Goal: Task Accomplishment & Management: Manage account settings

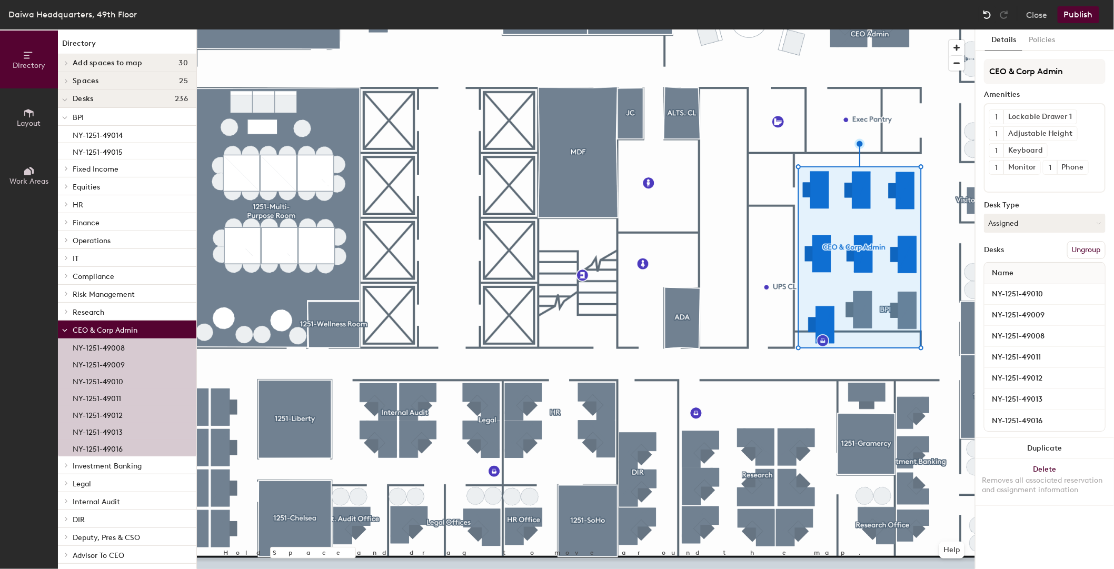
click at [982, 12] on img at bounding box center [987, 14] width 11 height 11
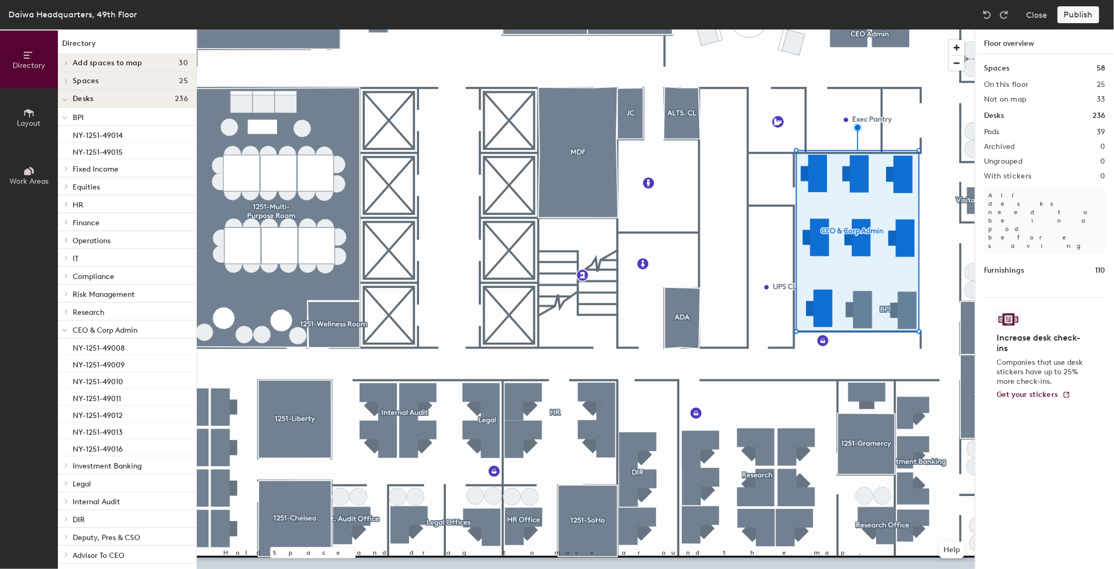
click at [767, 29] on div at bounding box center [586, 29] width 778 height 0
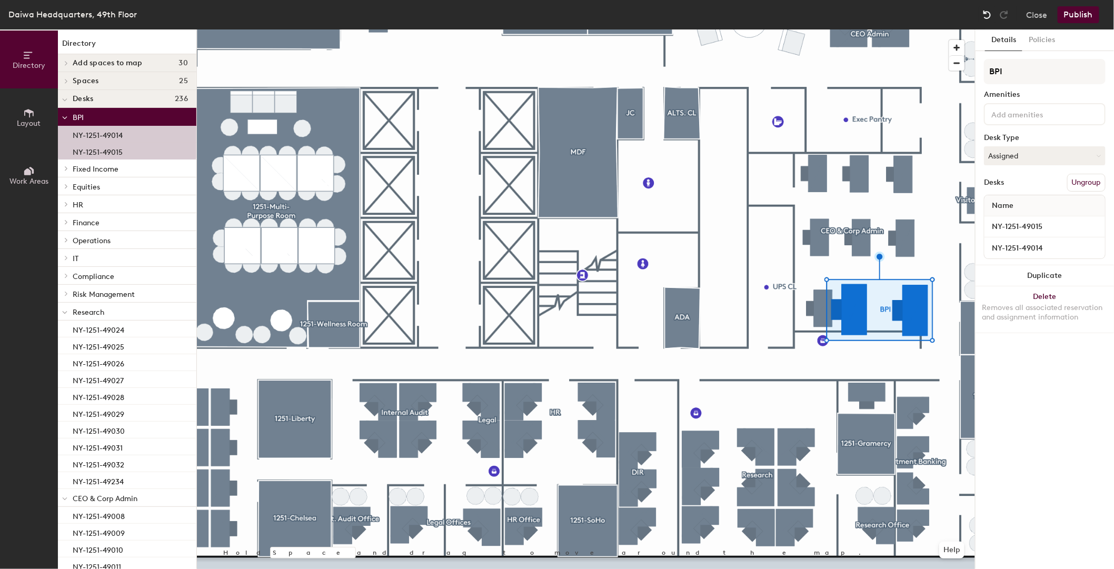
click at [986, 13] on img at bounding box center [987, 14] width 11 height 11
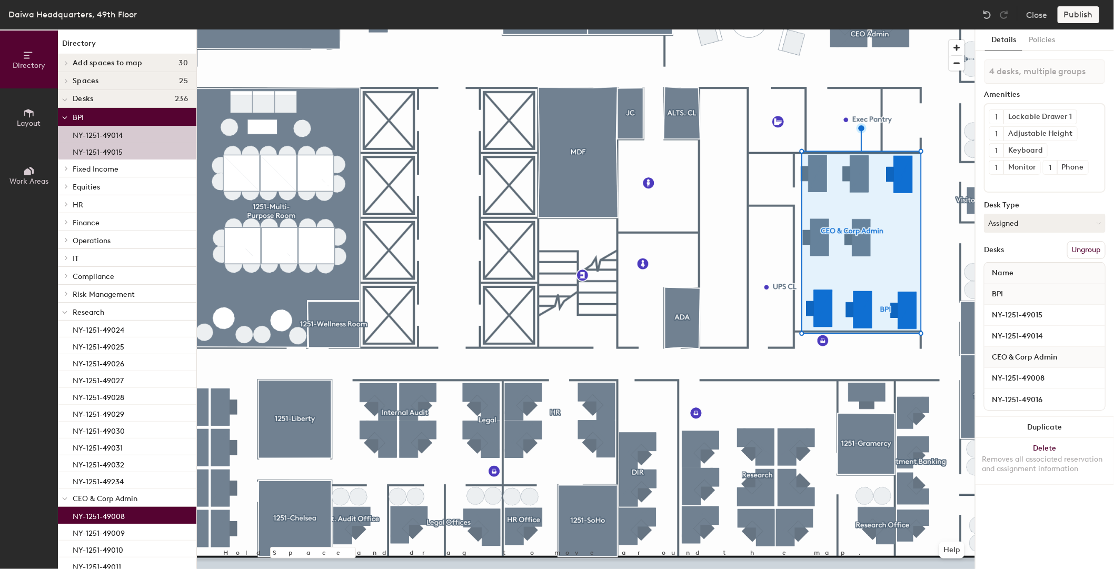
type input "3 desks, multiple groups"
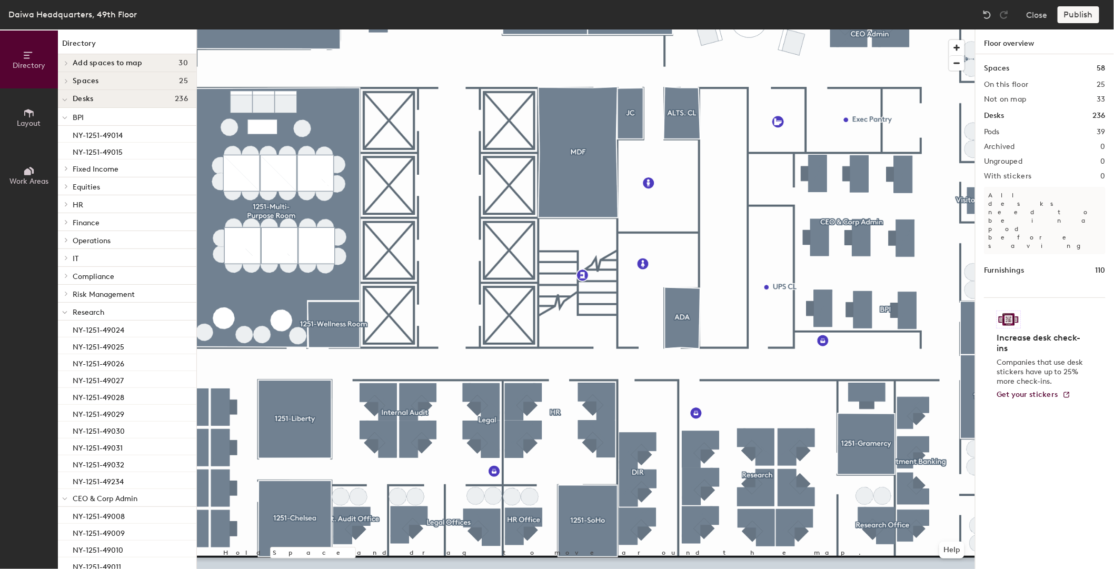
click at [872, 29] on div at bounding box center [586, 29] width 778 height 0
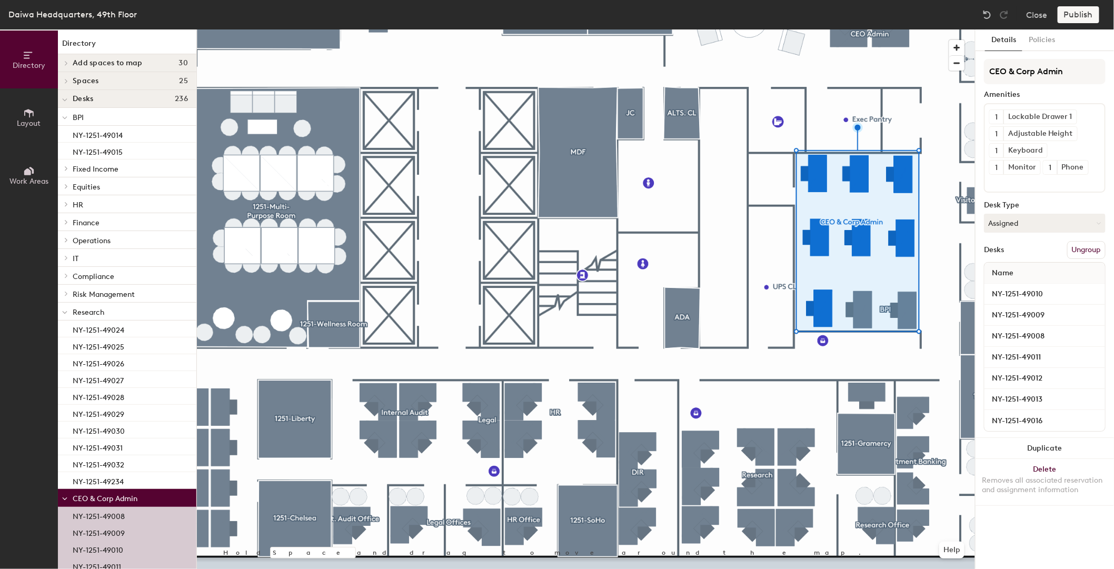
click at [763, 29] on div at bounding box center [586, 29] width 778 height 0
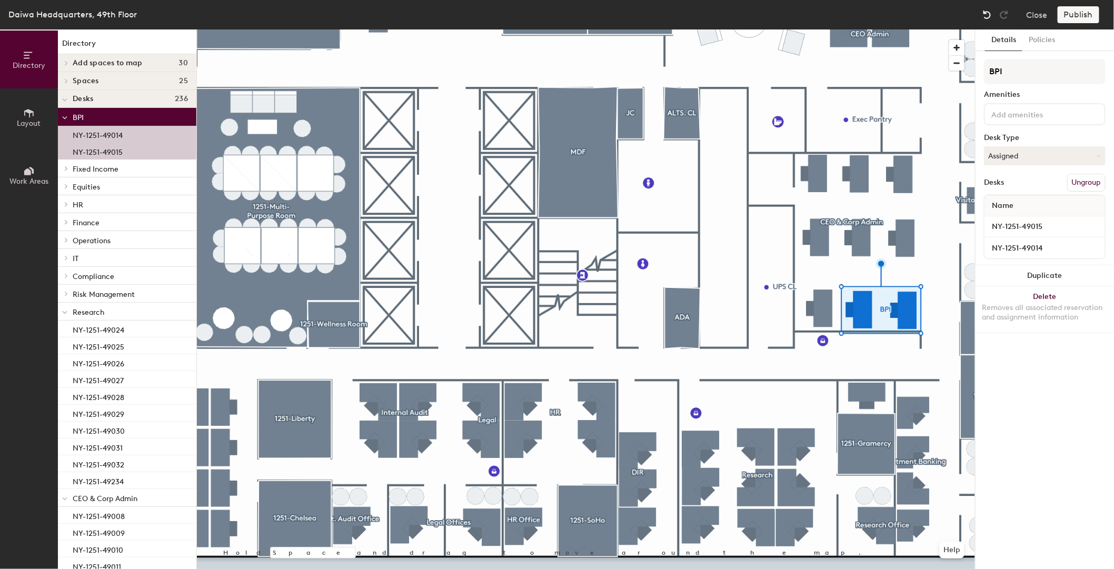
click at [988, 17] on img at bounding box center [987, 14] width 11 height 11
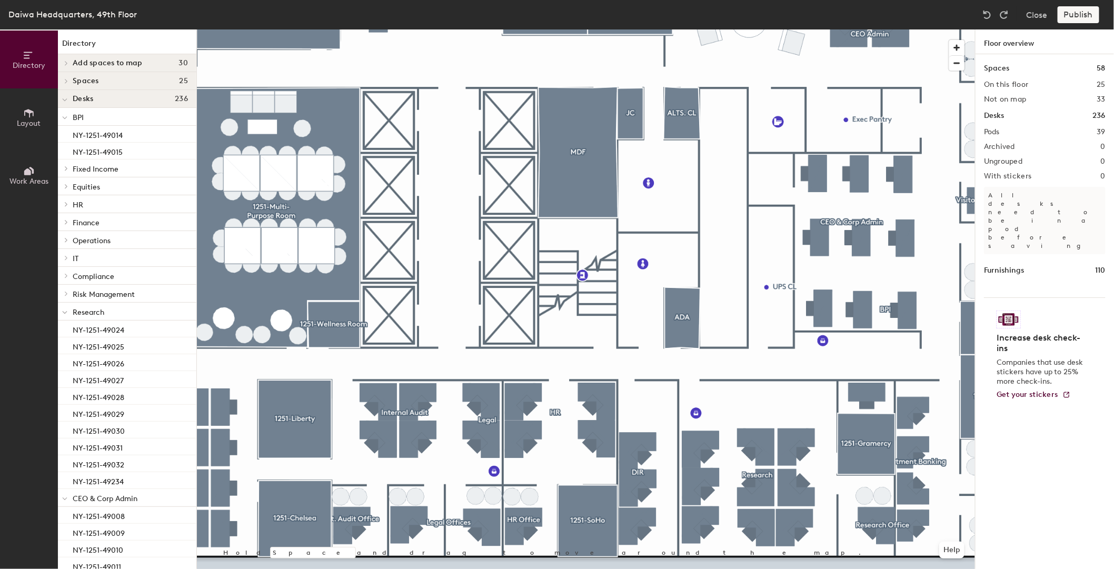
click at [995, 133] on h2 "Pods" at bounding box center [992, 132] width 16 height 8
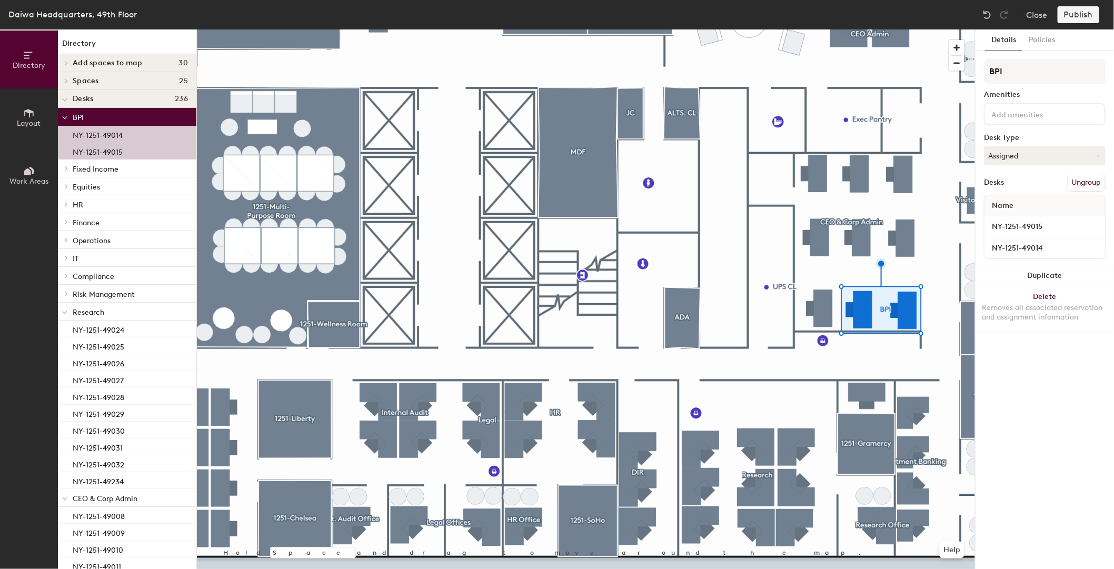
click at [1040, 395] on div "Details Policies BPI Amenities Desk Type Assigned Desks Ungroup Name NY-1251-49…" at bounding box center [1044, 298] width 138 height 539
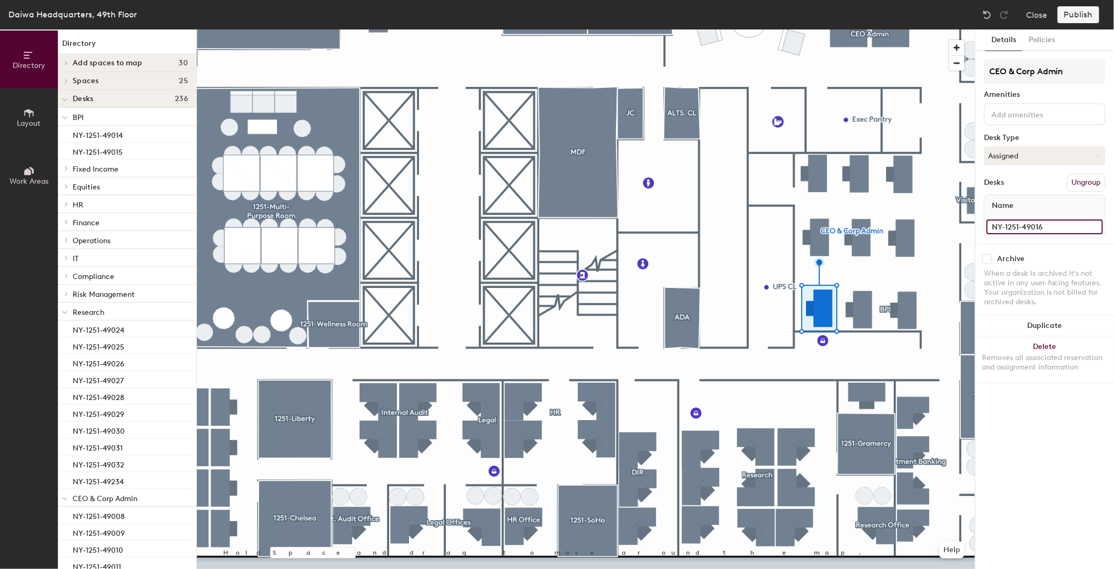
drag, startPoint x: 1044, startPoint y: 226, endPoint x: 981, endPoint y: 231, distance: 63.4
click at [981, 231] on div "Details Policies CEO & Corp Admin Amenities Desk Type Assigned Desks Ungroup Na…" at bounding box center [1044, 298] width 138 height 539
click at [1060, 493] on div "Details Policies CEO & Corp Admin Amenities Desk Type Assigned Desks Ungroup Na…" at bounding box center [1044, 298] width 138 height 539
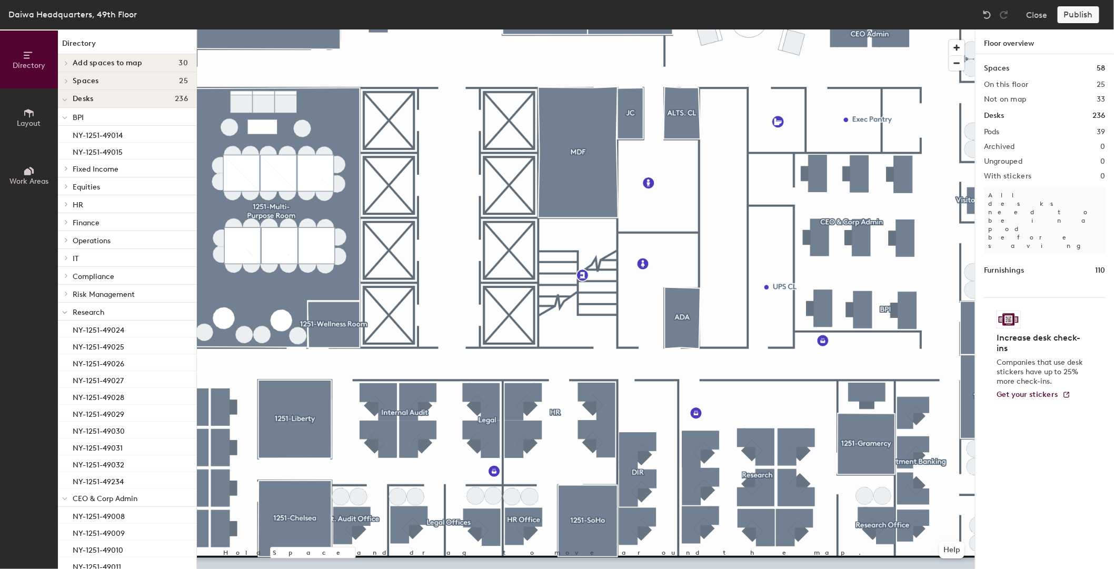
click at [76, 115] on span "BPI" at bounding box center [78, 117] width 11 height 9
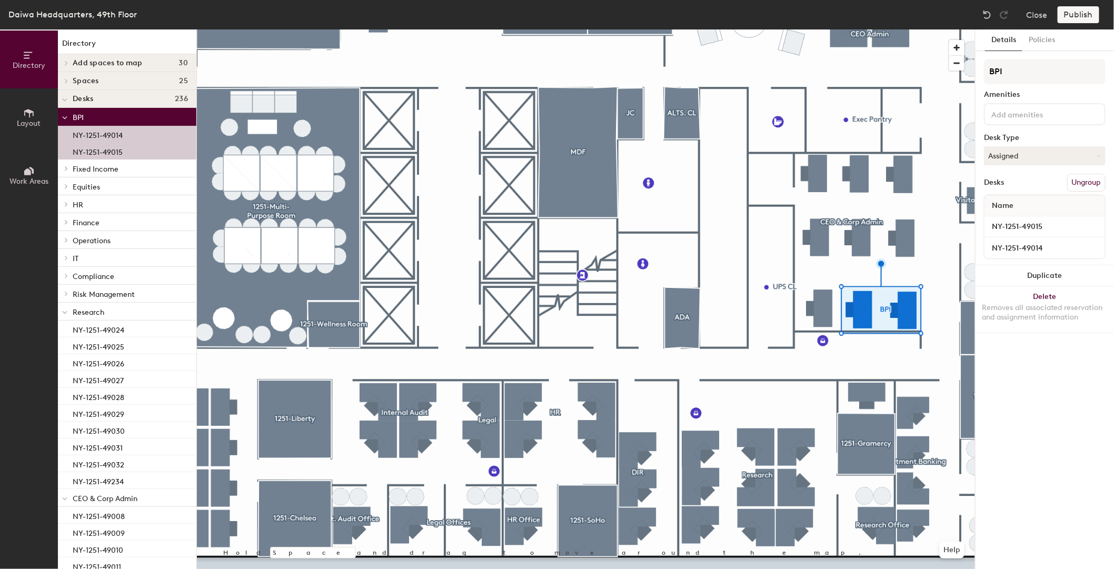
click at [82, 116] on span "BPI" at bounding box center [78, 117] width 11 height 9
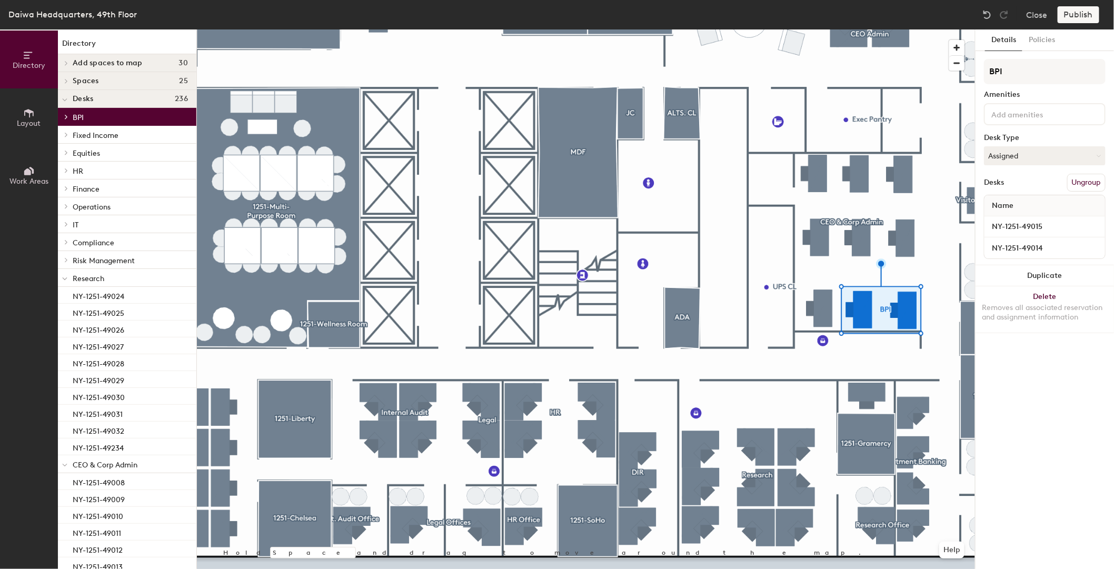
click at [81, 116] on span "BPI" at bounding box center [78, 117] width 11 height 9
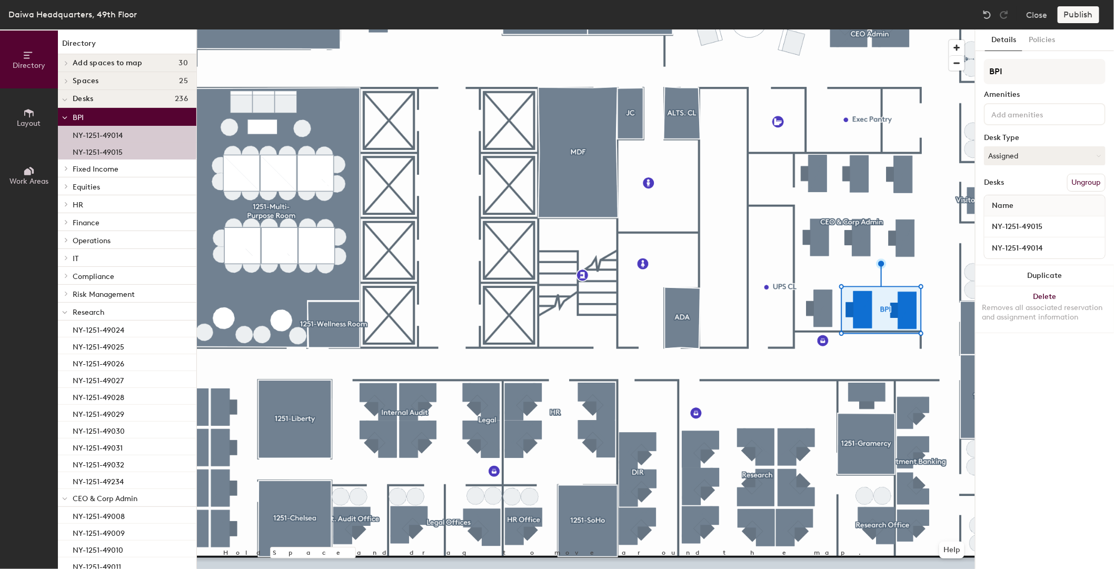
drag, startPoint x: 81, startPoint y: 116, endPoint x: 75, endPoint y: 116, distance: 5.8
click at [75, 116] on span "BPI" at bounding box center [78, 117] width 11 height 9
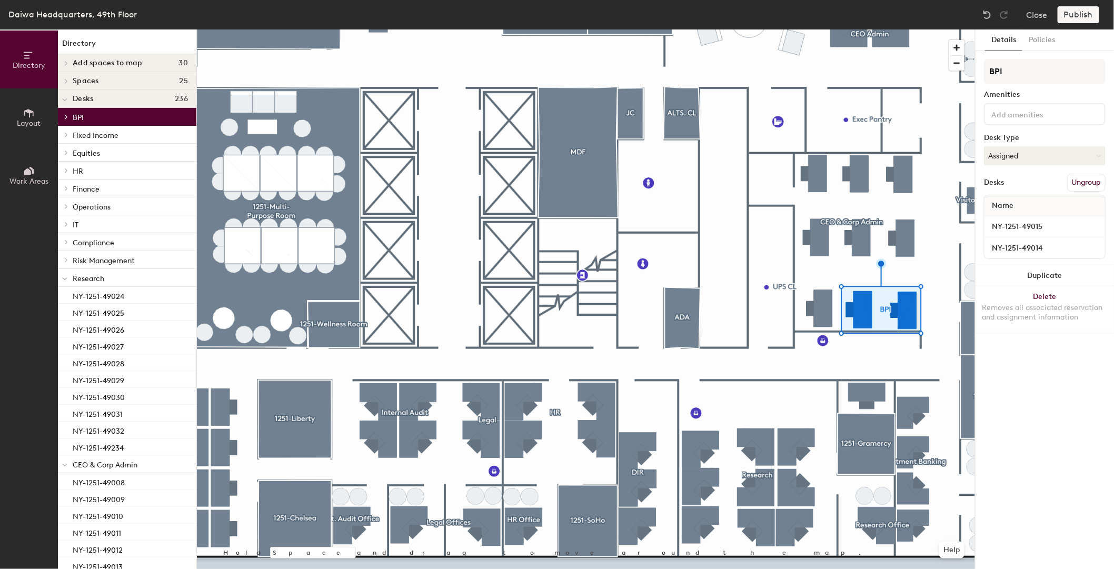
click at [75, 116] on span "BPI" at bounding box center [78, 117] width 11 height 9
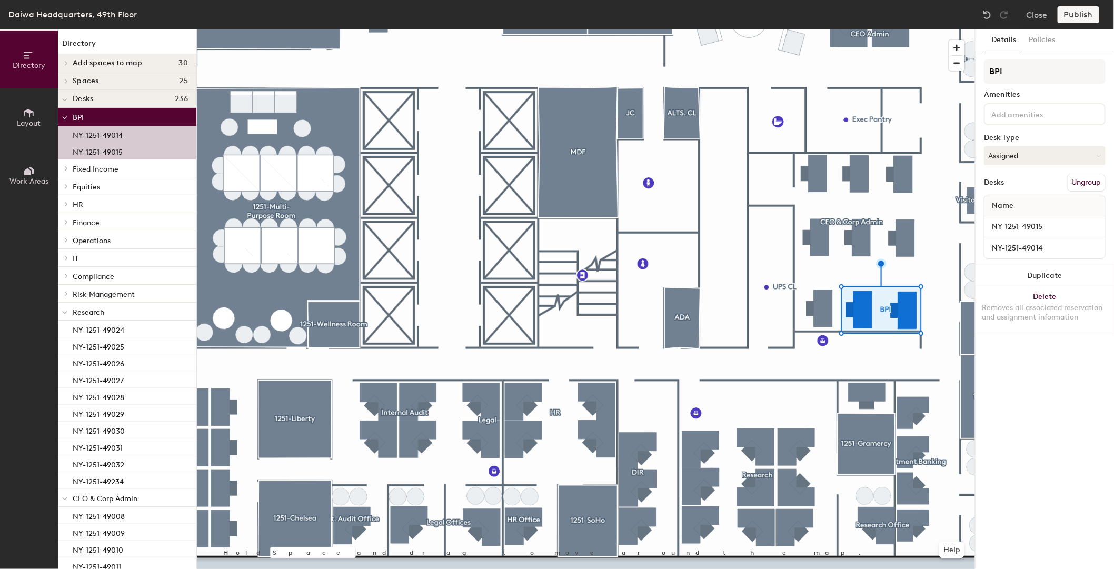
click at [1093, 179] on button "Ungroup" at bounding box center [1086, 183] width 38 height 18
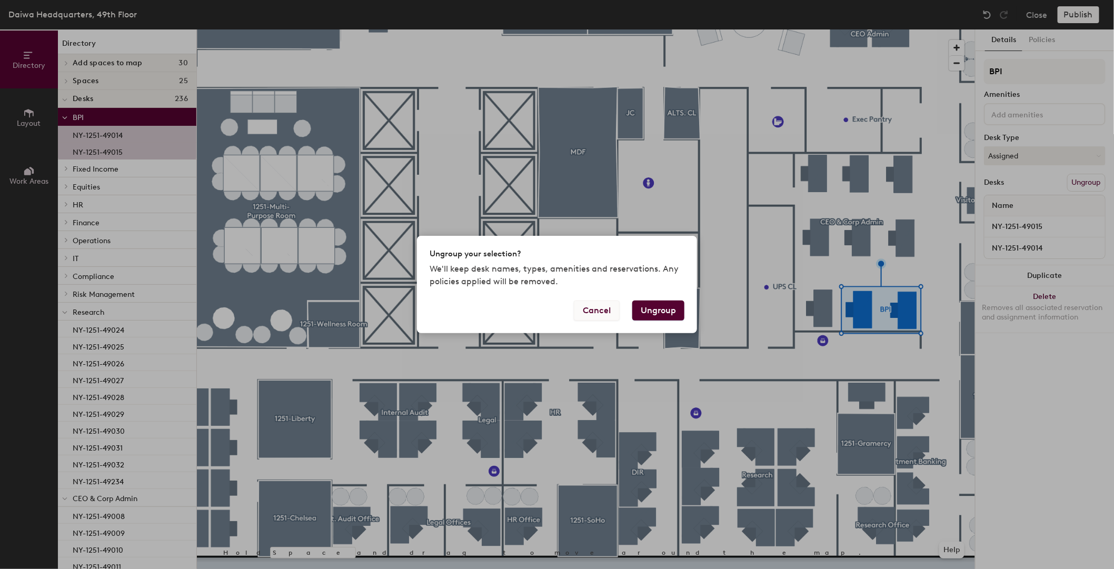
click at [604, 312] on button "Cancel" at bounding box center [597, 311] width 46 height 20
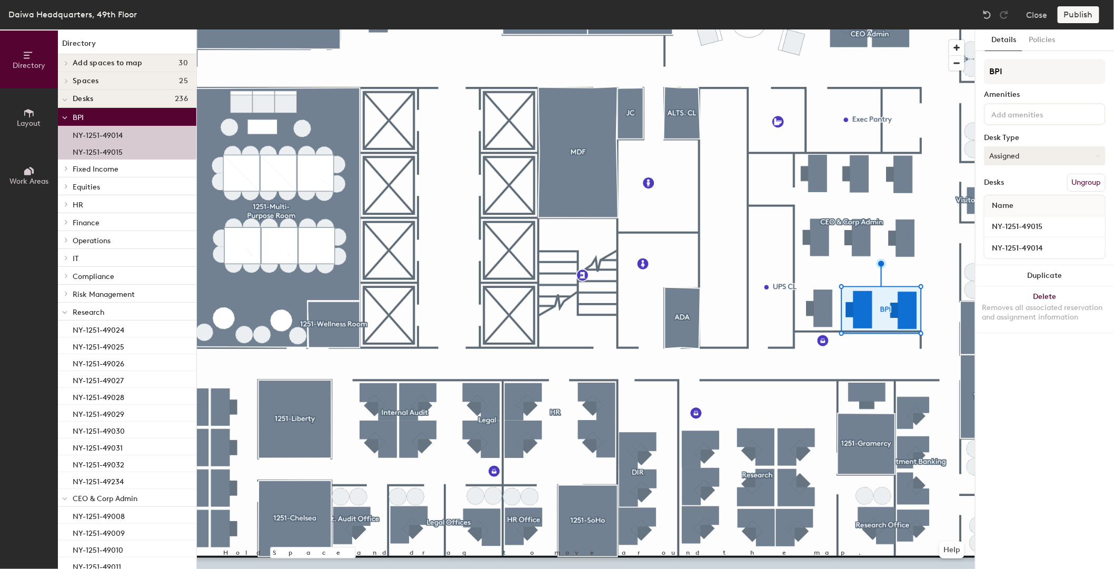
click at [1008, 154] on button "Assigned" at bounding box center [1045, 155] width 122 height 19
click at [1063, 65] on input "BPI" at bounding box center [1045, 71] width 122 height 25
click at [1048, 37] on button "Policies" at bounding box center [1041, 40] width 39 height 22
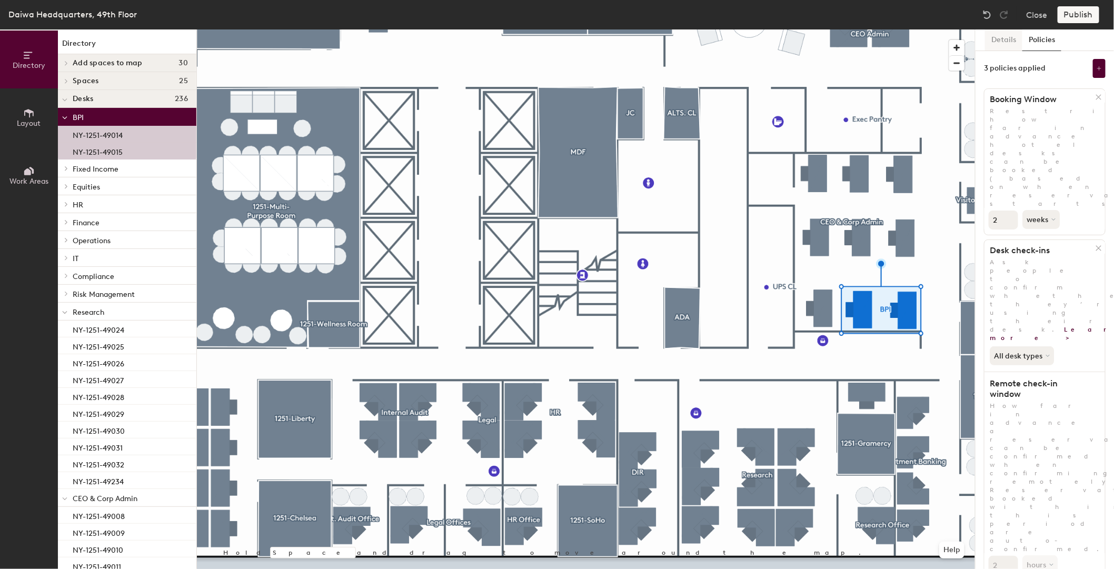
click at [1008, 42] on button "Details" at bounding box center [1003, 40] width 37 height 22
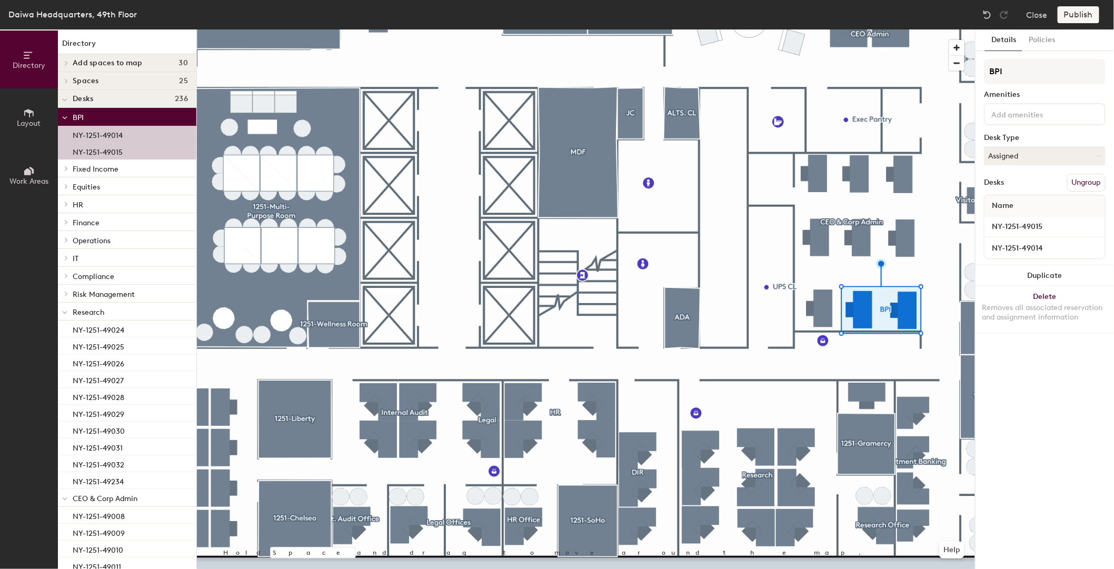
click at [27, 124] on span "Layout" at bounding box center [29, 123] width 24 height 9
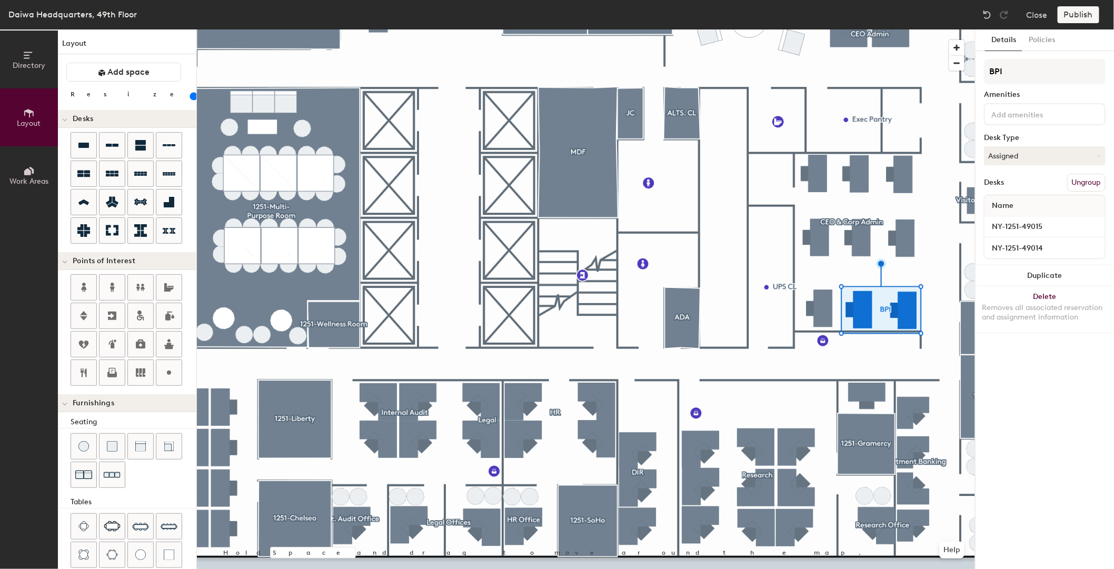
click at [25, 173] on icon at bounding box center [27, 171] width 7 height 7
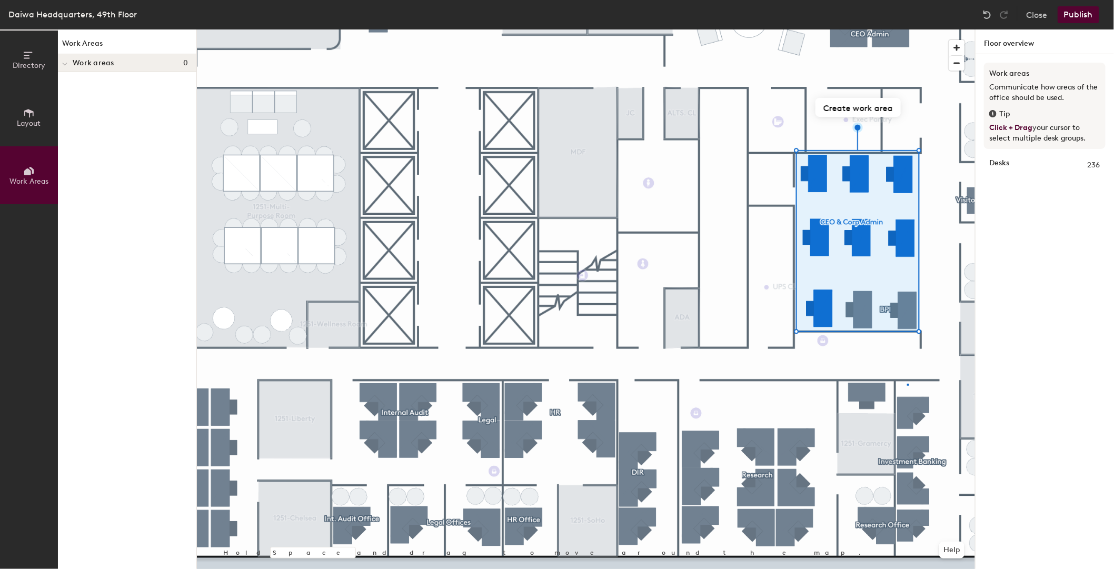
click at [907, 29] on div at bounding box center [586, 29] width 778 height 0
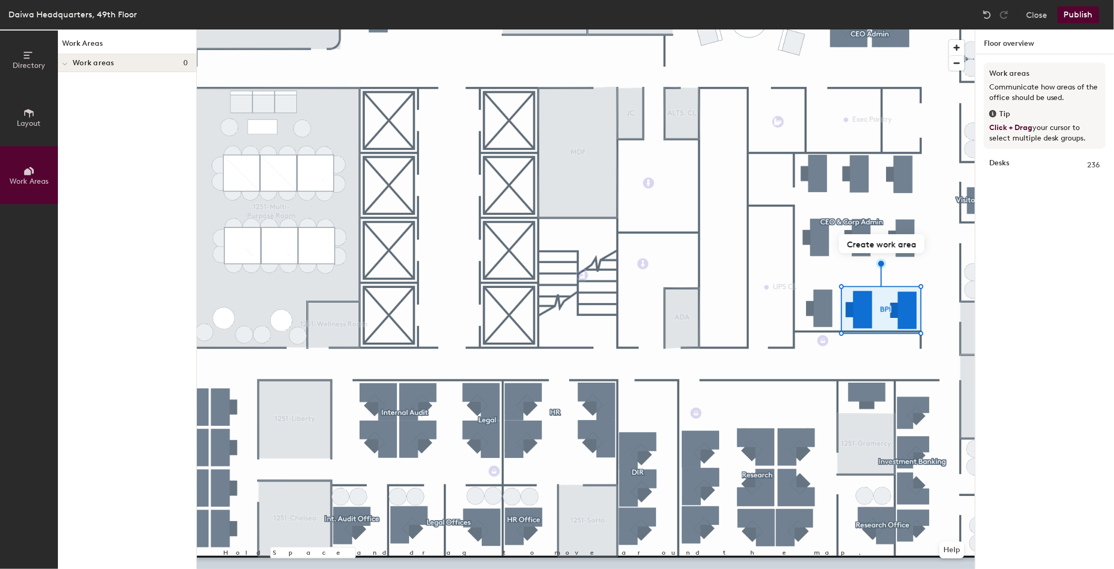
drag, startPoint x: 907, startPoint y: 384, endPoint x: 1040, endPoint y: 311, distance: 151.9
click at [1040, 311] on div "Work areas Communicate how areas of the office should be used. Tip Click + Drag…" at bounding box center [1044, 323] width 138 height 539
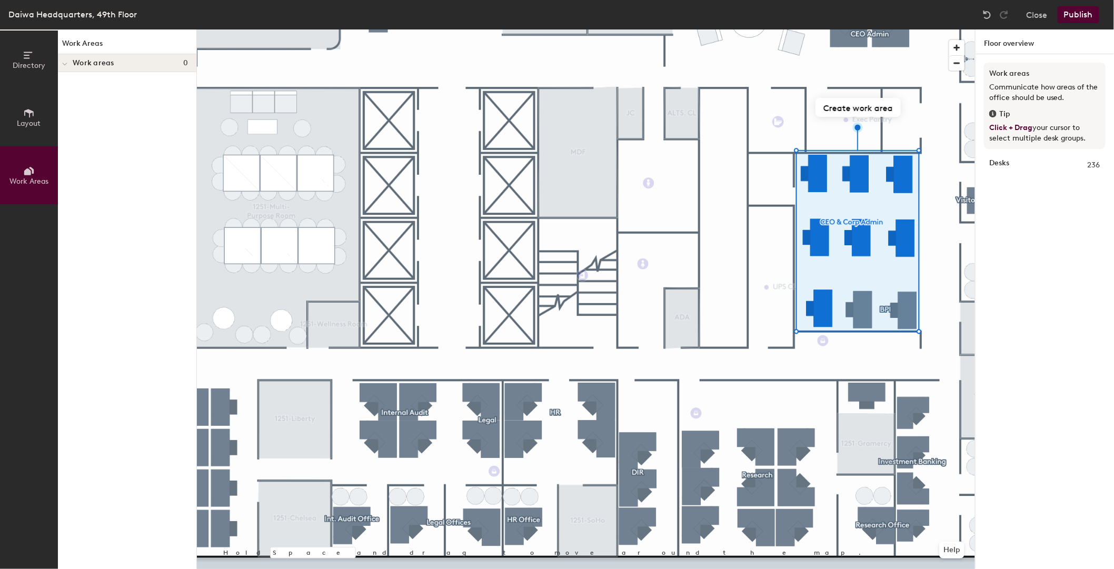
click at [877, 29] on div at bounding box center [586, 29] width 778 height 0
click at [884, 29] on div at bounding box center [586, 29] width 778 height 0
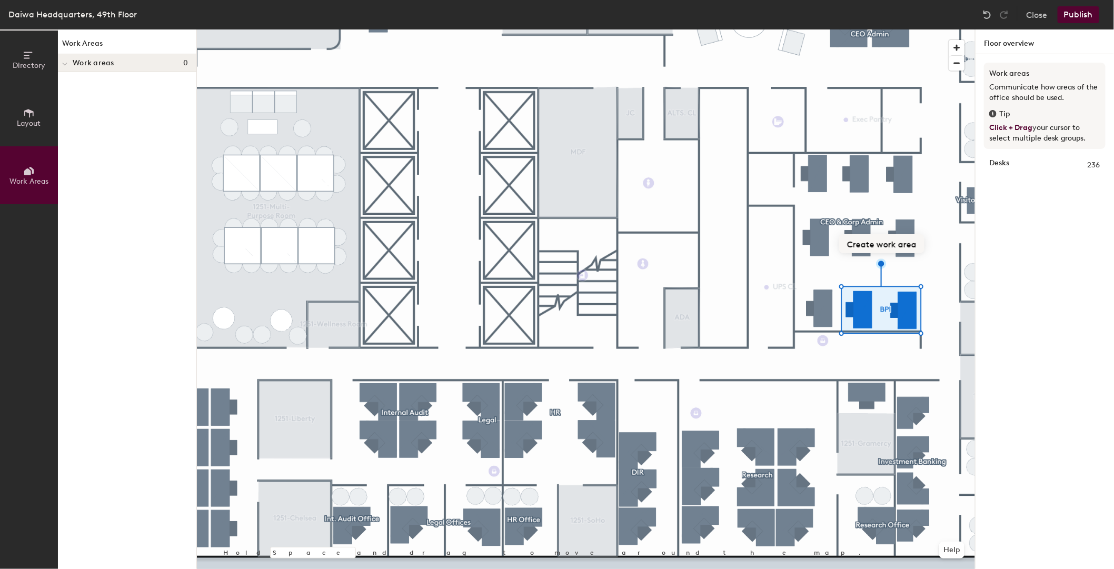
click at [893, 244] on button "Create work area" at bounding box center [881, 243] width 85 height 19
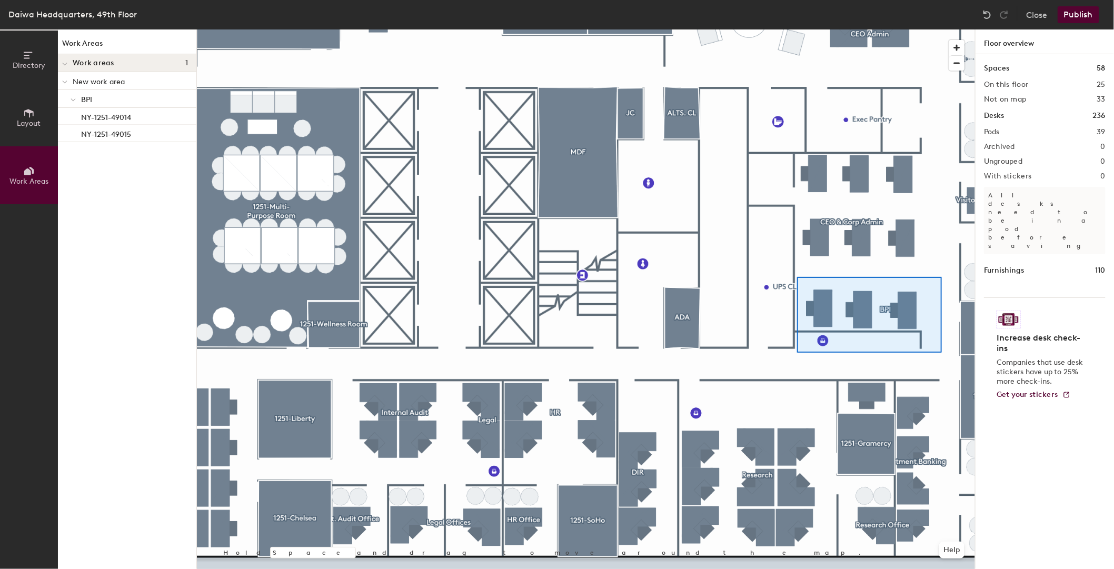
click at [797, 29] on div at bounding box center [586, 29] width 778 height 0
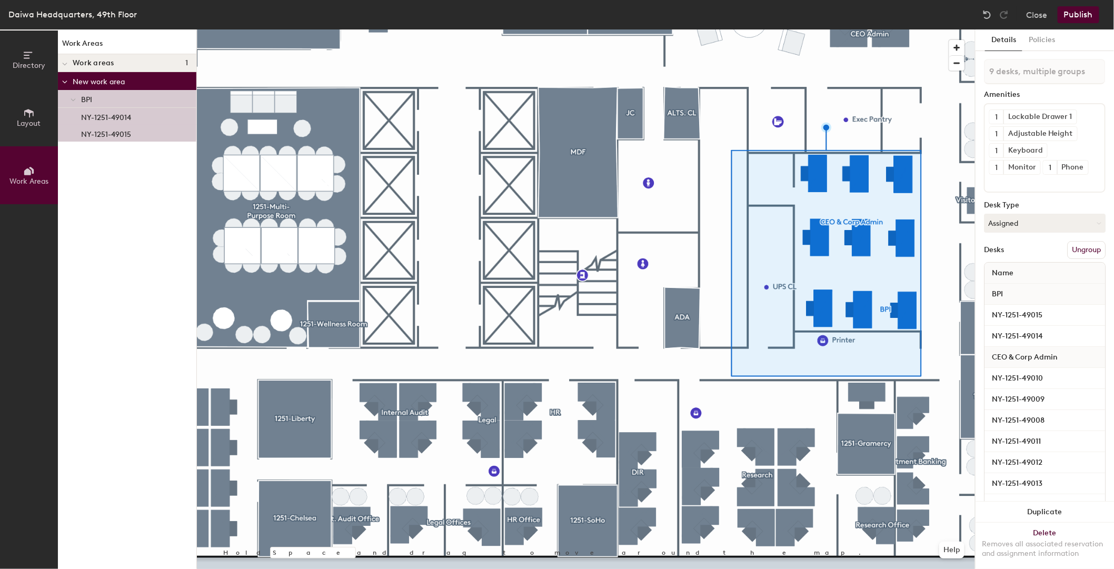
click at [88, 95] on span "BPI" at bounding box center [86, 99] width 11 height 9
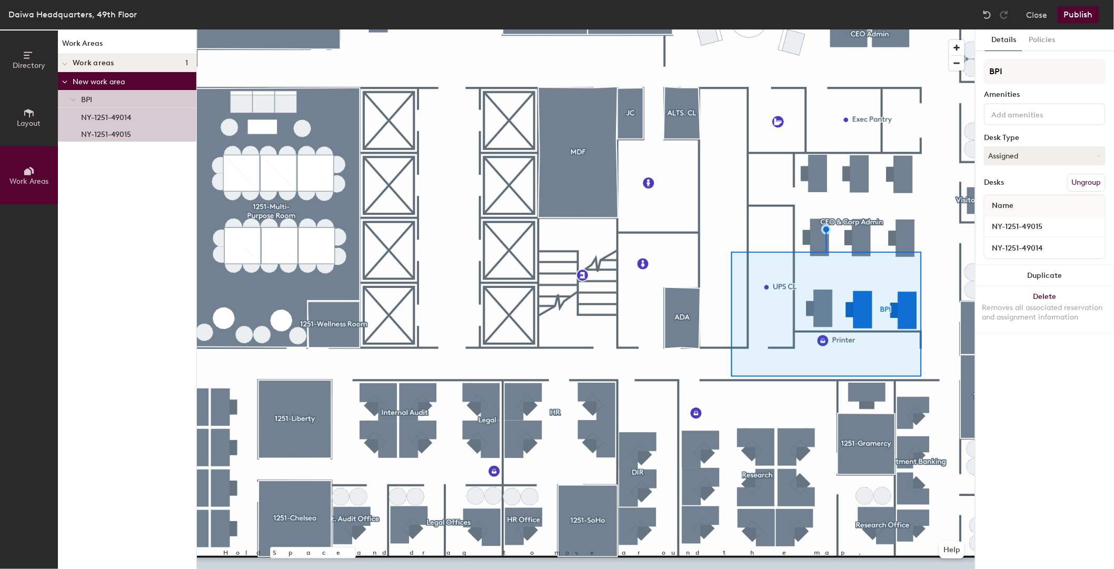
click at [87, 97] on span "BPI" at bounding box center [86, 99] width 11 height 9
click at [85, 99] on span "BPI" at bounding box center [86, 99] width 11 height 9
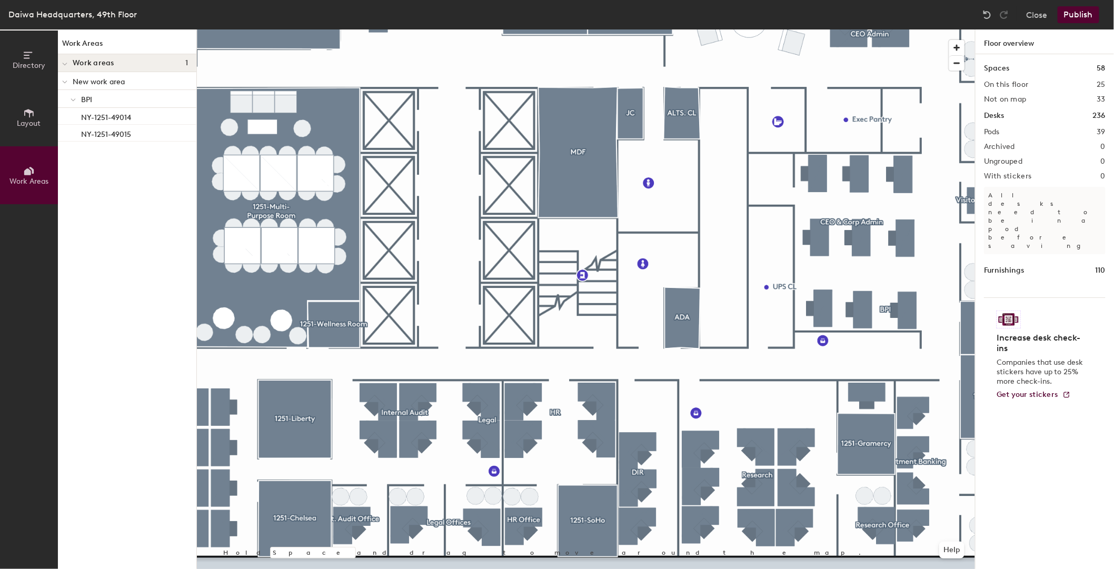
click at [80, 100] on div "BPI" at bounding box center [127, 99] width 138 height 18
click at [88, 100] on span "BPI" at bounding box center [86, 99] width 11 height 9
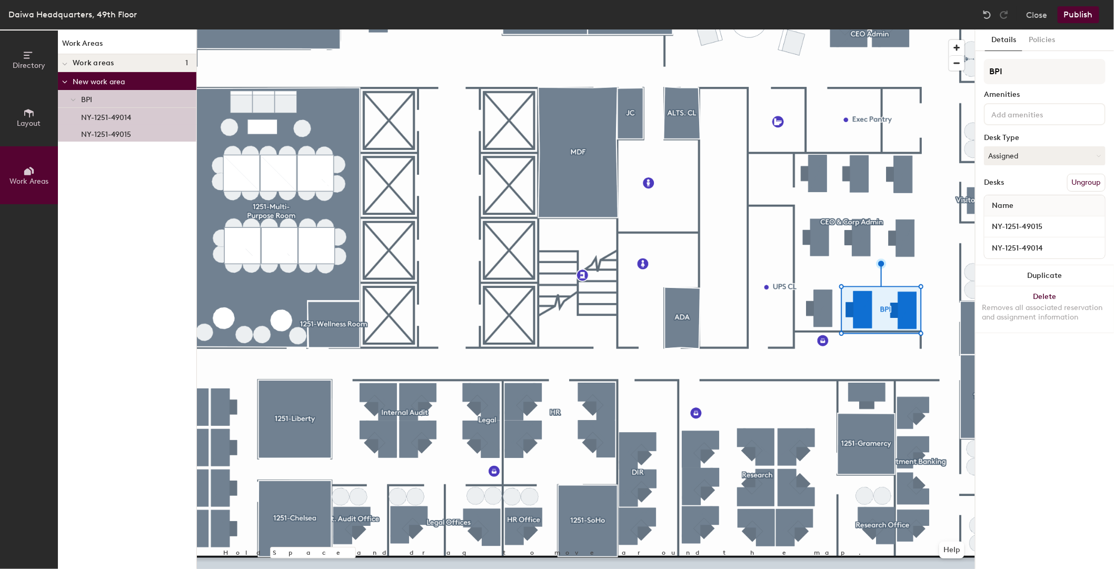
click at [88, 100] on span "BPI" at bounding box center [86, 99] width 11 height 9
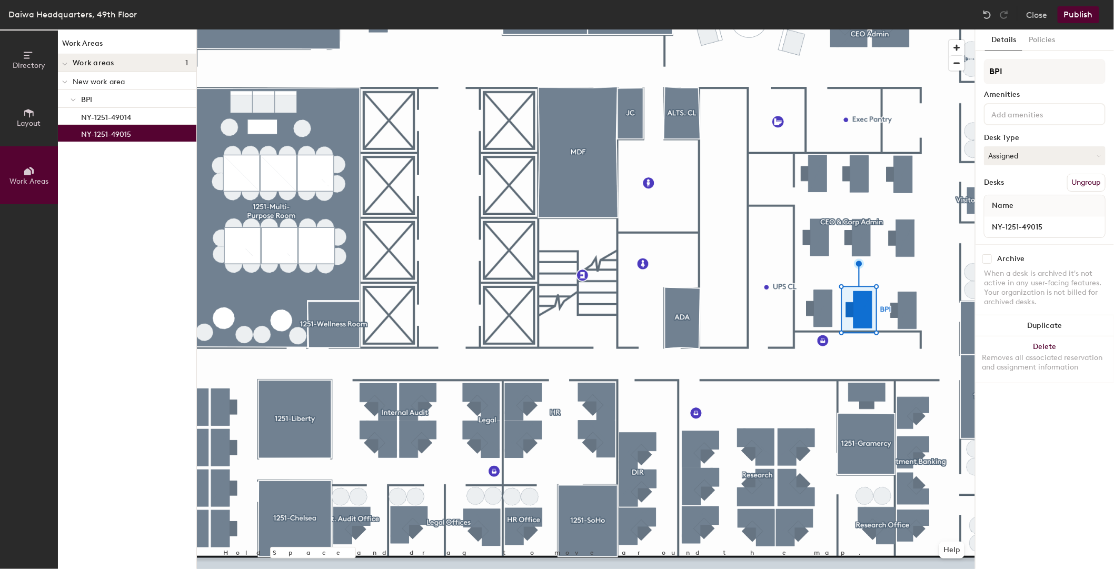
drag, startPoint x: 96, startPoint y: 125, endPoint x: 93, endPoint y: 234, distance: 108.5
click at [93, 234] on div "Work Areas Work areas 1 New work area BPI NY-1251-49014 NY-1251-49015" at bounding box center [127, 298] width 138 height 539
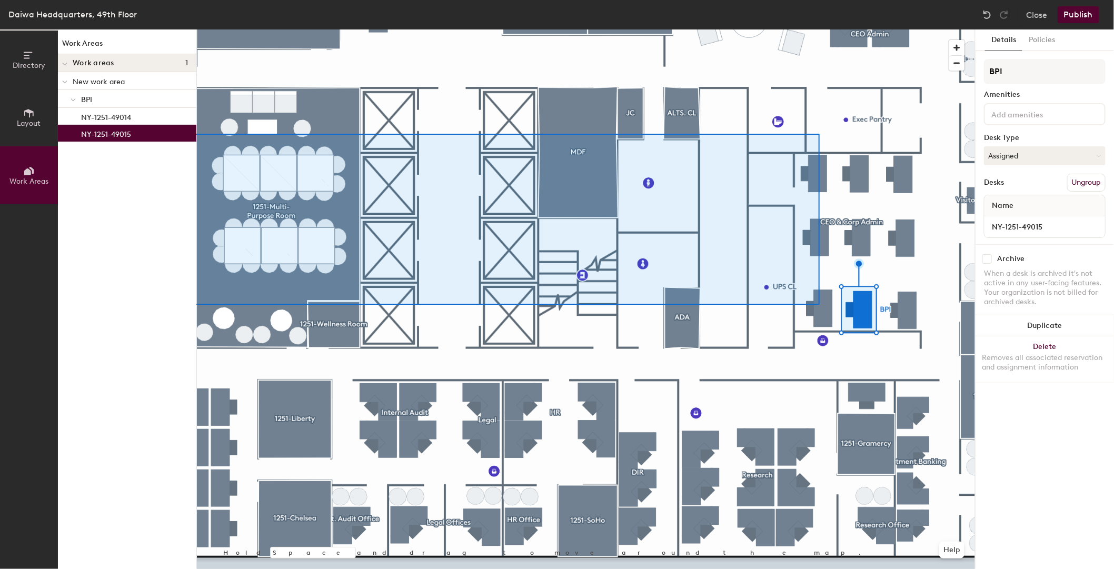
click at [83, 134] on div "Directory Layout Work Areas Work Areas Work areas 1 New work area BPI NY-1251-4…" at bounding box center [557, 298] width 1114 height 539
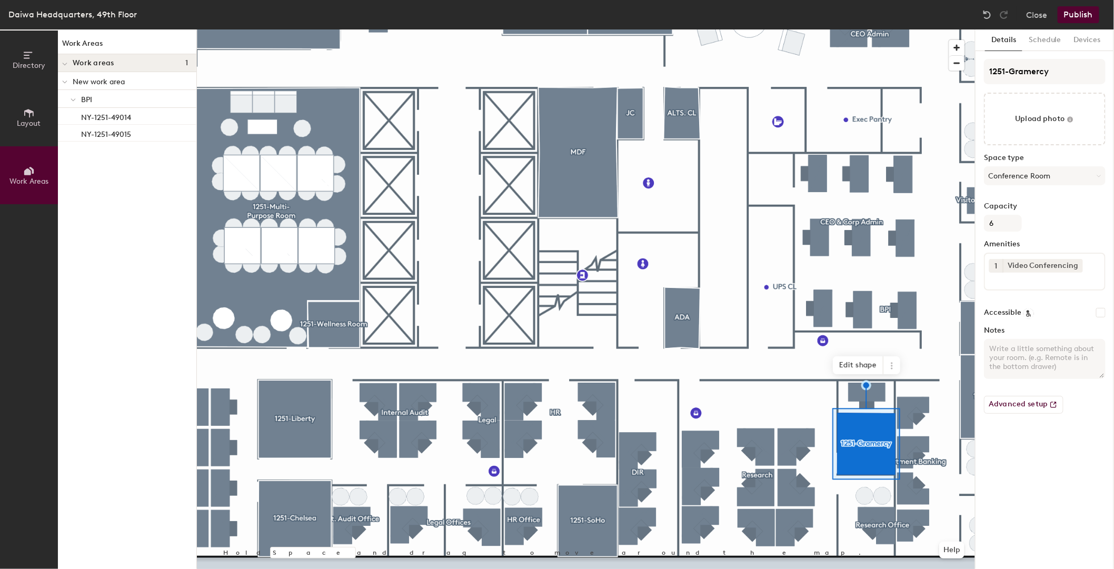
click at [101, 79] on p "New work area" at bounding box center [130, 81] width 115 height 14
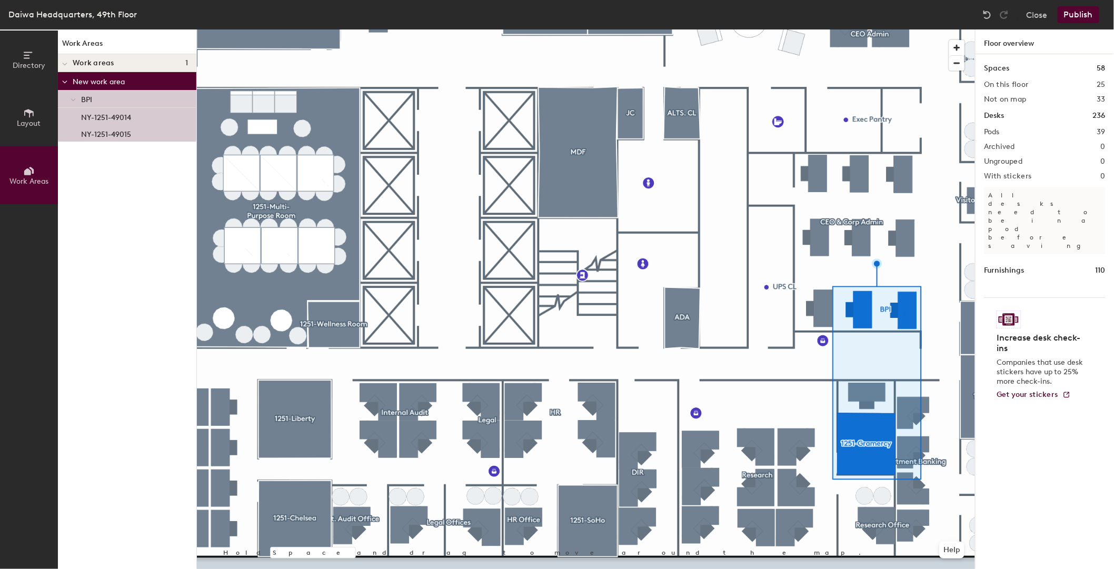
click at [999, 117] on h1 "Desks" at bounding box center [994, 116] width 20 height 12
click at [993, 117] on h1 "Desks" at bounding box center [994, 116] width 20 height 12
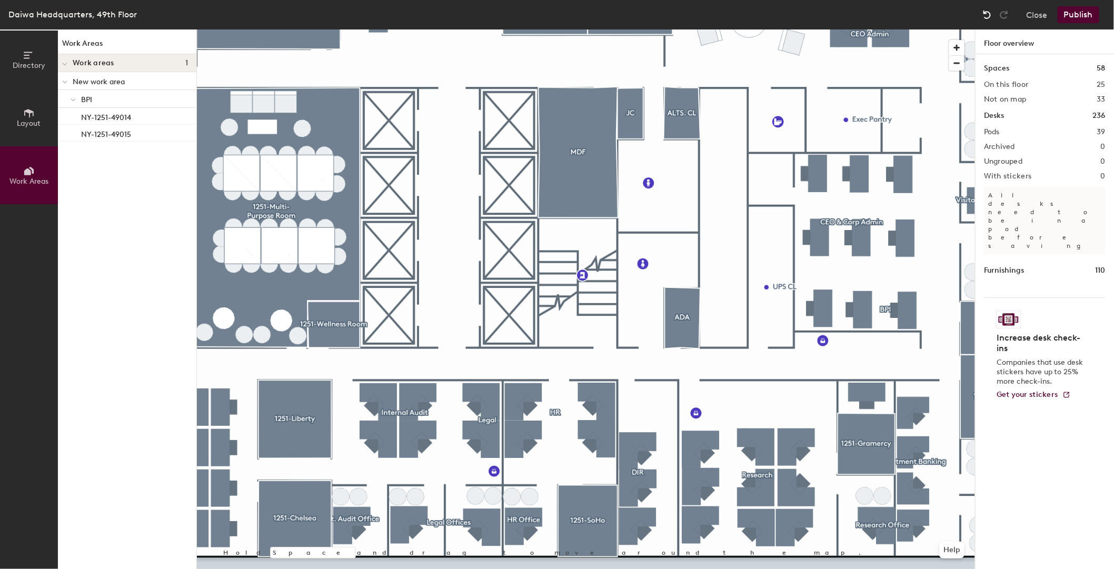
click at [990, 12] on img at bounding box center [987, 14] width 11 height 11
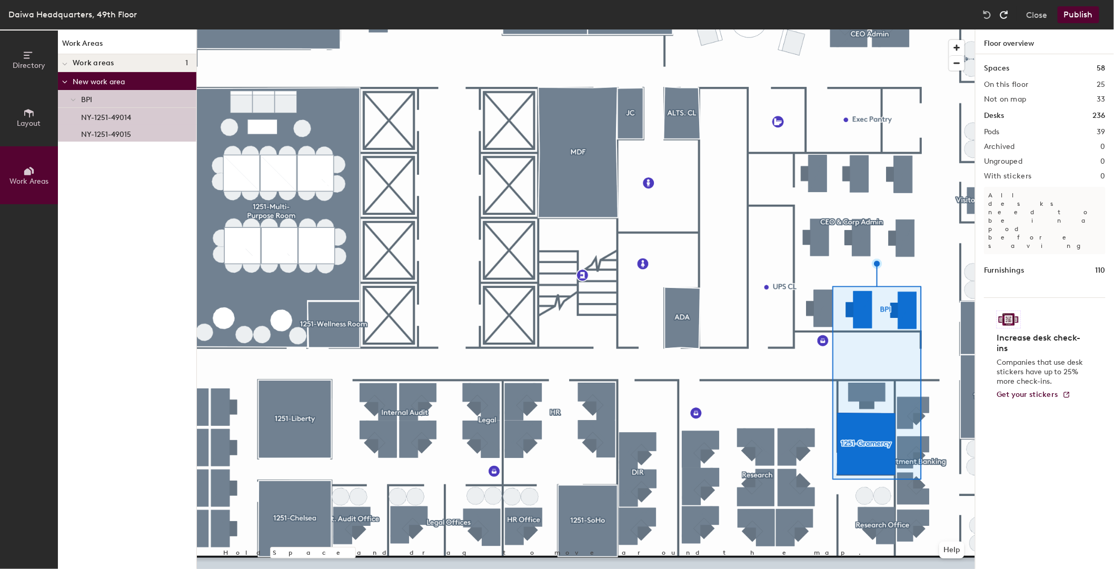
click at [1006, 12] on img at bounding box center [1003, 14] width 11 height 11
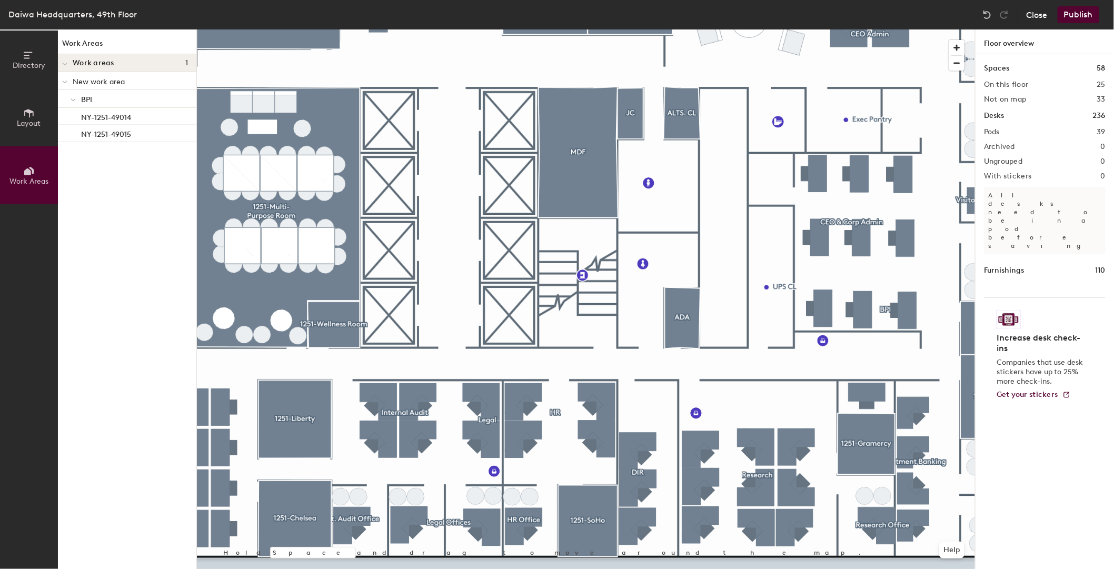
click at [1033, 12] on button "Close" at bounding box center [1036, 14] width 21 height 17
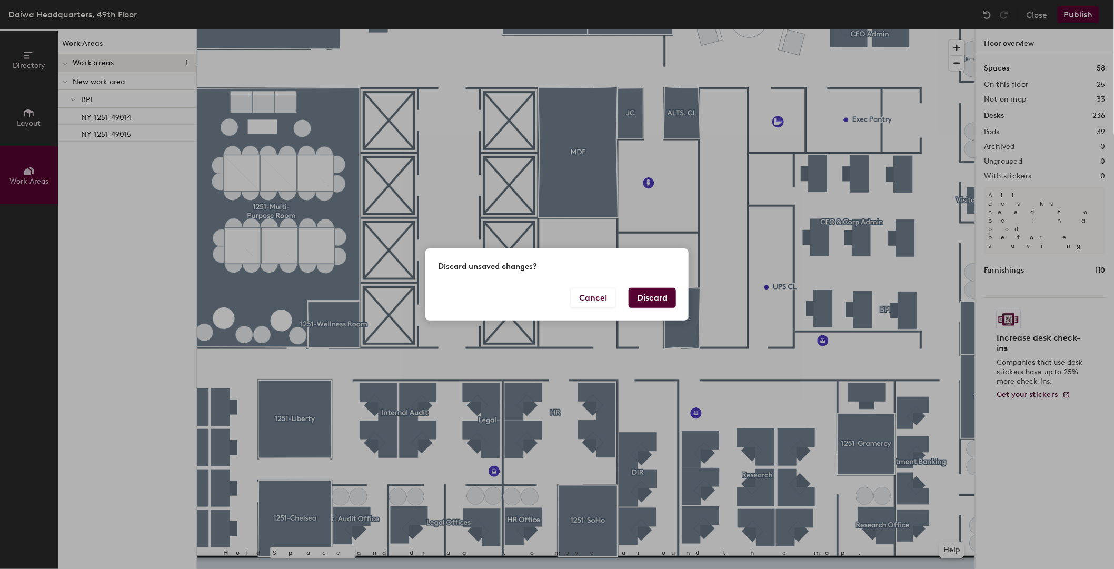
click at [657, 301] on button "Discard" at bounding box center [651, 298] width 47 height 20
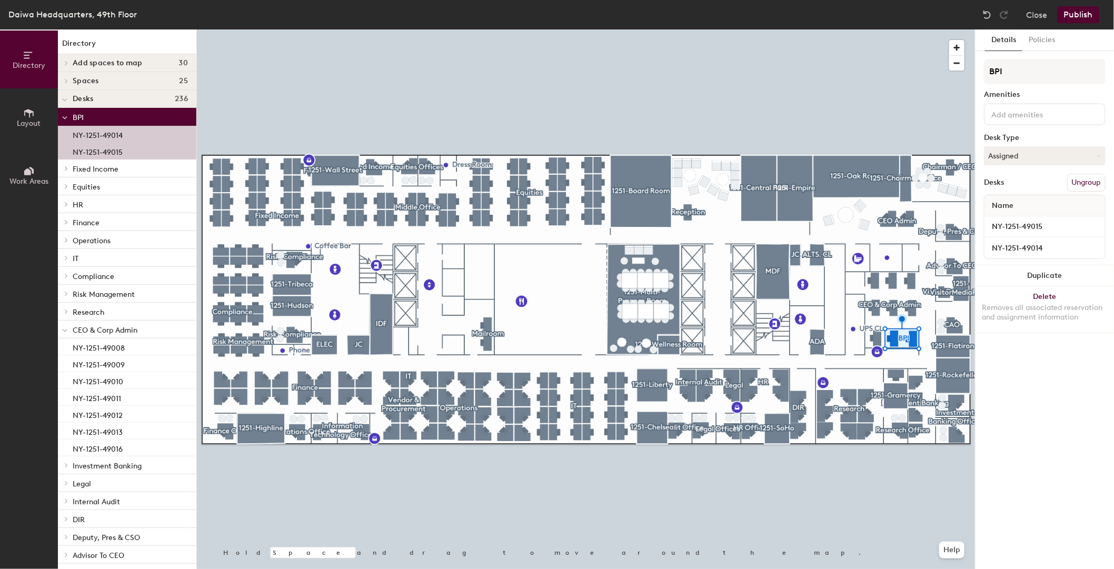
click at [1096, 180] on button "Ungroup" at bounding box center [1086, 183] width 38 height 18
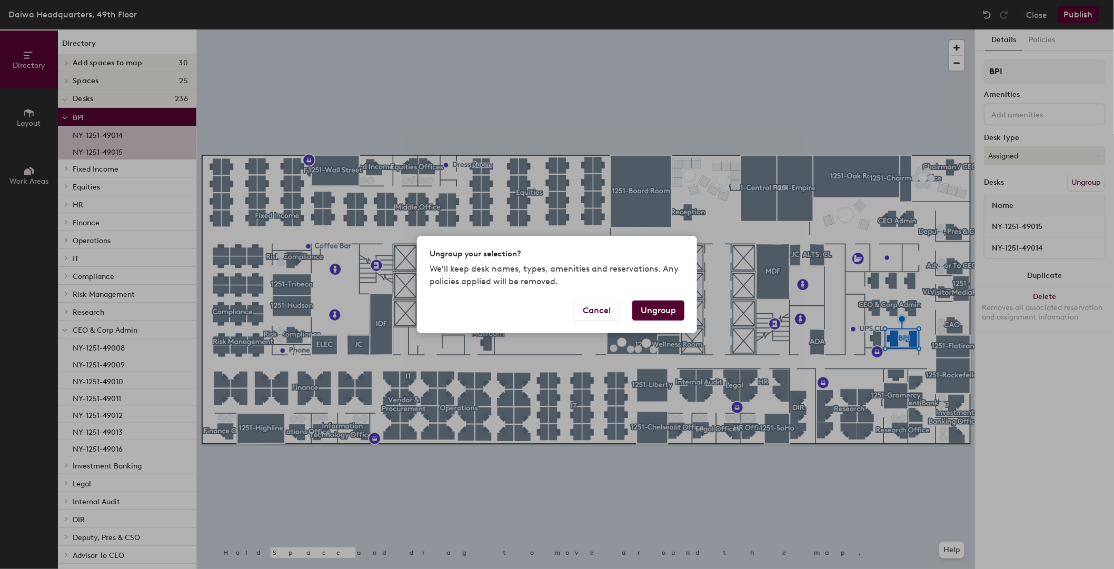
click at [656, 308] on button "Ungroup" at bounding box center [658, 311] width 52 height 20
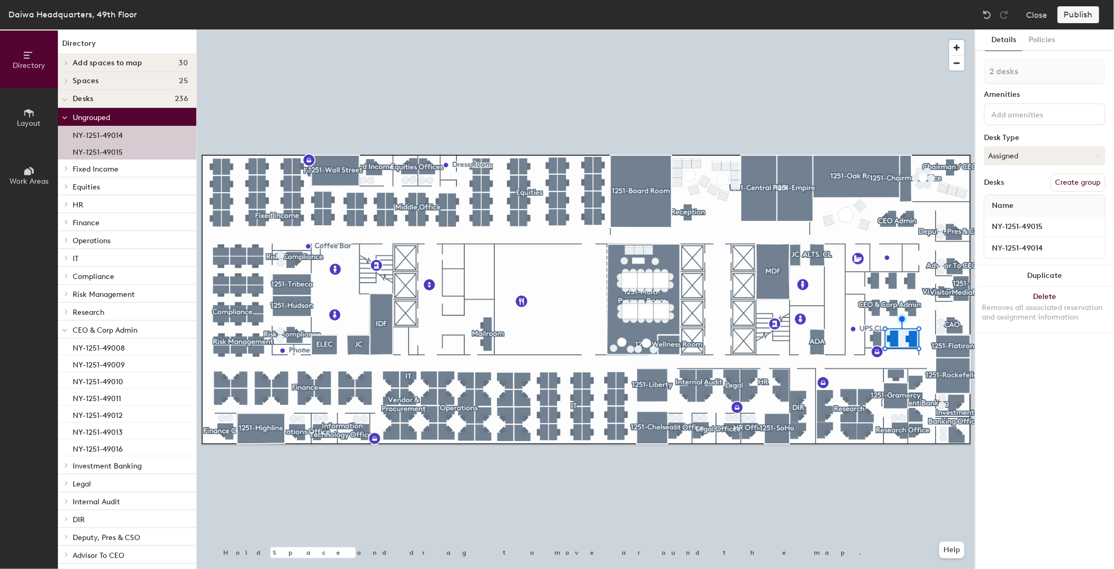
click at [1079, 183] on button "Create group" at bounding box center [1077, 183] width 55 height 18
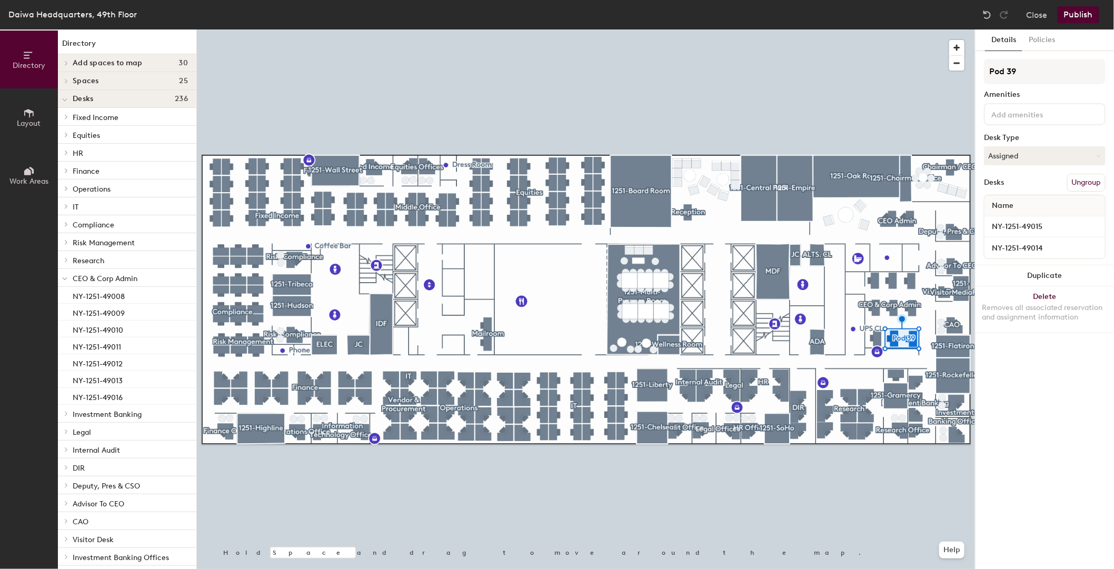
click at [1026, 508] on div "Details Policies Pod 39 Amenities Desk Type Assigned Desks Ungroup Name NY-1251…" at bounding box center [1044, 298] width 138 height 539
click at [983, 12] on img at bounding box center [987, 14] width 11 height 11
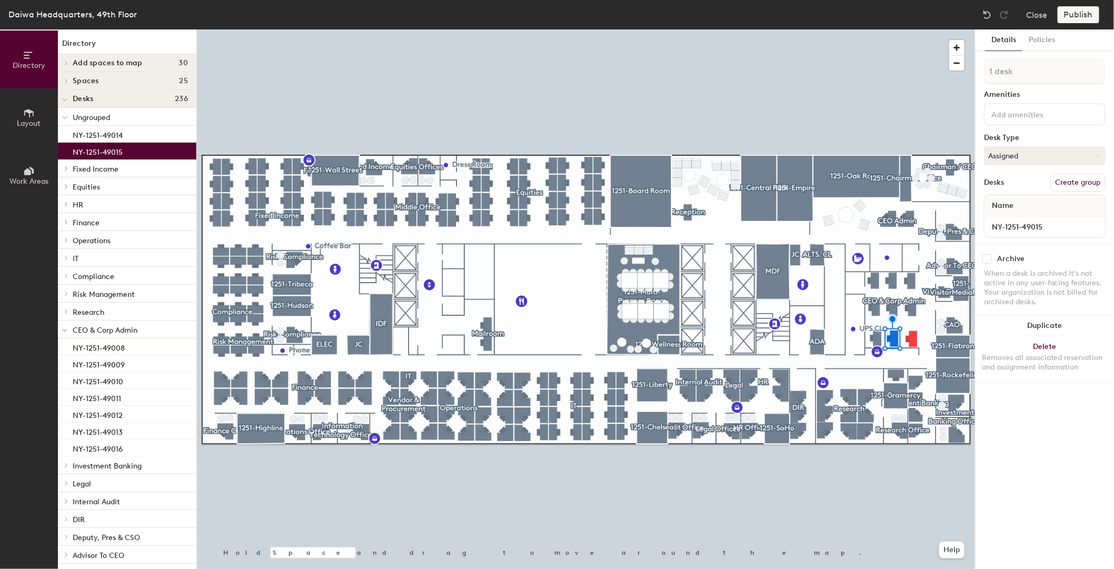
click at [872, 29] on div at bounding box center [586, 29] width 778 height 0
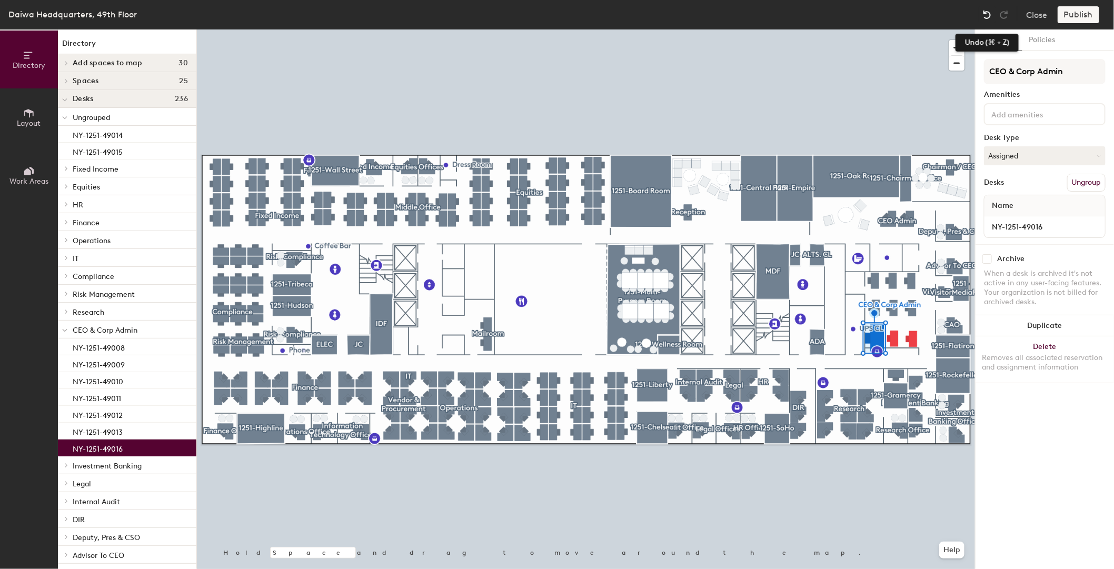
click at [987, 16] on img at bounding box center [987, 14] width 11 height 11
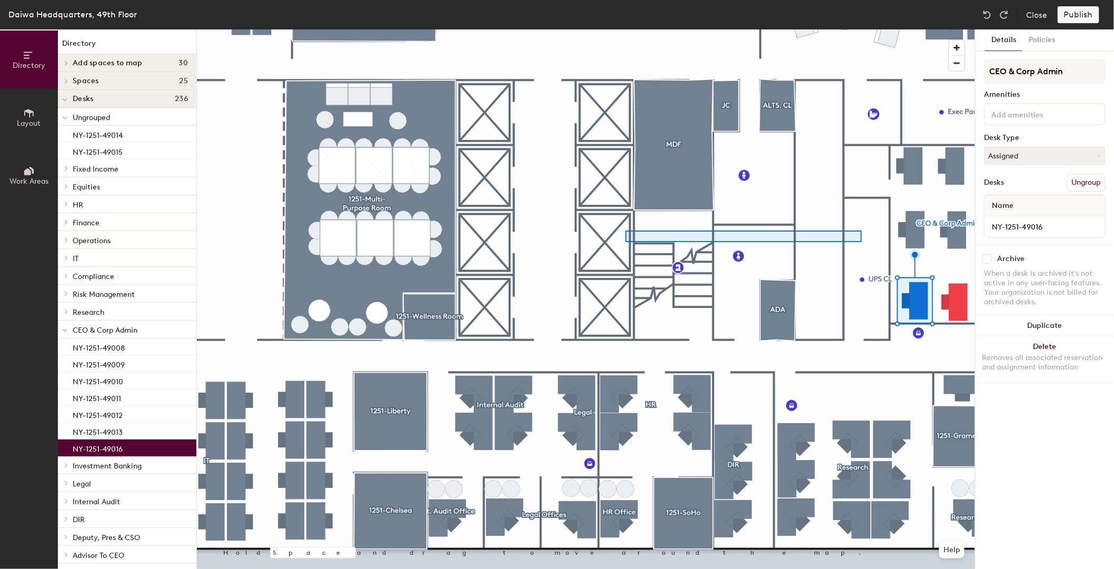
click at [625, 29] on div at bounding box center [586, 29] width 778 height 0
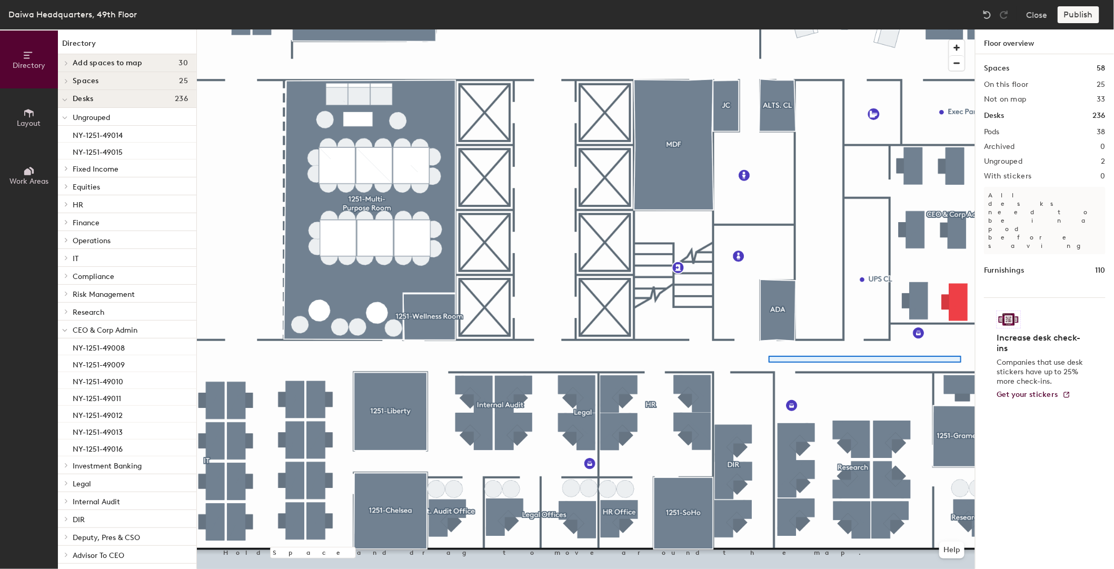
click at [768, 29] on div at bounding box center [586, 29] width 778 height 0
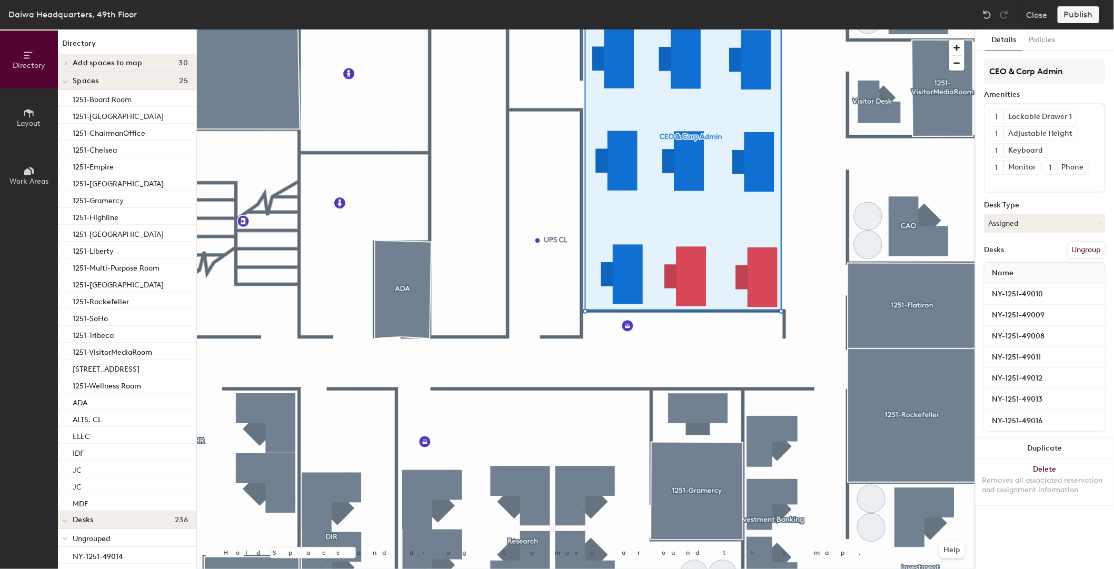
click at [1083, 250] on button "Ungroup" at bounding box center [1086, 250] width 38 height 18
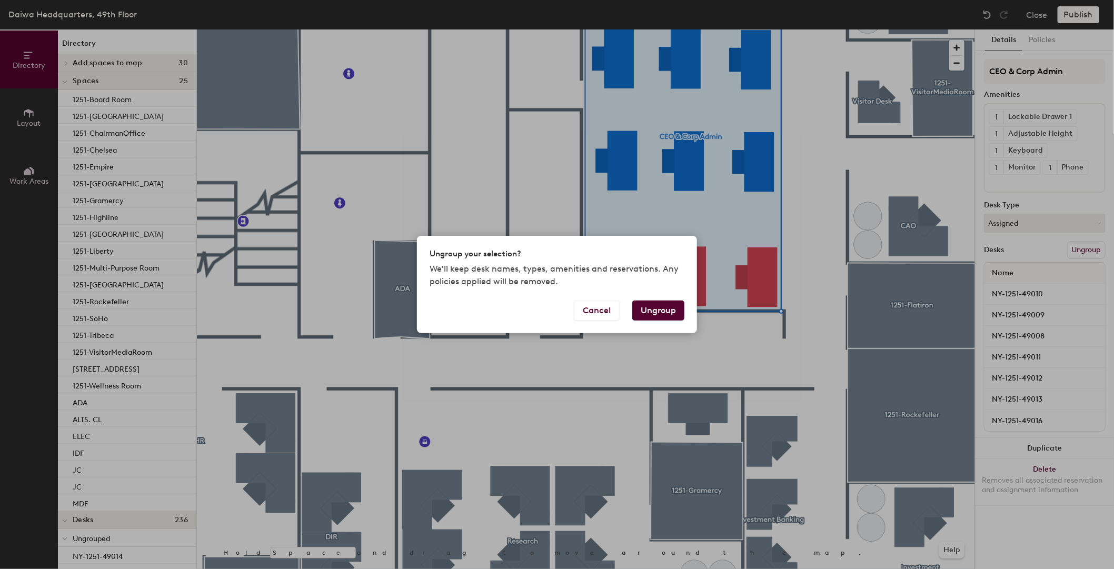
click at [1033, 15] on div "Ungroup your selection? We'll keep desk names, types, amenities and reservation…" at bounding box center [557, 284] width 1114 height 569
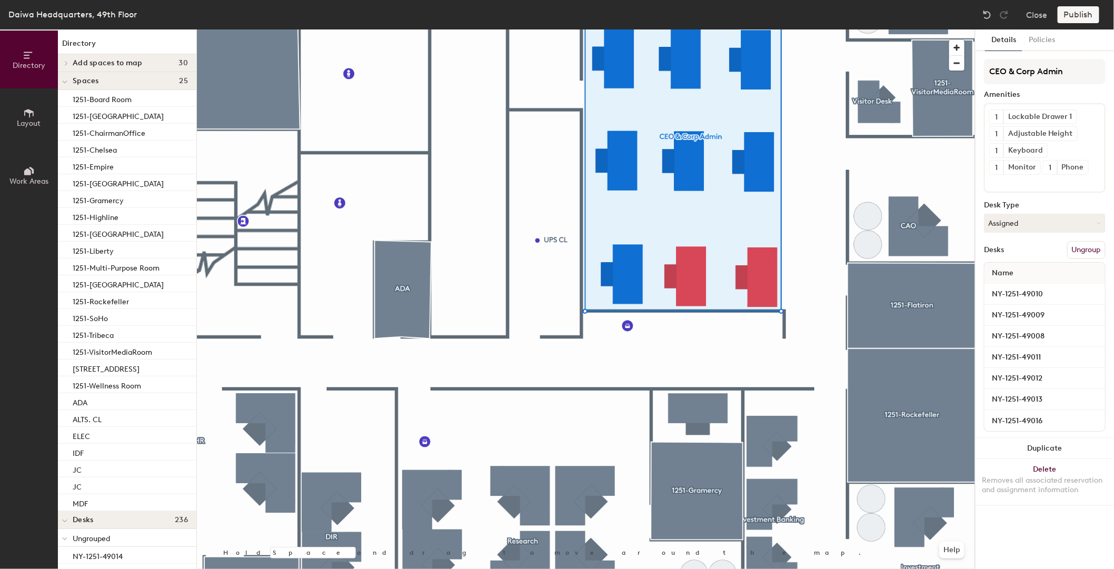
click at [1033, 15] on button "Close" at bounding box center [1036, 14] width 21 height 17
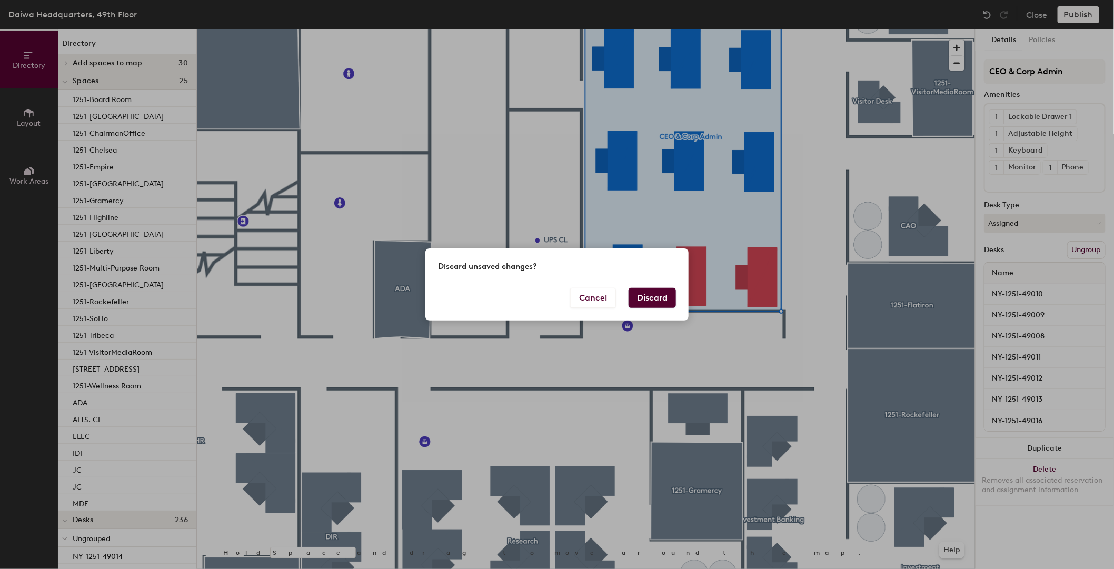
click at [659, 286] on div "Discard unsaved changes?" at bounding box center [556, 267] width 263 height 39
click at [652, 291] on button "Discard" at bounding box center [651, 298] width 47 height 20
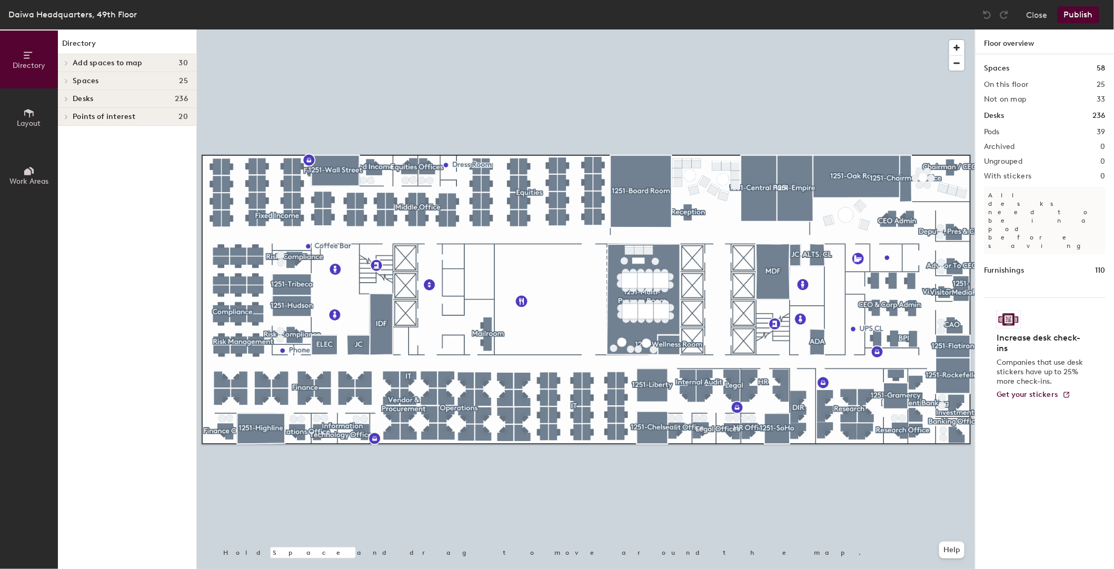
click at [28, 168] on icon at bounding box center [29, 171] width 12 height 12
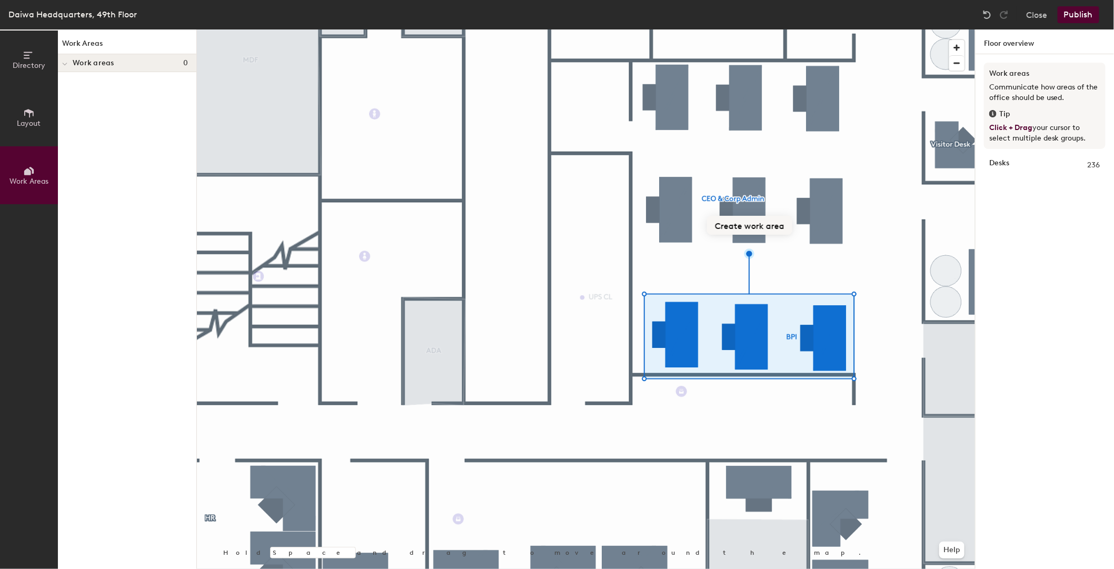
click at [754, 225] on button "Create work area" at bounding box center [749, 225] width 85 height 19
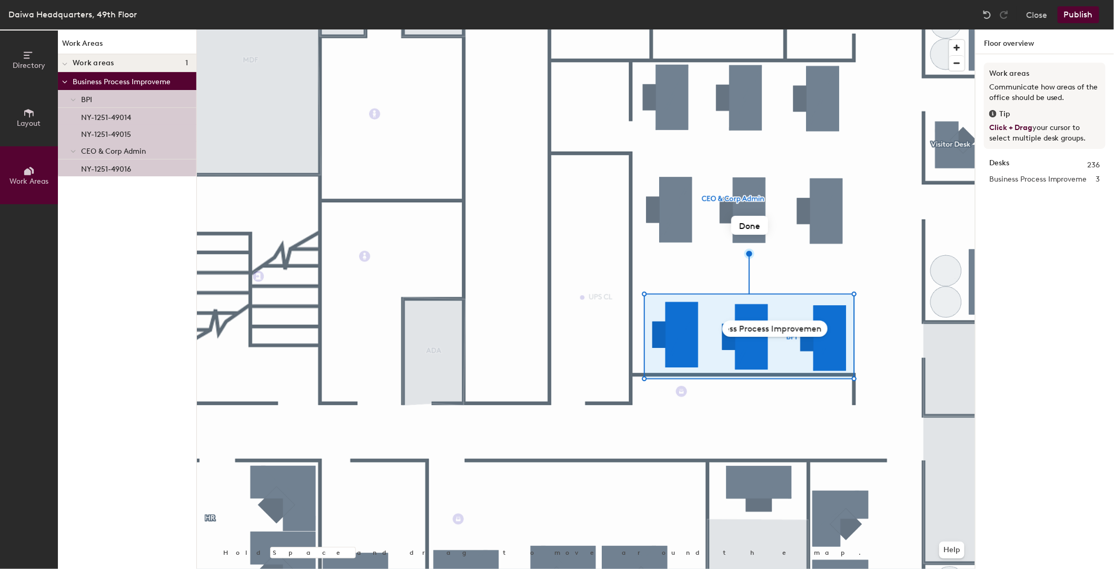
type input "Business Process Improvement"
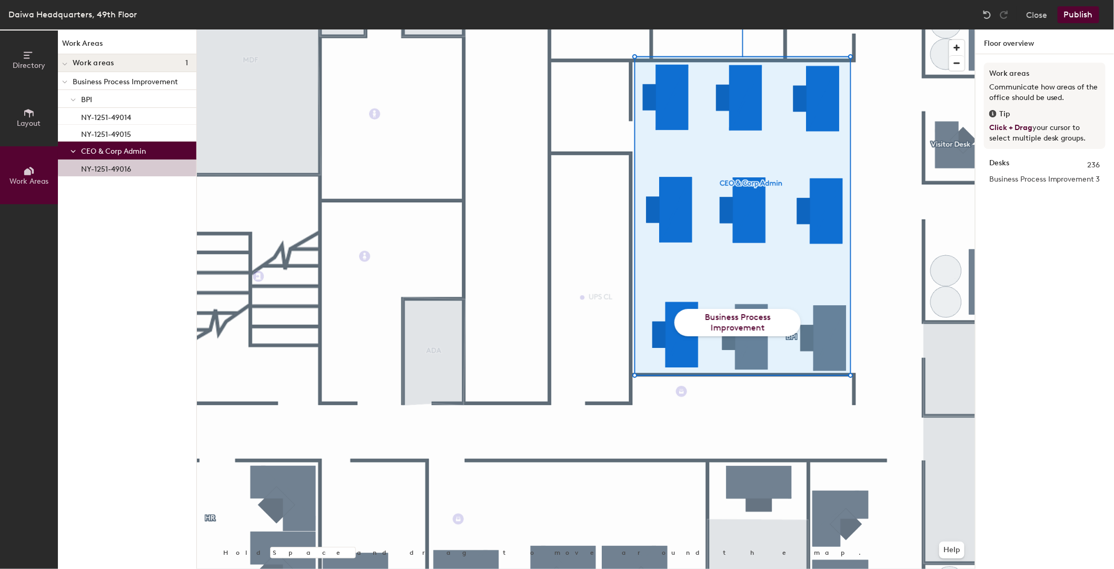
click at [757, 322] on div "Business Process Improvement" at bounding box center [737, 322] width 126 height 27
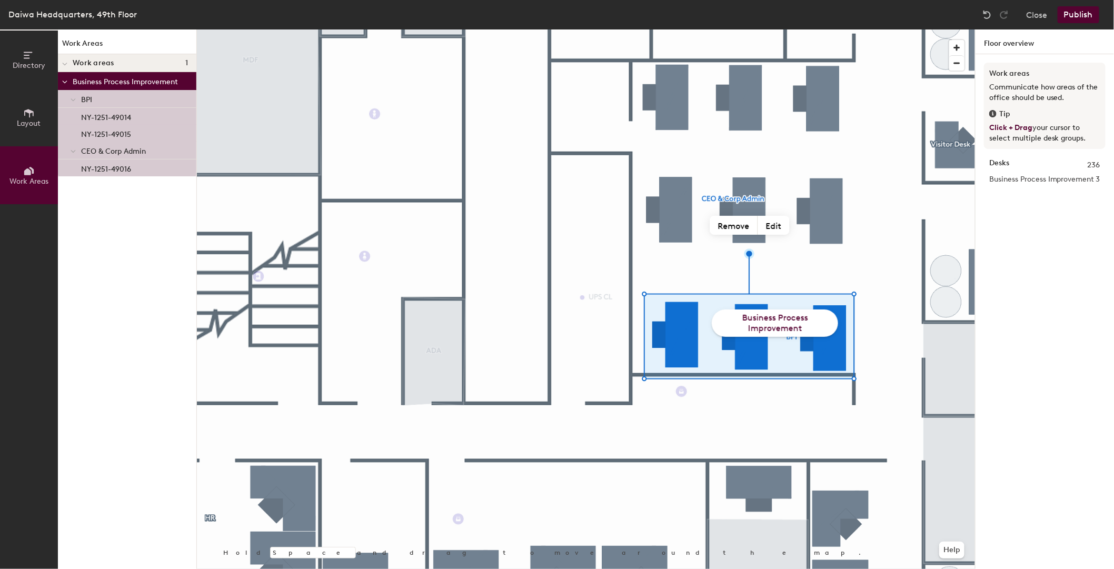
click at [796, 334] on div "Business Process Improvement" at bounding box center [775, 322] width 126 height 27
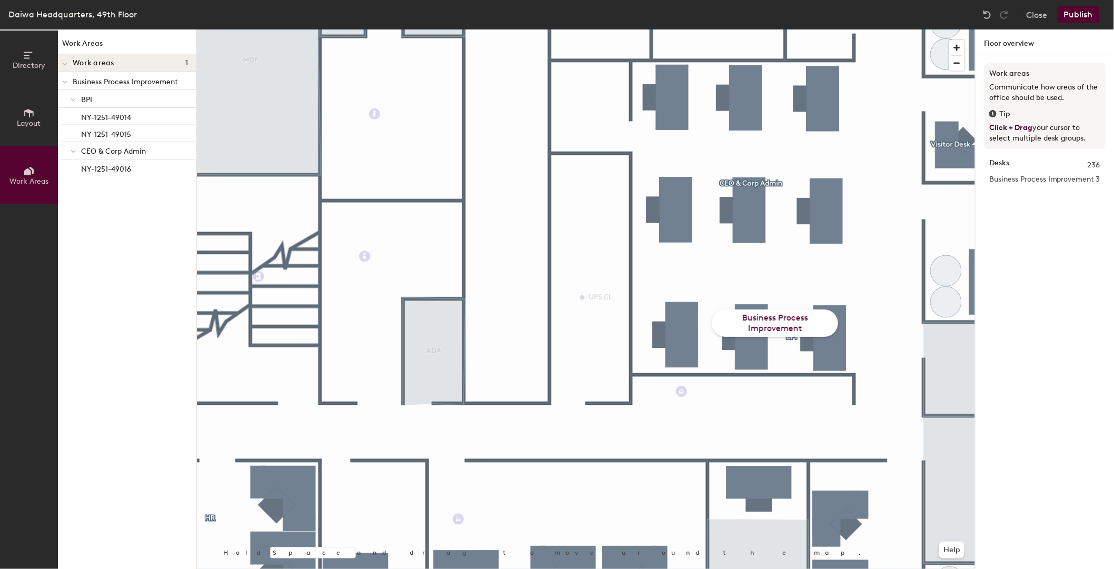
click at [787, 330] on div "Business Process Improvement" at bounding box center [775, 322] width 126 height 27
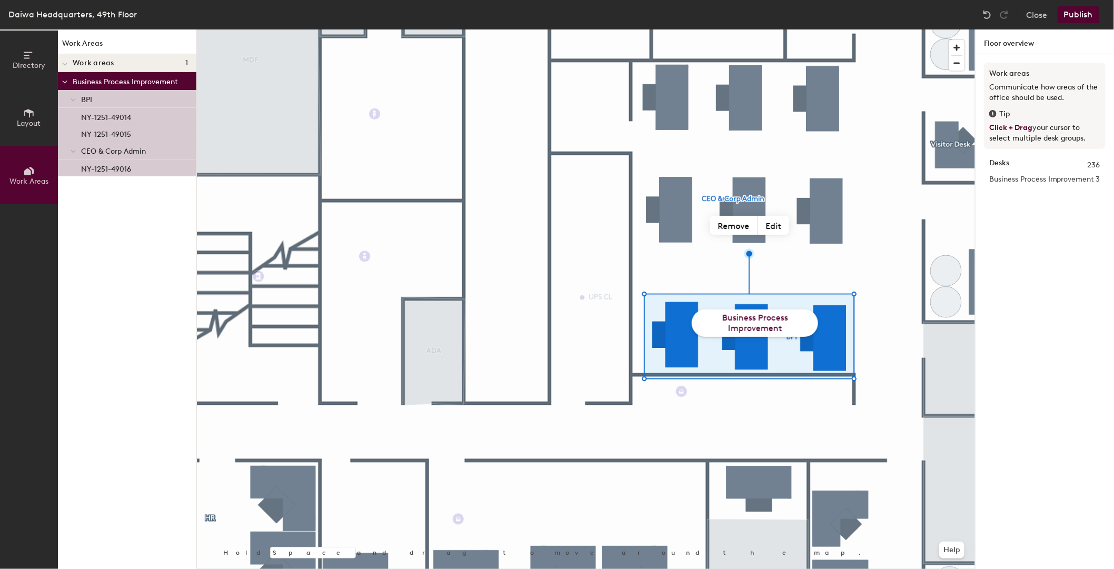
click at [30, 119] on span "Layout" at bounding box center [29, 123] width 24 height 9
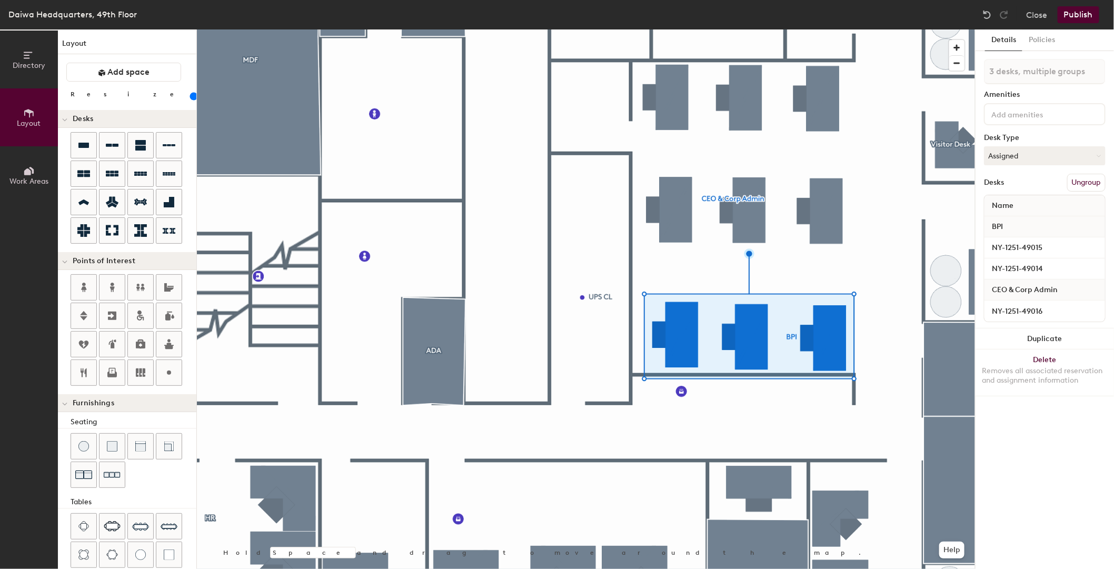
click at [29, 165] on icon at bounding box center [29, 171] width 12 height 12
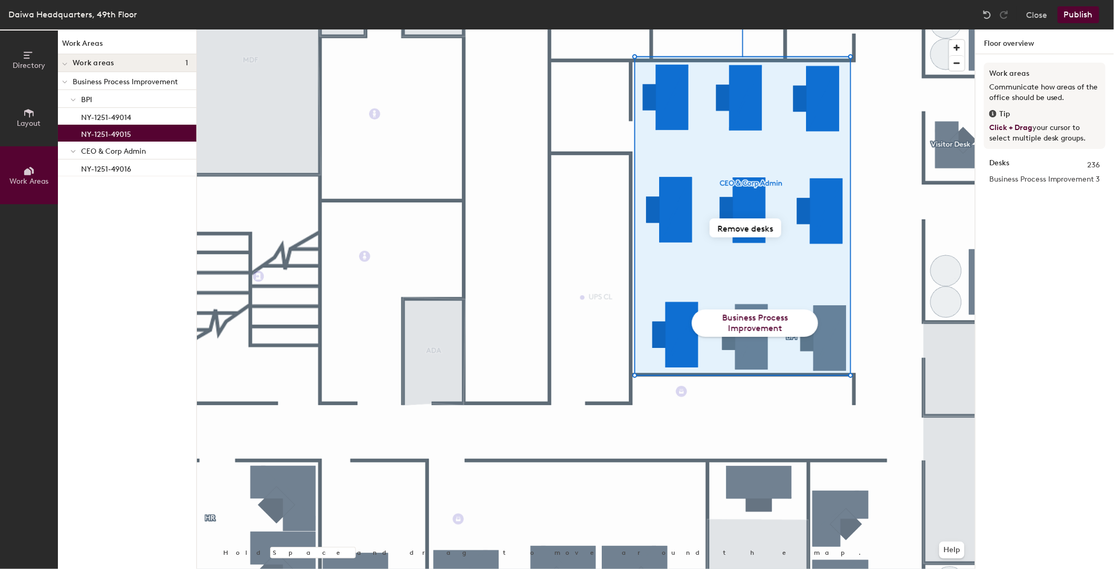
click at [111, 132] on p "NY-1251-49015" at bounding box center [106, 133] width 50 height 12
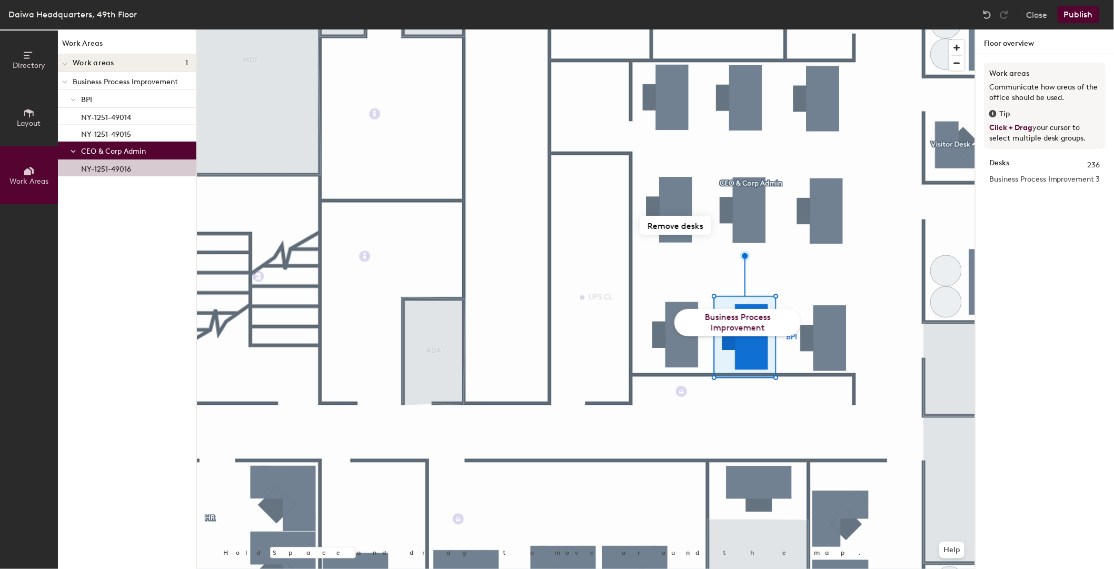
click at [119, 170] on p "NY-1251-49016" at bounding box center [106, 168] width 50 height 12
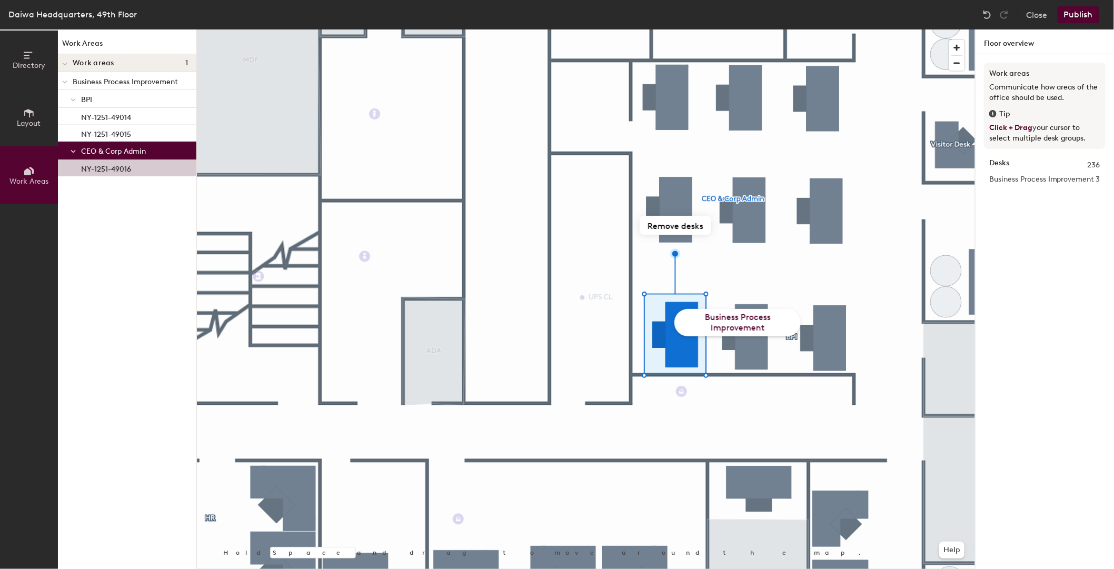
click at [121, 153] on span "CEO & Corp Admin" at bounding box center [113, 151] width 65 height 9
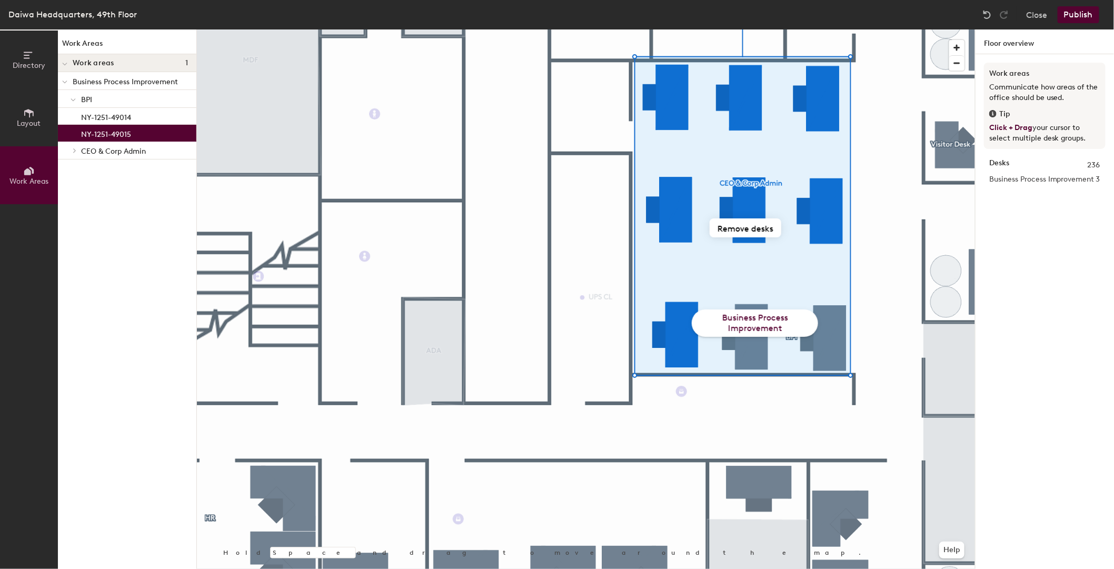
click at [123, 137] on p "NY-1251-49015" at bounding box center [106, 133] width 50 height 12
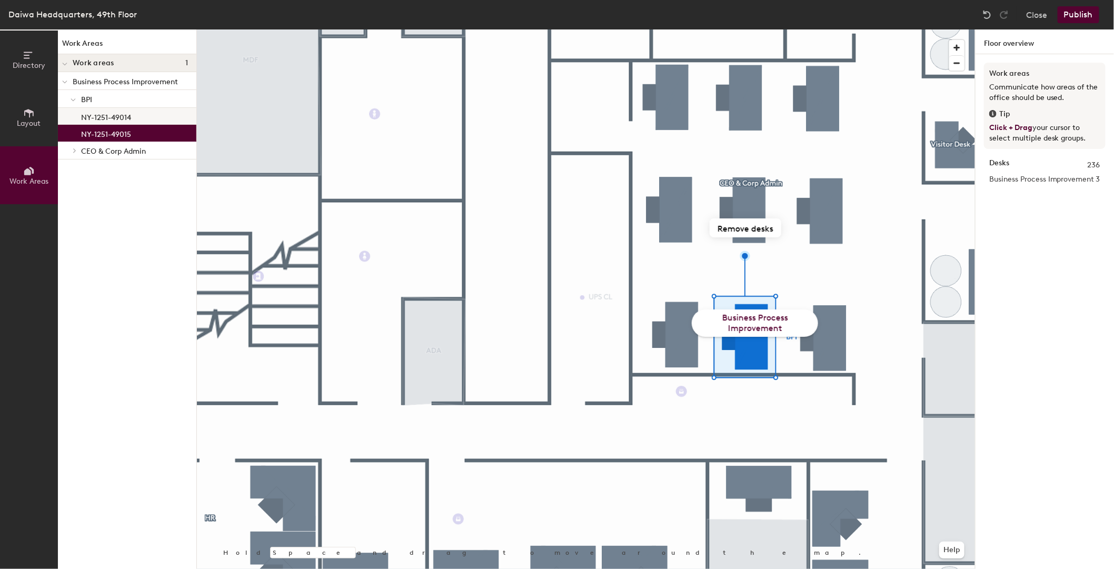
click at [125, 121] on p "NY-1251-49014" at bounding box center [106, 116] width 50 height 12
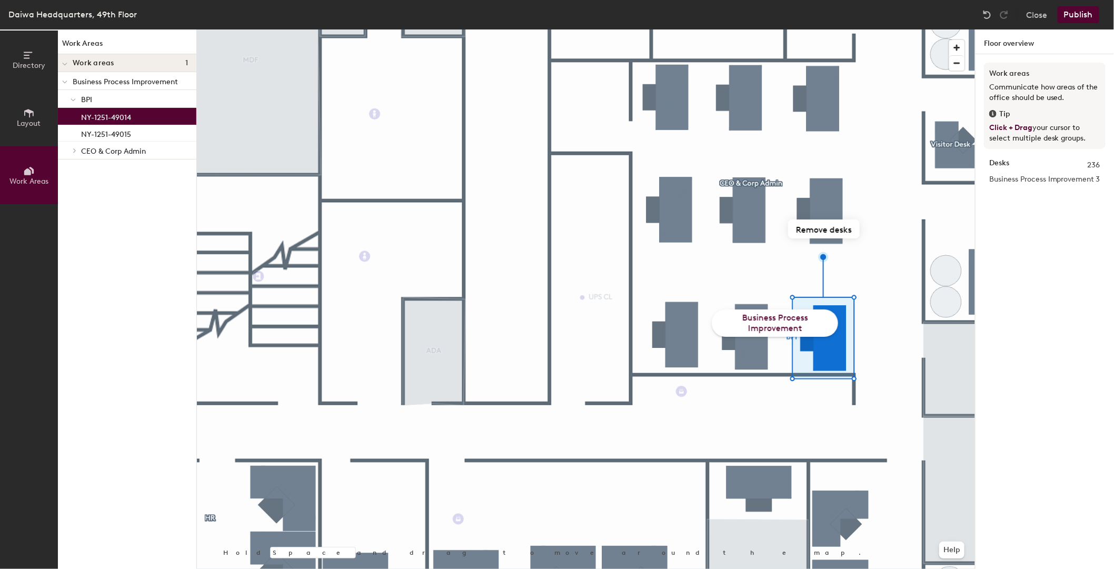
click at [104, 100] on p "BPI" at bounding box center [134, 99] width 107 height 14
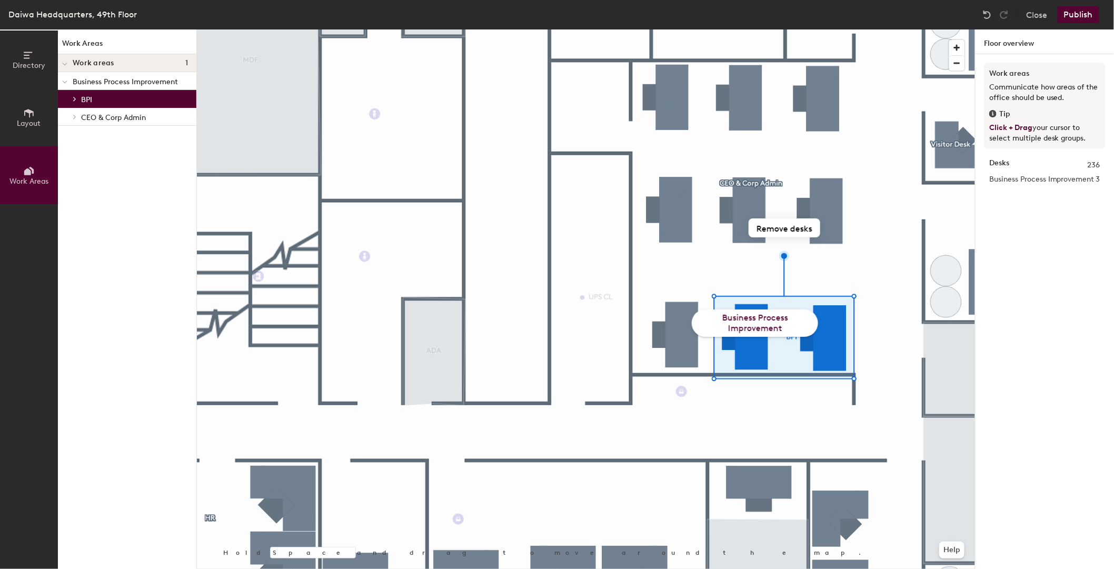
click at [111, 115] on span "CEO & Corp Admin" at bounding box center [113, 117] width 65 height 9
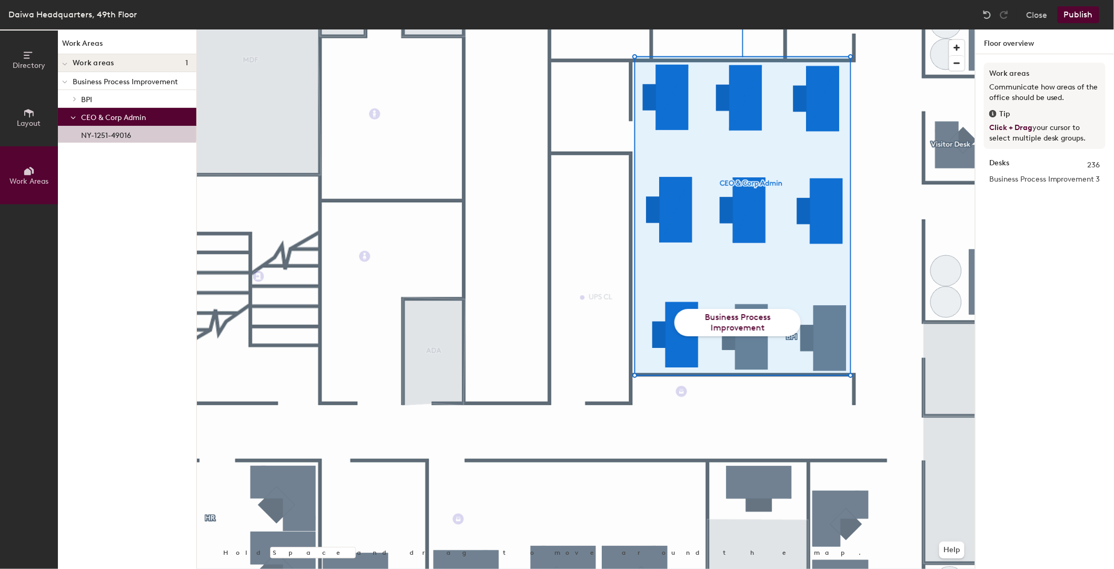
click at [93, 84] on p "Business Process Improvement" at bounding box center [130, 81] width 115 height 14
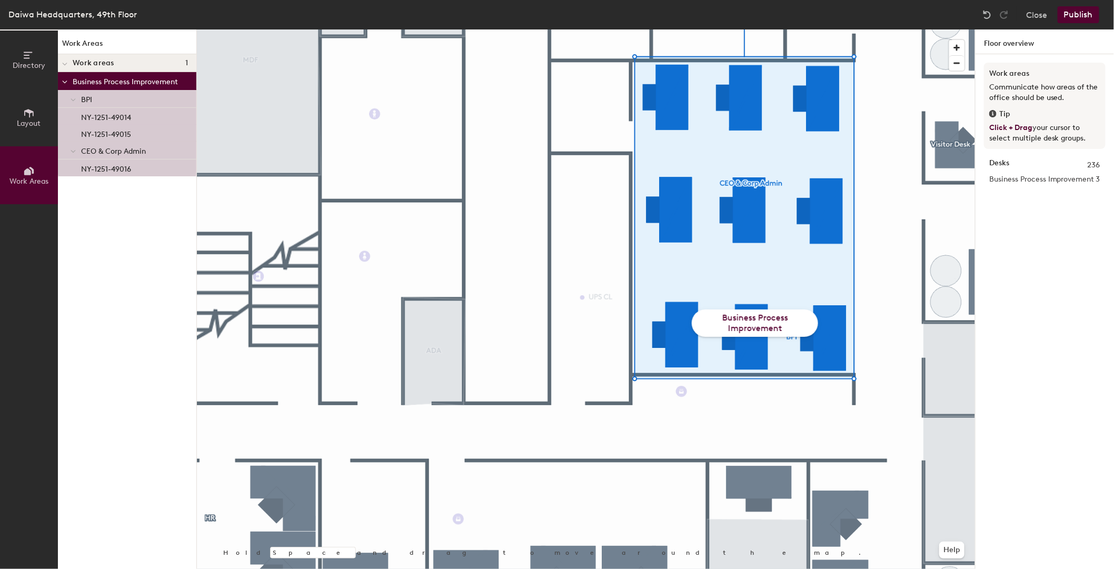
click at [125, 82] on p "Business Process Improvement" at bounding box center [130, 81] width 115 height 14
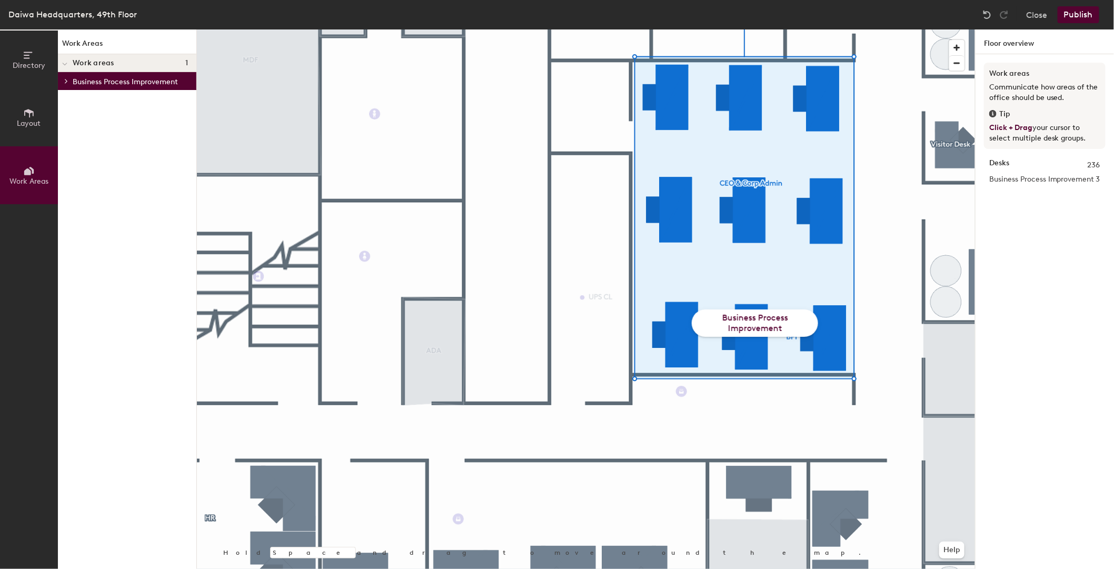
click at [125, 82] on p "Business Process Improvement" at bounding box center [130, 81] width 115 height 14
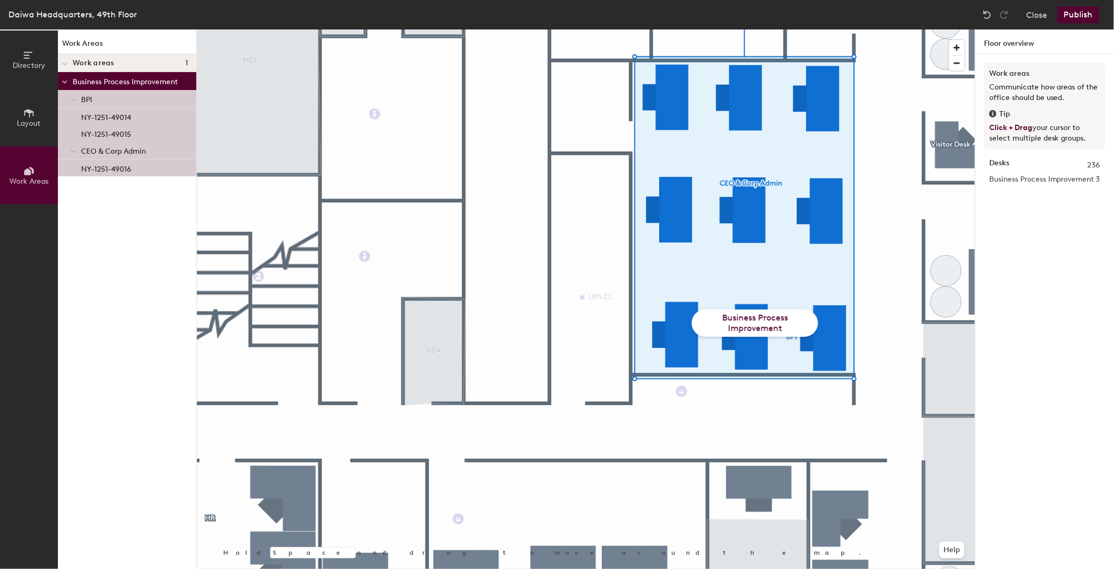
click at [89, 98] on span "BPI" at bounding box center [86, 99] width 11 height 9
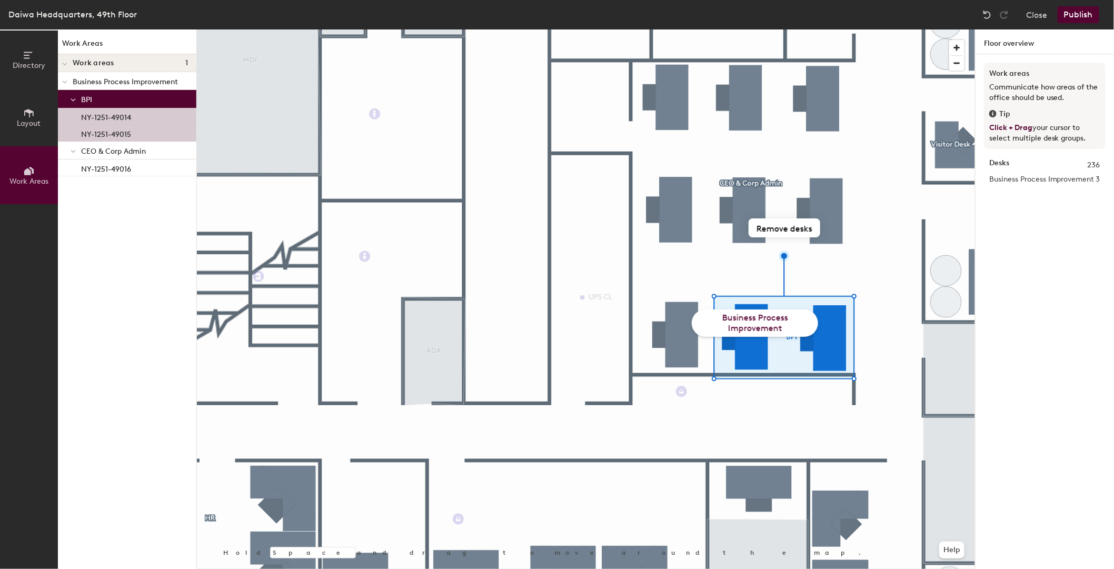
click at [105, 148] on span "CEO & Corp Admin" at bounding box center [113, 151] width 65 height 9
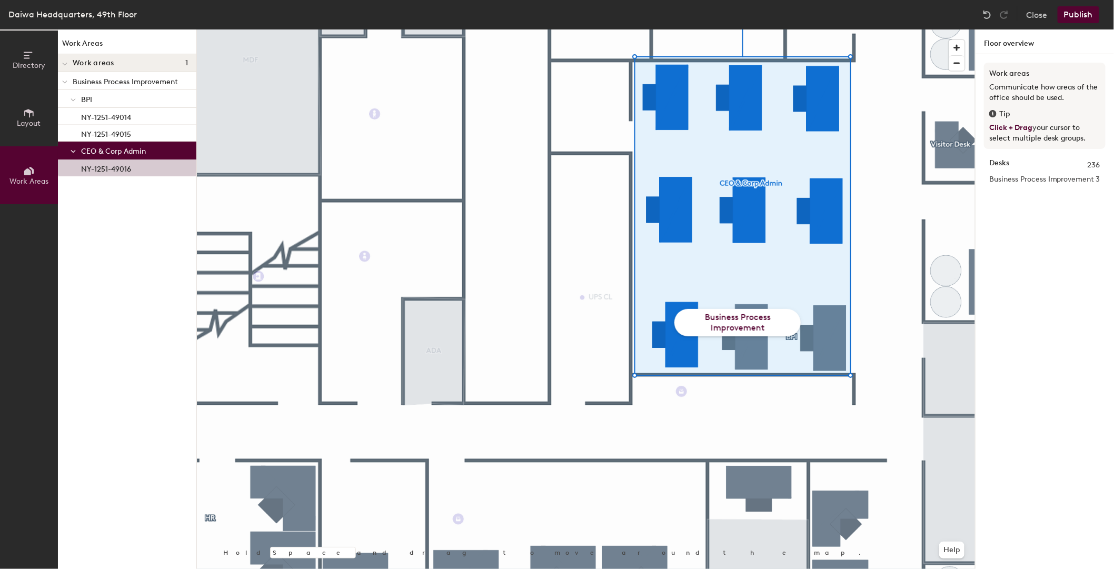
click at [103, 100] on p "BPI" at bounding box center [134, 99] width 107 height 14
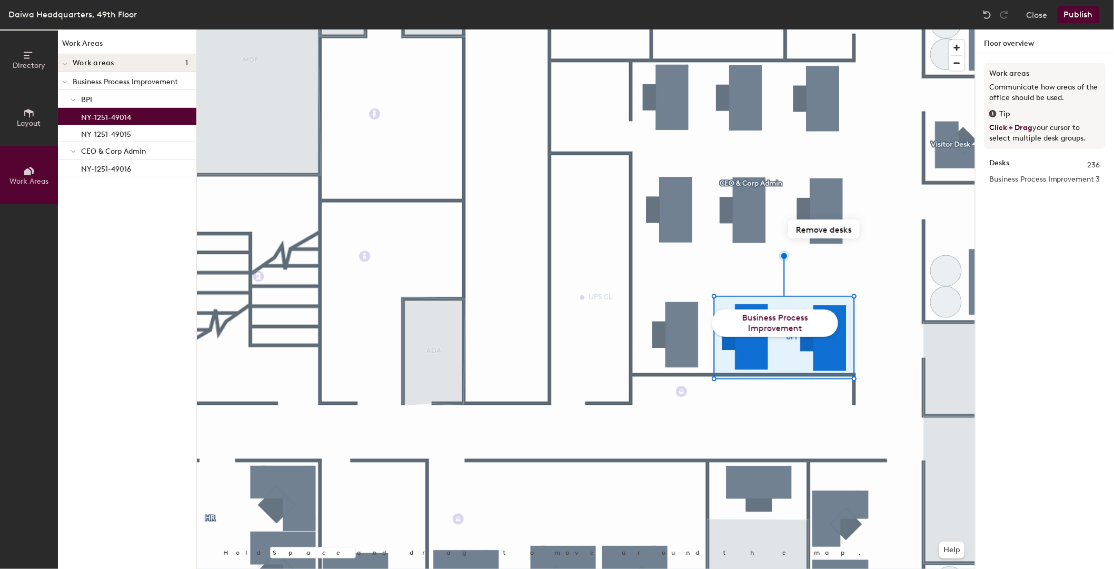
click at [110, 117] on p "NY-1251-49014" at bounding box center [106, 116] width 50 height 12
click at [987, 12] on img at bounding box center [987, 14] width 11 height 11
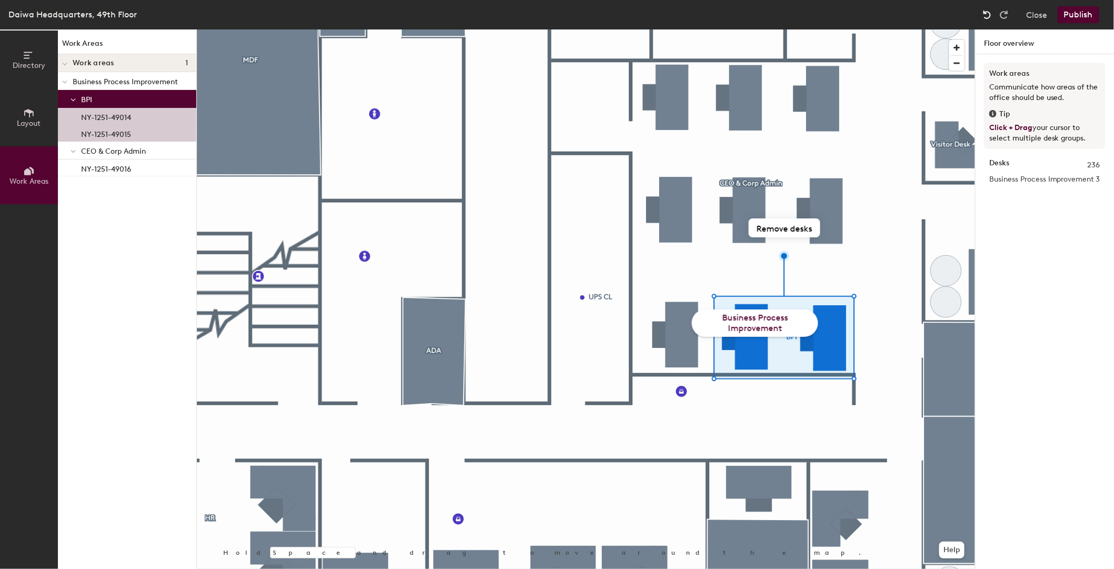
click at [987, 12] on img at bounding box center [987, 14] width 11 height 11
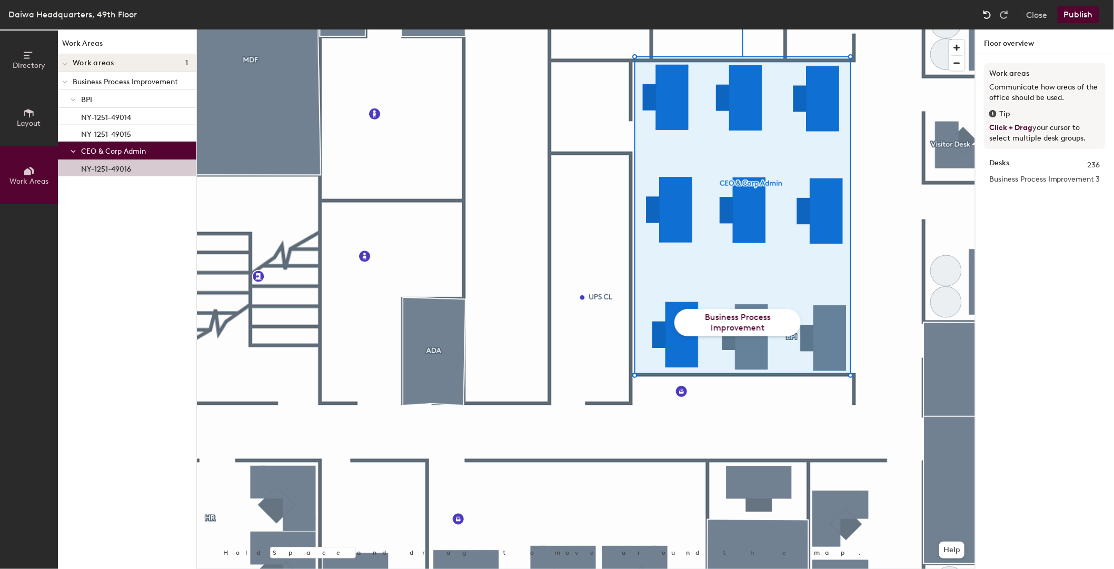
click at [989, 15] on img at bounding box center [987, 14] width 11 height 11
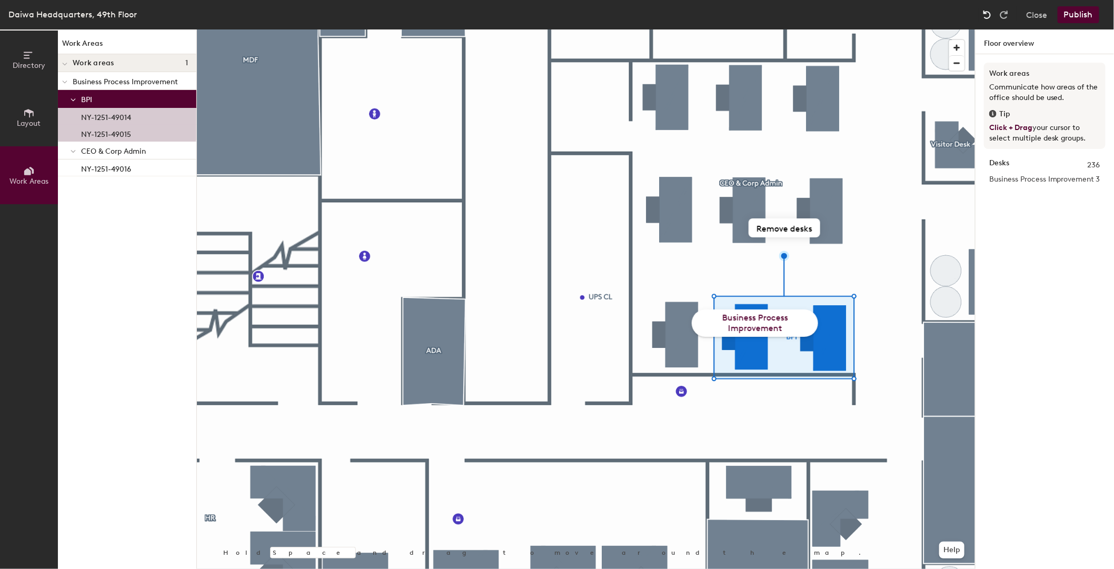
click at [989, 15] on img at bounding box center [987, 14] width 11 height 11
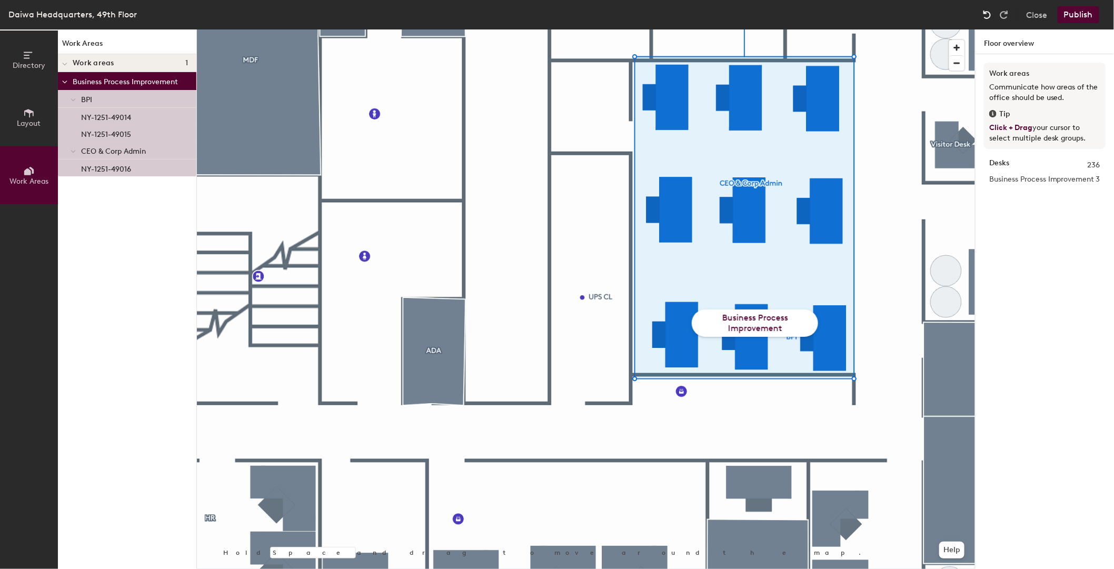
click at [989, 15] on img at bounding box center [987, 14] width 11 height 11
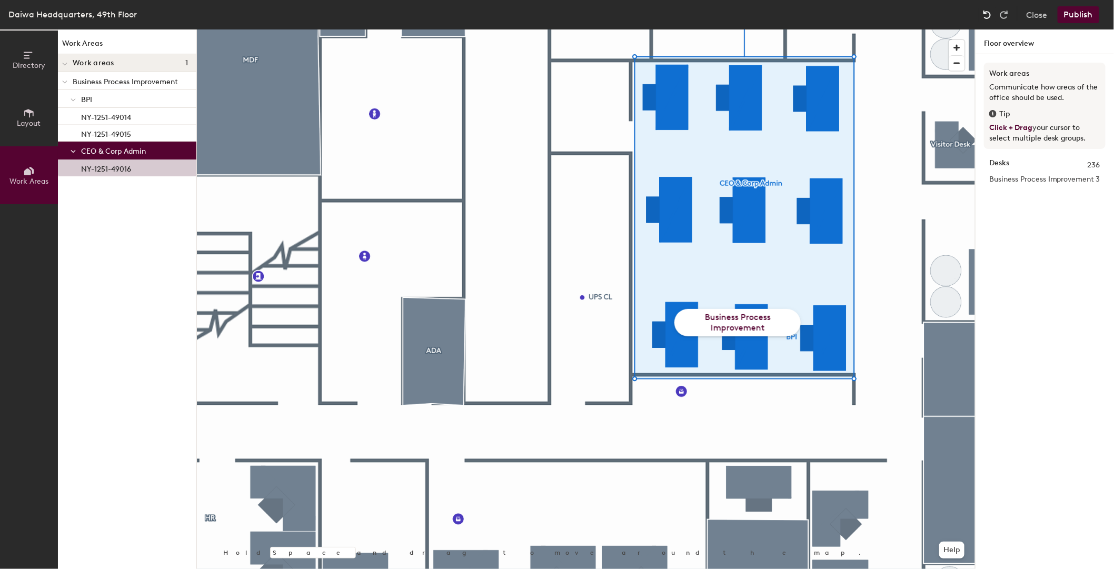
click at [989, 15] on img at bounding box center [987, 14] width 11 height 11
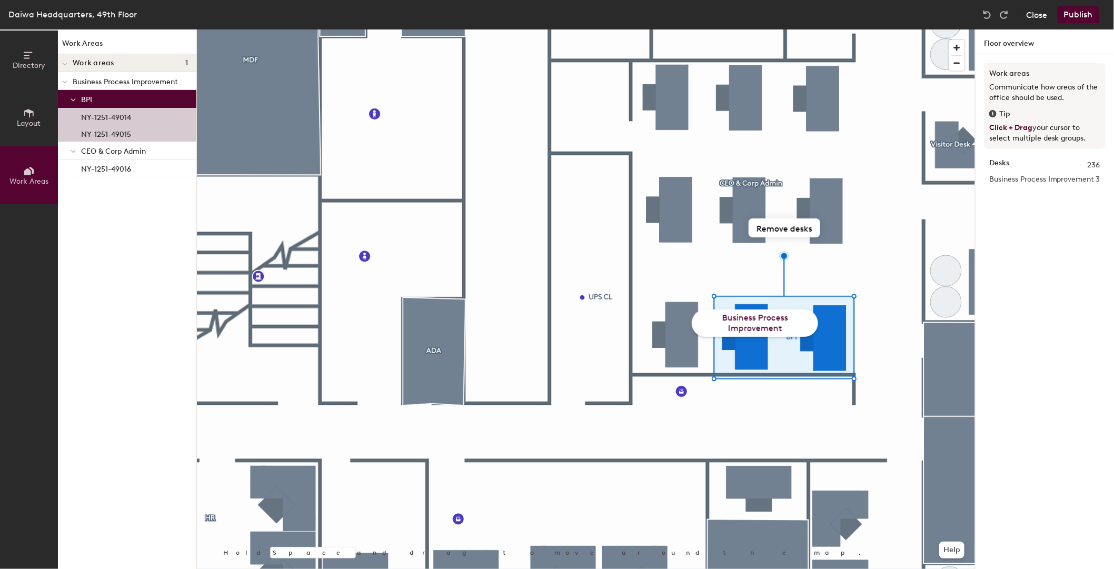
click at [1037, 17] on button "Close" at bounding box center [1036, 14] width 21 height 17
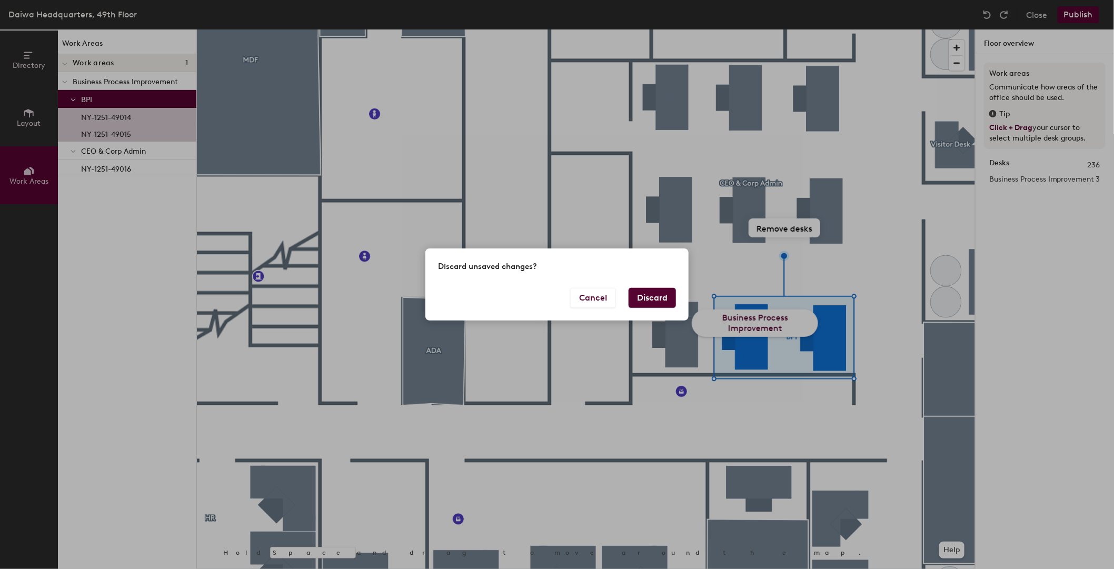
click at [647, 299] on button "Discard" at bounding box center [651, 298] width 47 height 20
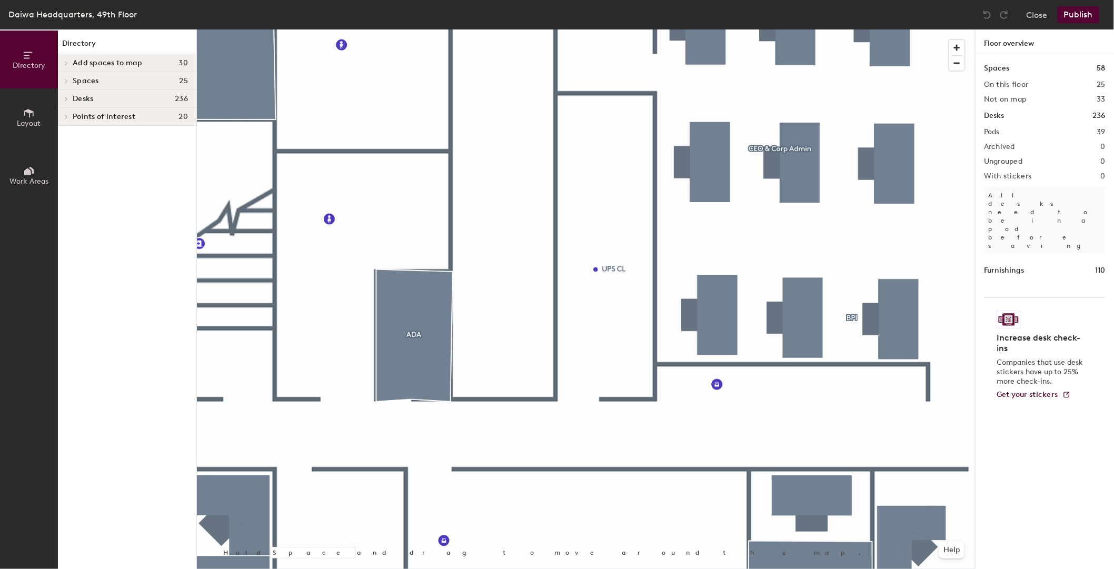
click at [33, 172] on icon at bounding box center [31, 170] width 5 height 7
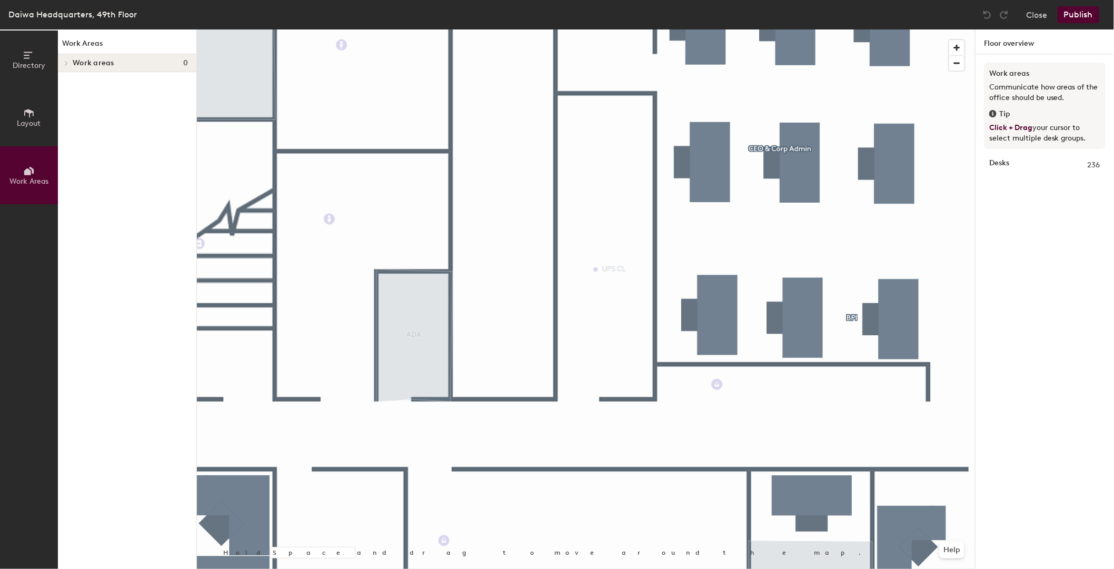
click at [69, 62] on span at bounding box center [65, 63] width 9 height 5
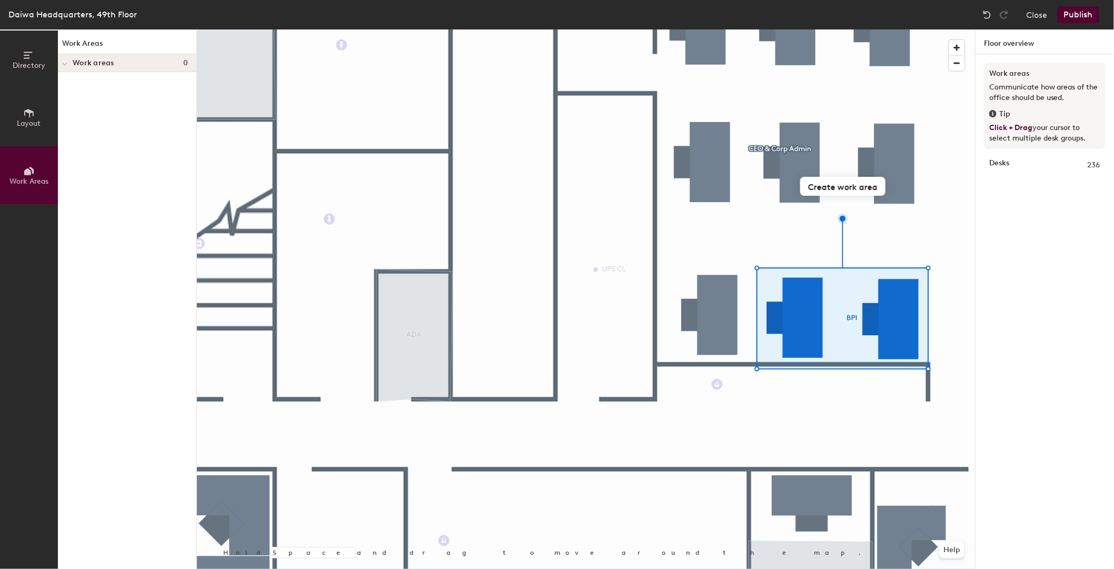
click at [29, 124] on span "Layout" at bounding box center [29, 123] width 24 height 9
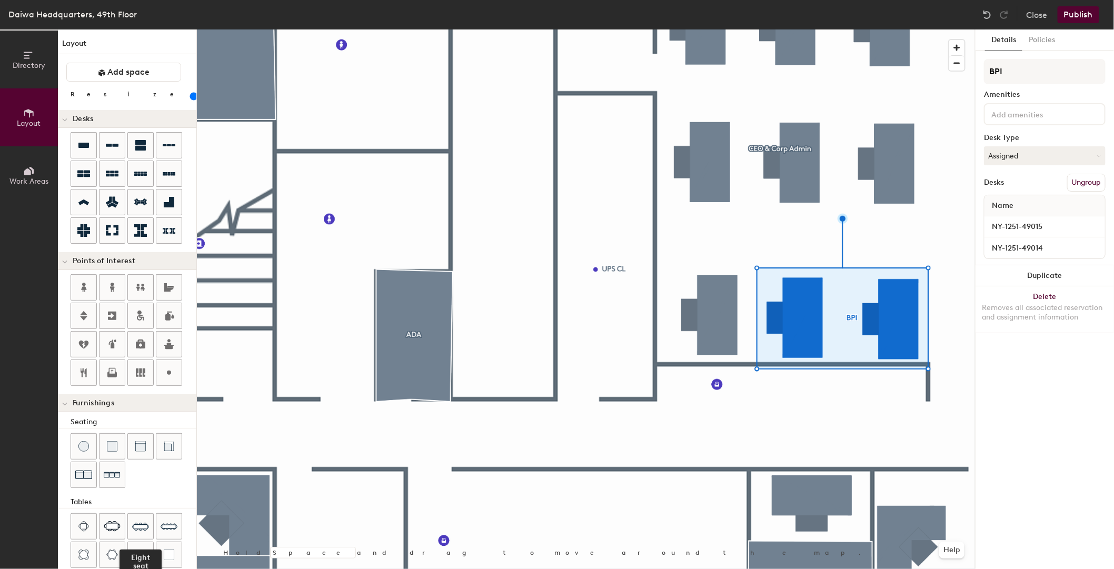
scroll to position [92, 0]
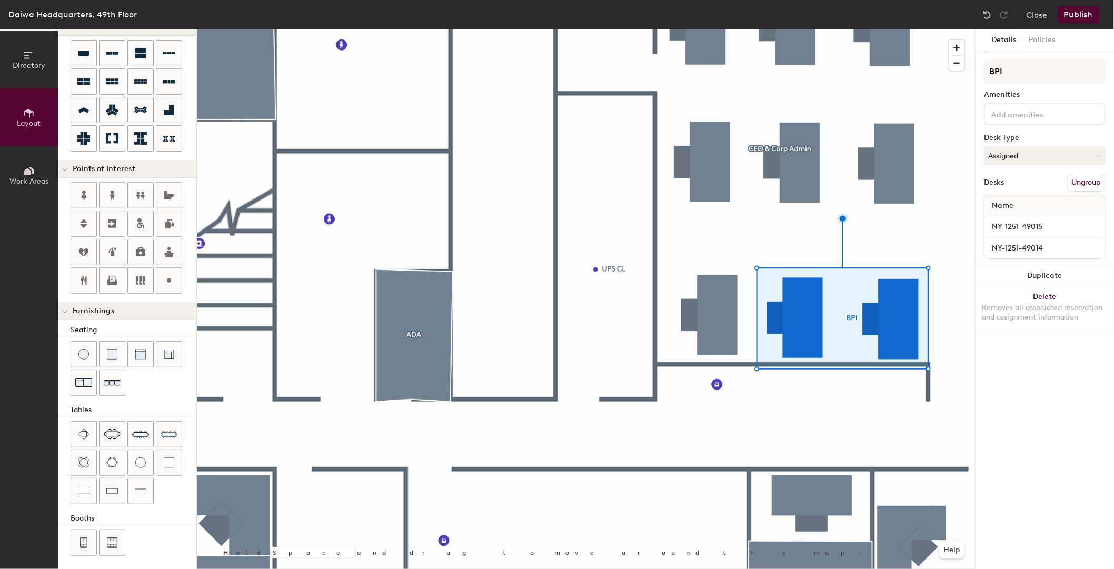
click at [30, 62] on span "Directory" at bounding box center [29, 65] width 33 height 9
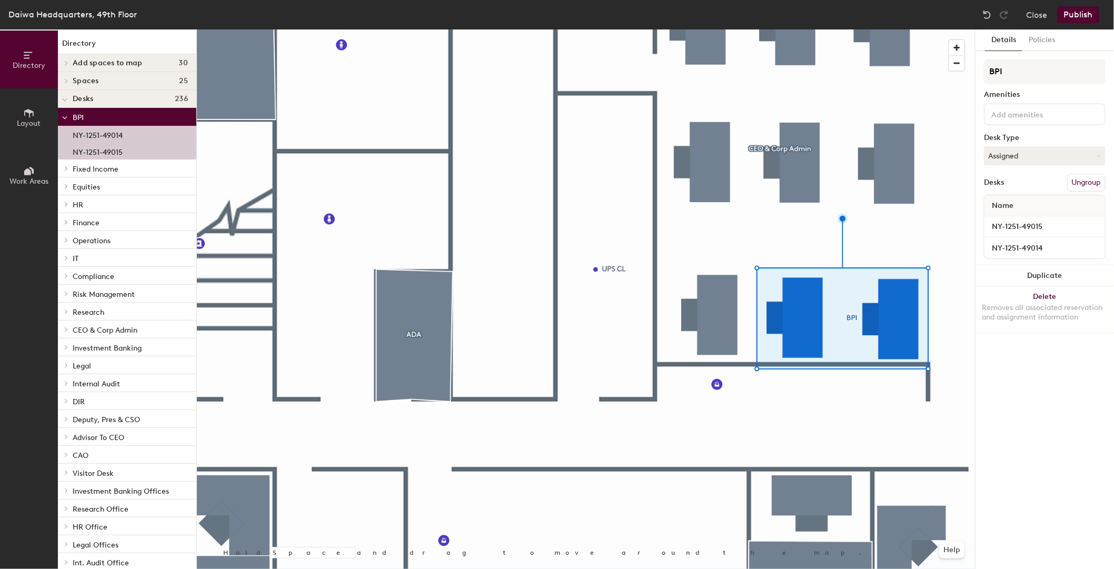
click at [22, 180] on span "Work Areas" at bounding box center [28, 181] width 39 height 9
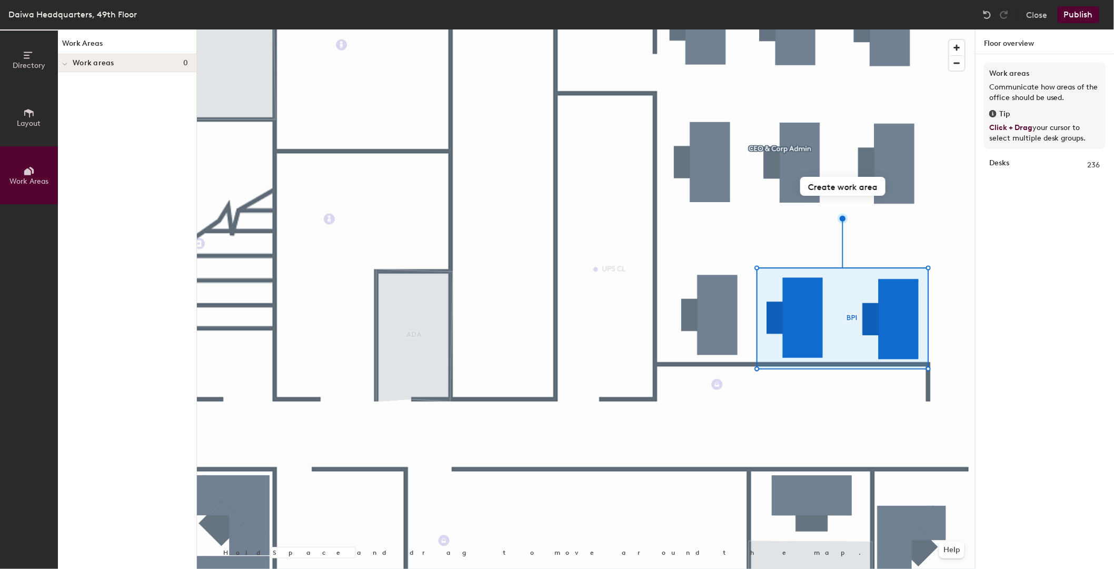
click at [1045, 353] on div "Work areas Communicate how areas of the office should be used. Tip Click + Drag…" at bounding box center [1044, 323] width 138 height 539
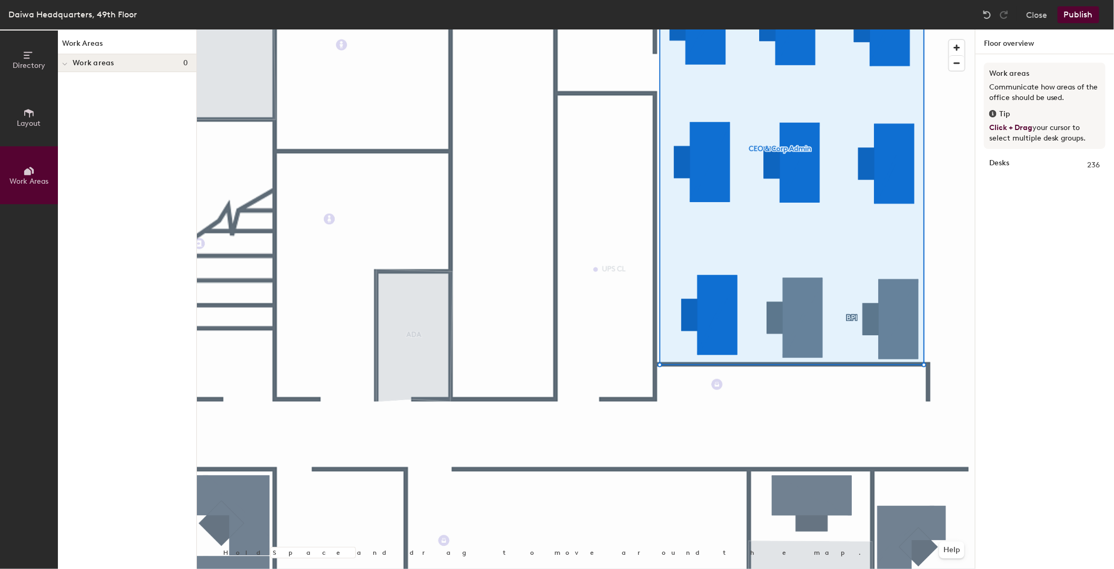
click at [1009, 341] on div "Work areas Communicate how areas of the office should be used. Tip Click + Drag…" at bounding box center [1044, 323] width 138 height 539
click at [866, 29] on div at bounding box center [586, 29] width 778 height 0
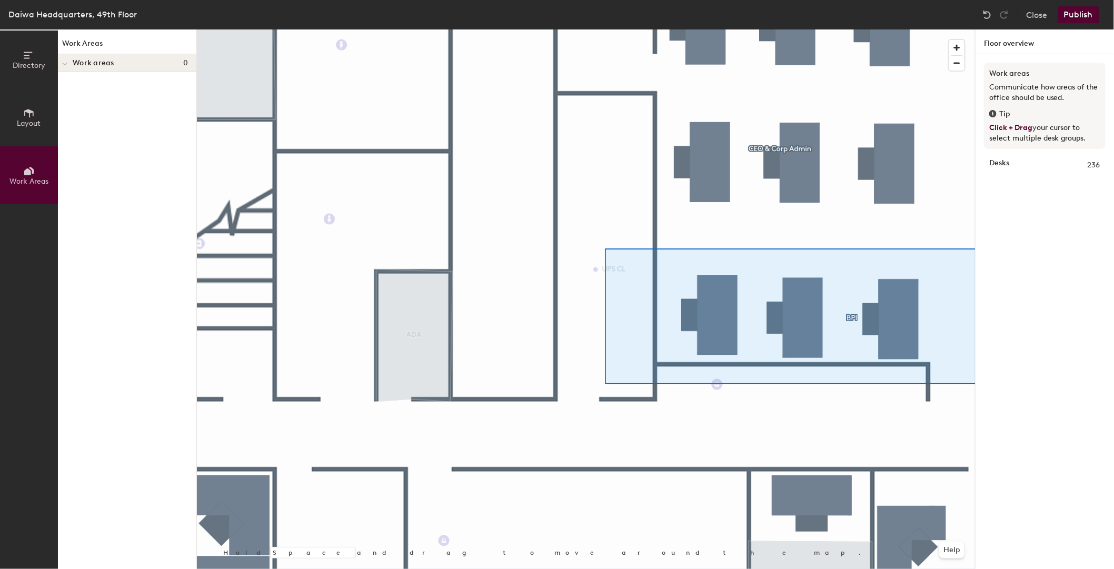
click at [989, 384] on div "Directory Layout Work Areas Work Areas Work areas 0 Hold Space and drag to move…" at bounding box center [557, 298] width 1114 height 539
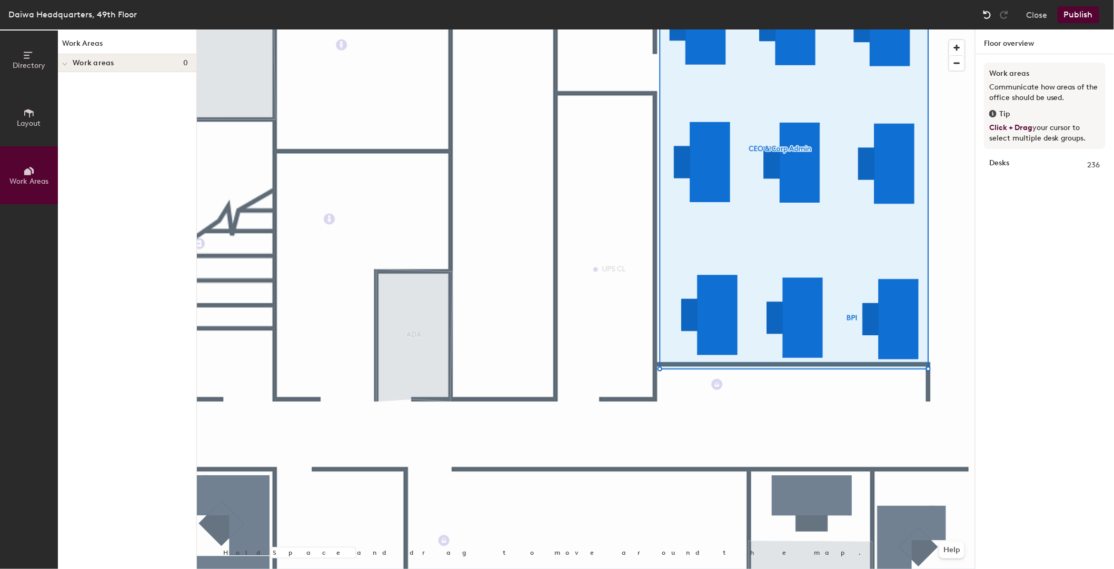
click at [985, 12] on img at bounding box center [987, 14] width 11 height 11
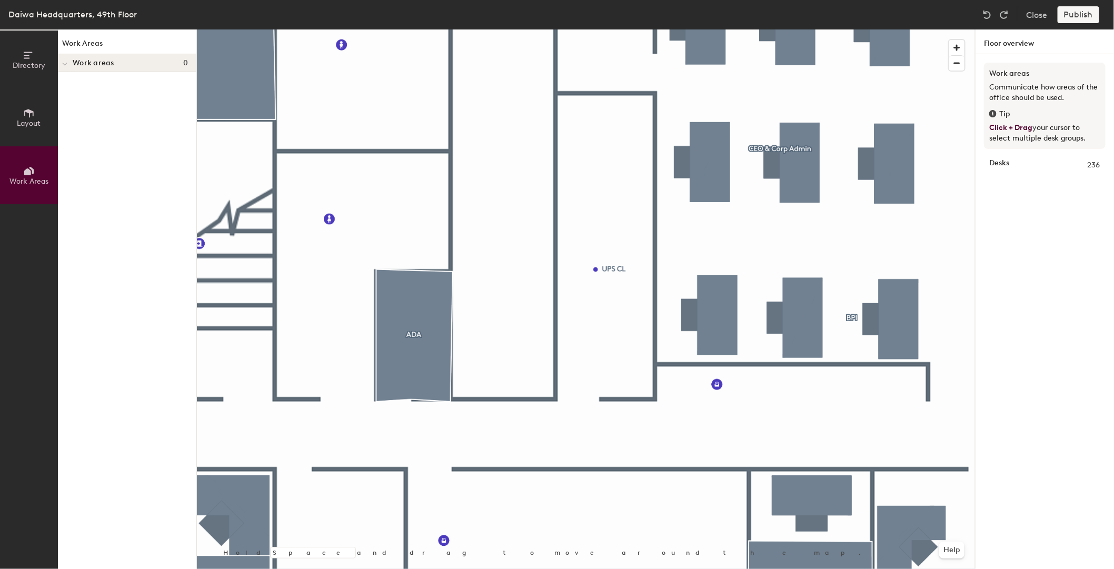
click at [996, 319] on div "Work areas Communicate how areas of the office should be used. Tip Click + Drag…" at bounding box center [1044, 323] width 138 height 539
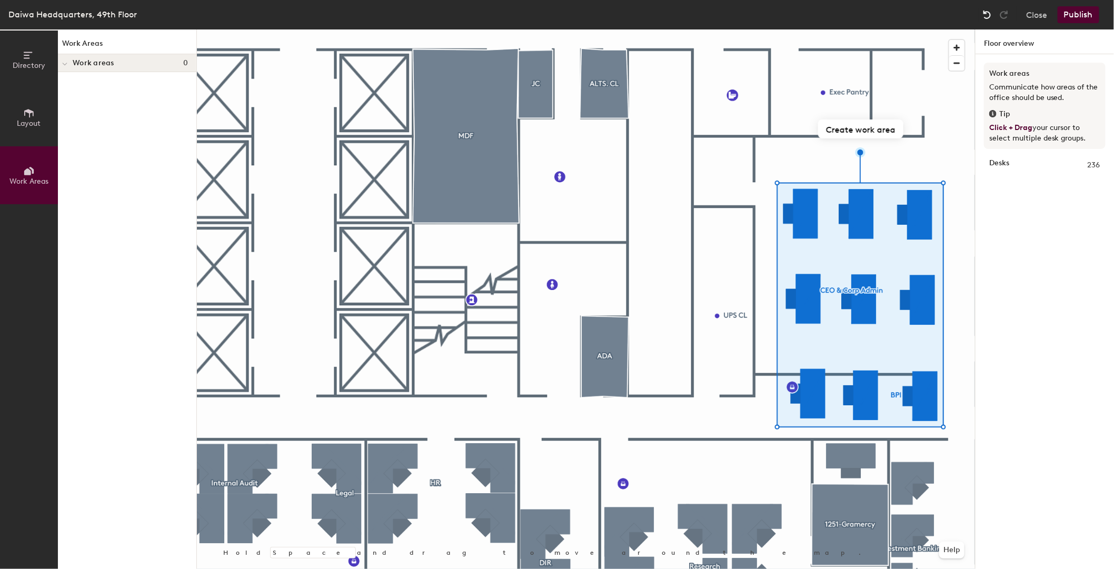
click at [987, 14] on img at bounding box center [987, 14] width 11 height 11
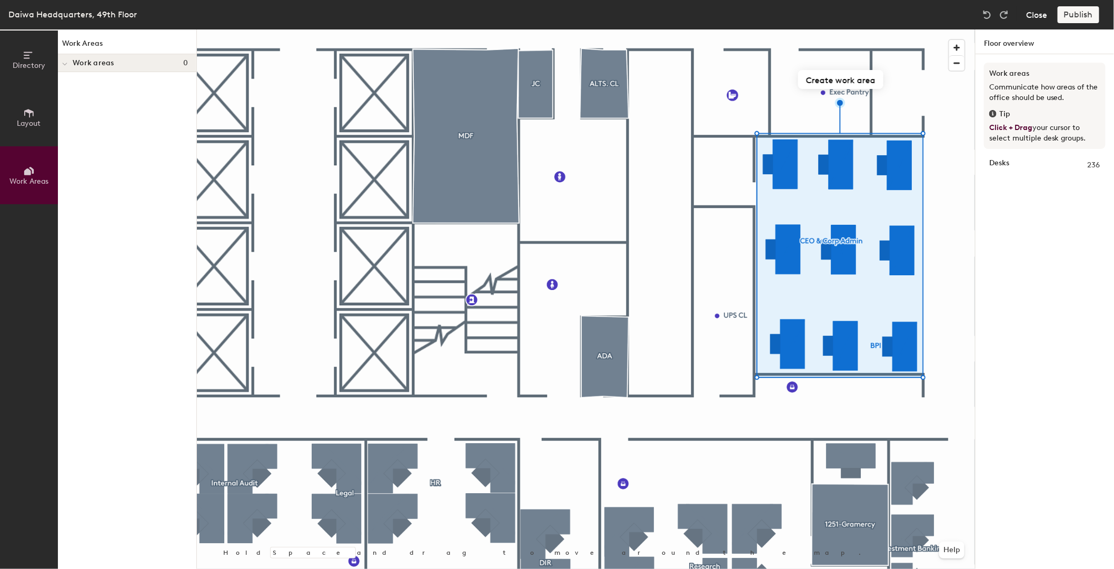
click at [1035, 15] on button "Close" at bounding box center [1036, 14] width 21 height 17
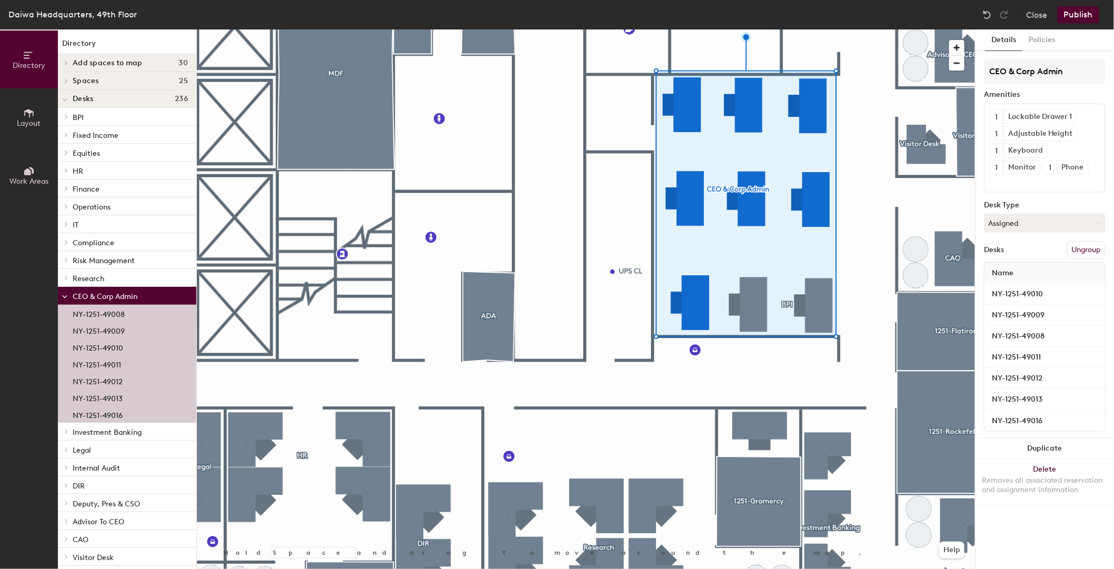
click at [118, 313] on p "NY-1251-49008" at bounding box center [99, 313] width 52 height 12
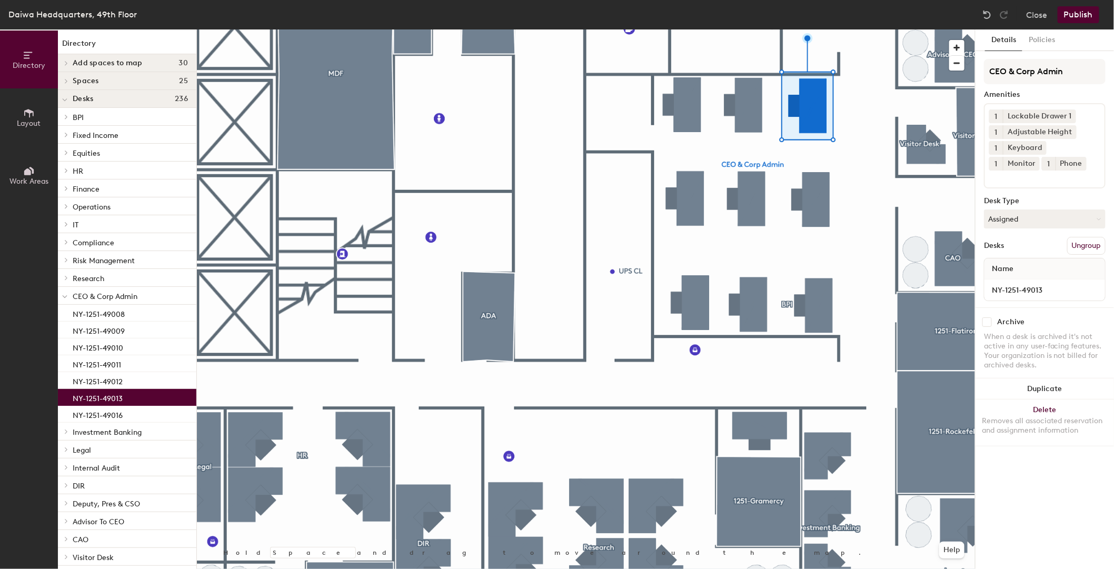
click at [121, 399] on p "NY-1251-49013" at bounding box center [98, 397] width 50 height 12
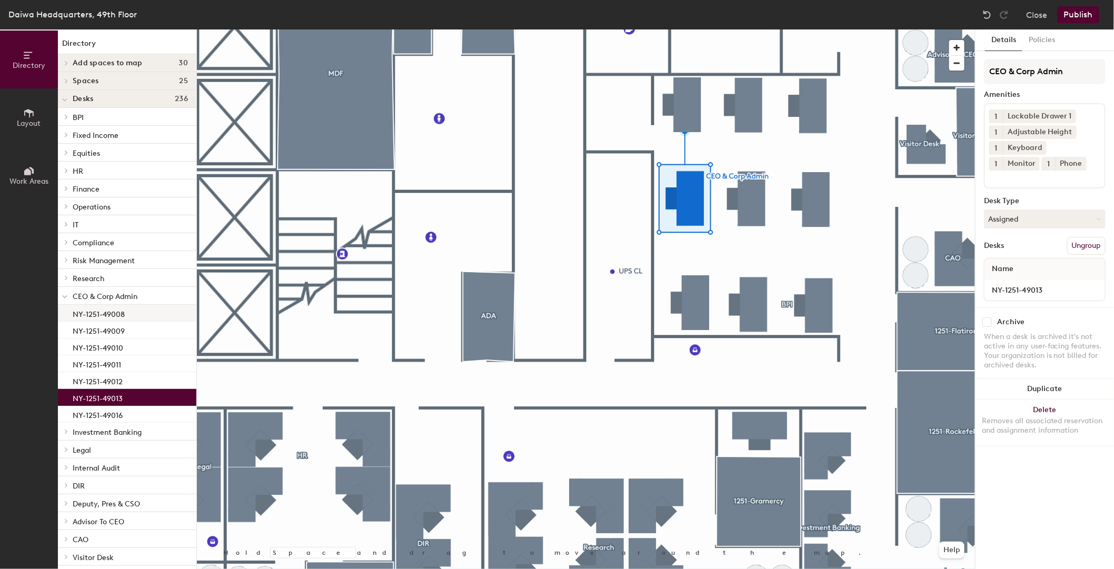
click at [112, 314] on p "NY-1251-49008" at bounding box center [99, 313] width 52 height 12
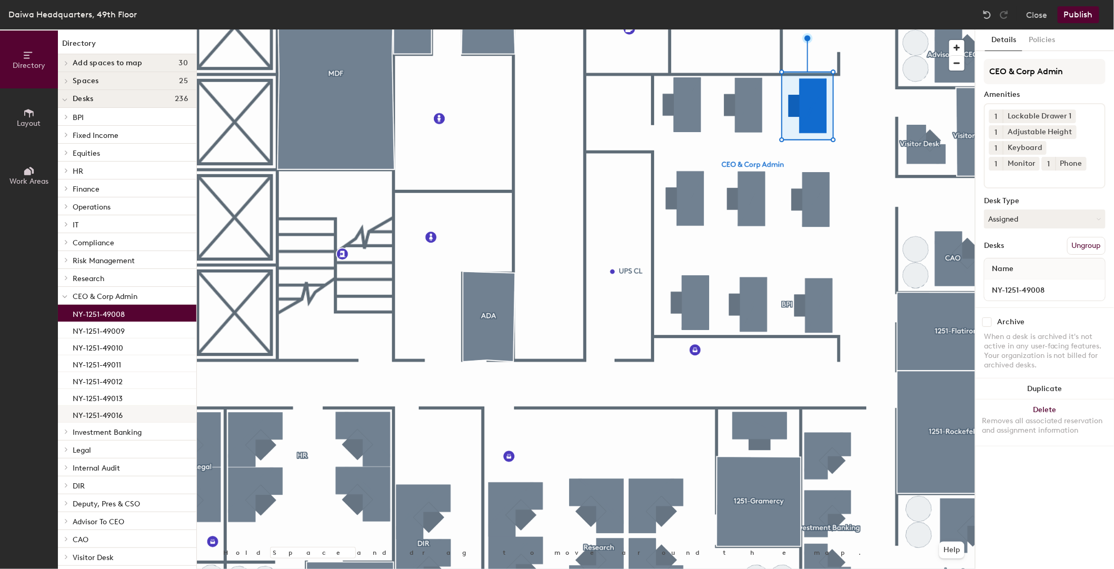
click at [117, 416] on p "NY-1251-49016" at bounding box center [98, 414] width 50 height 12
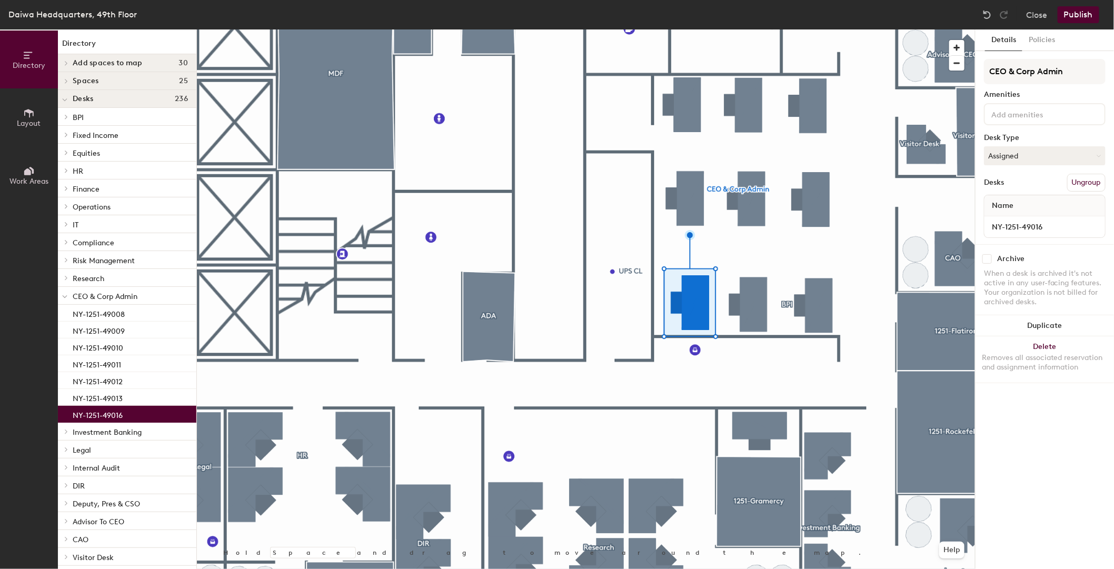
drag, startPoint x: 88, startPoint y: 415, endPoint x: 36, endPoint y: 373, distance: 67.3
click at [36, 373] on div "Directory Layout Work Areas" at bounding box center [29, 298] width 58 height 539
click at [99, 292] on span "CEO & Corp Admin" at bounding box center [105, 296] width 65 height 9
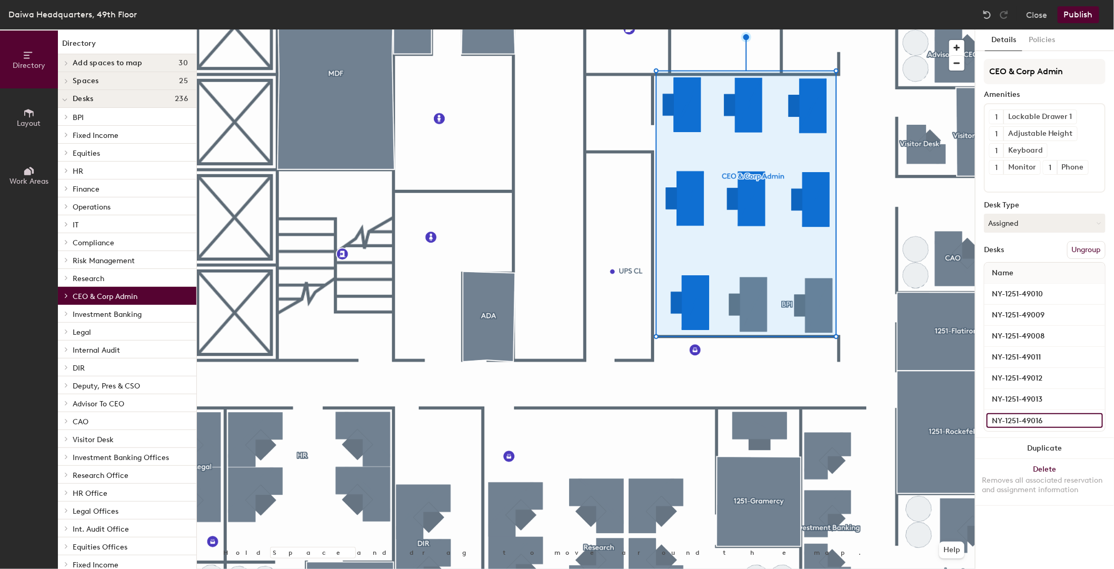
click at [1032, 418] on input "NY-1251-49016" at bounding box center [1044, 420] width 116 height 15
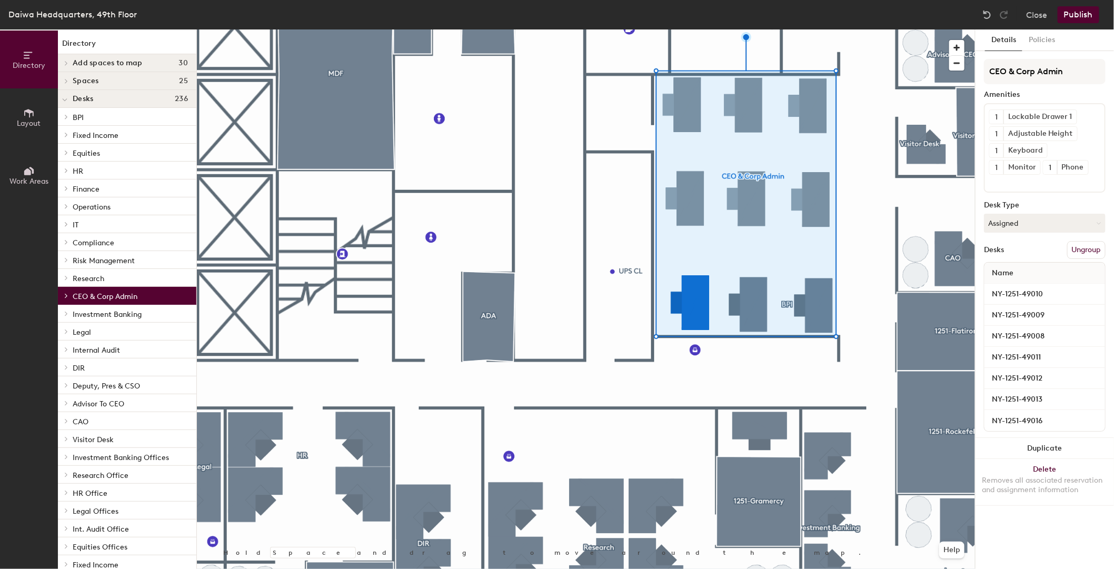
click at [1088, 246] on button "Ungroup" at bounding box center [1086, 250] width 38 height 18
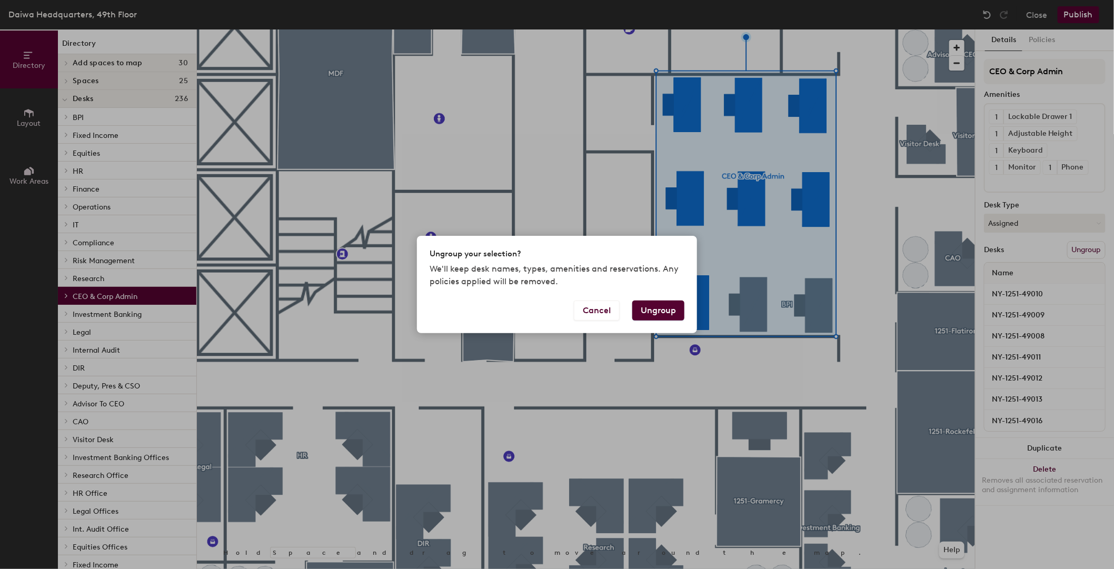
click at [661, 308] on button "Ungroup" at bounding box center [658, 311] width 52 height 20
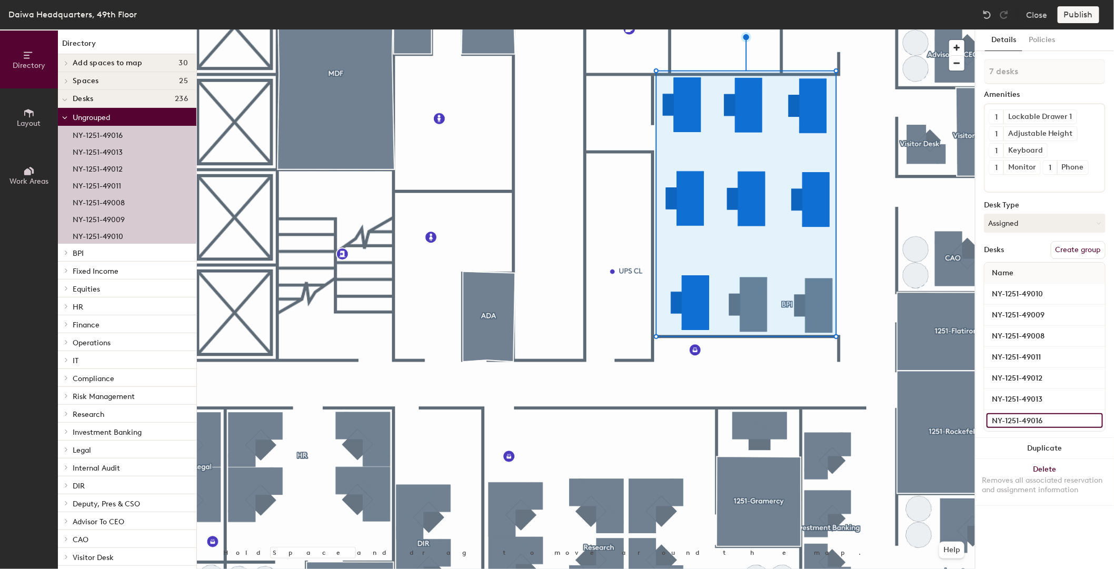
click at [1011, 416] on input "NY-1251-49016" at bounding box center [1044, 420] width 116 height 15
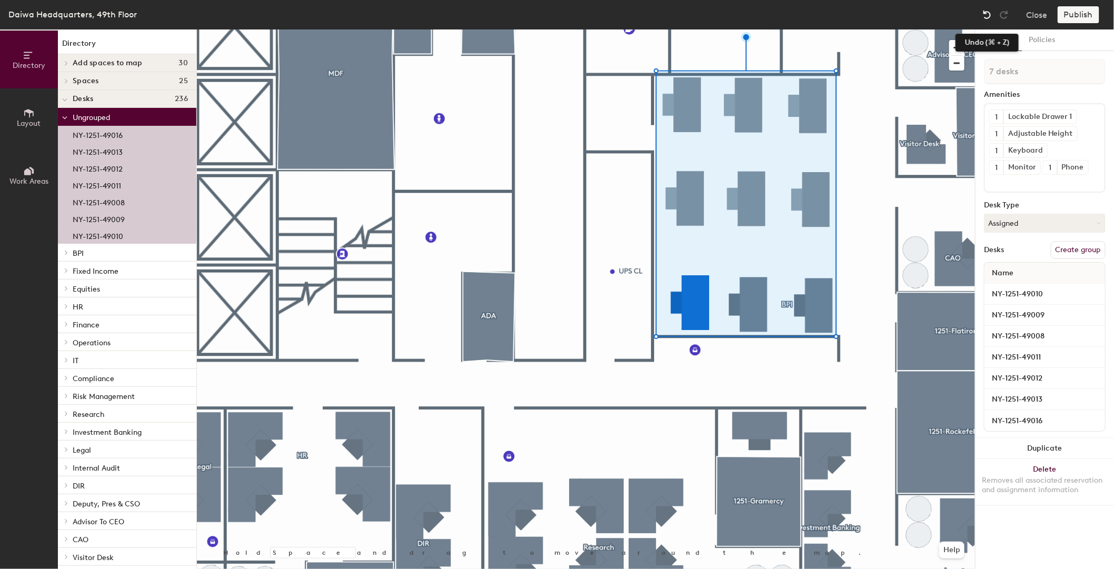
click at [992, 13] on img at bounding box center [987, 14] width 11 height 11
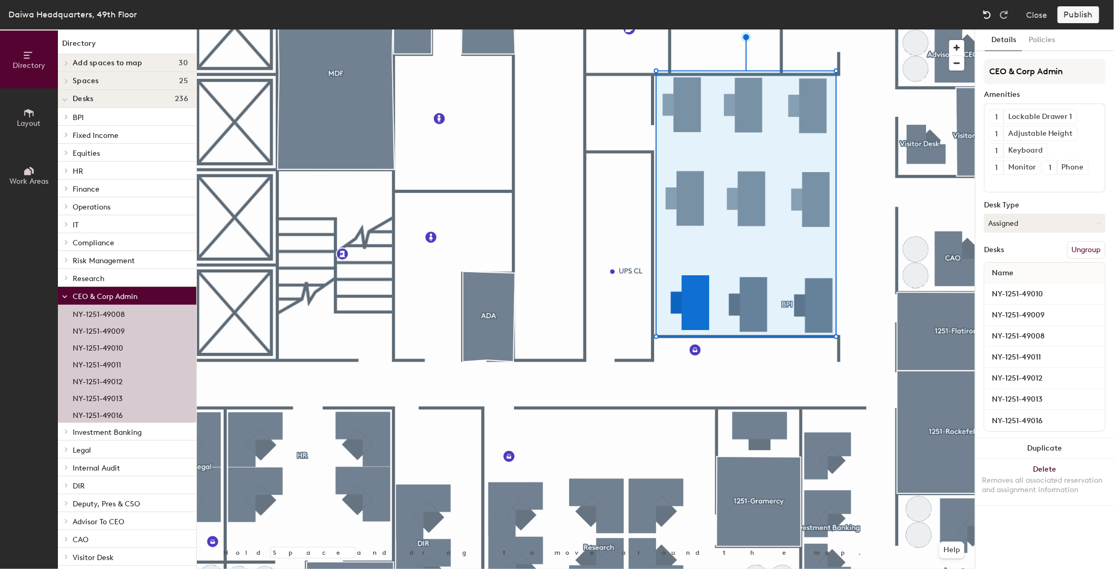
click at [987, 14] on img at bounding box center [987, 14] width 11 height 11
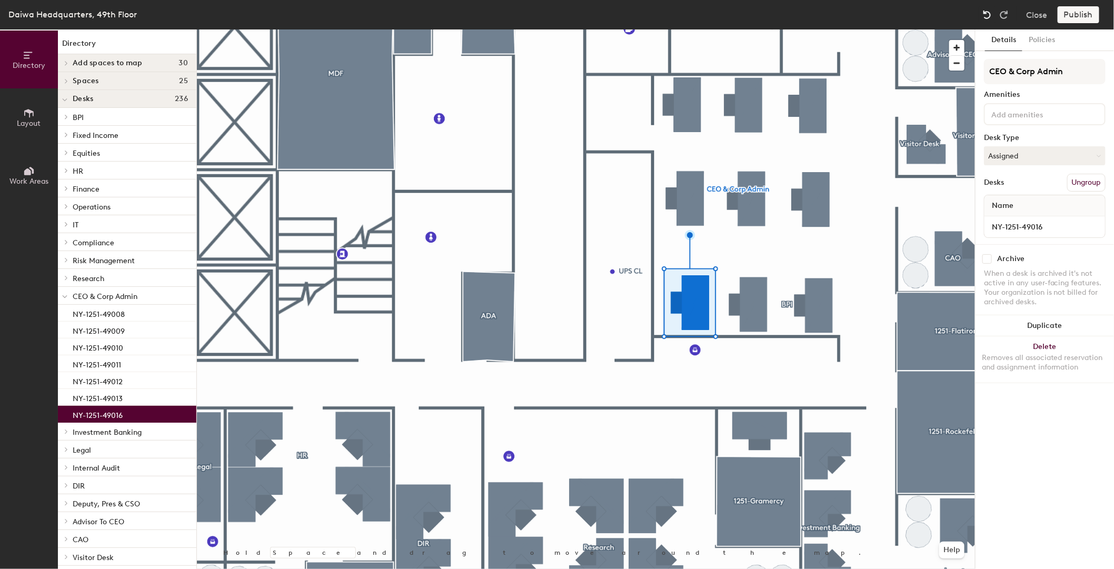
click at [987, 14] on img at bounding box center [987, 14] width 11 height 11
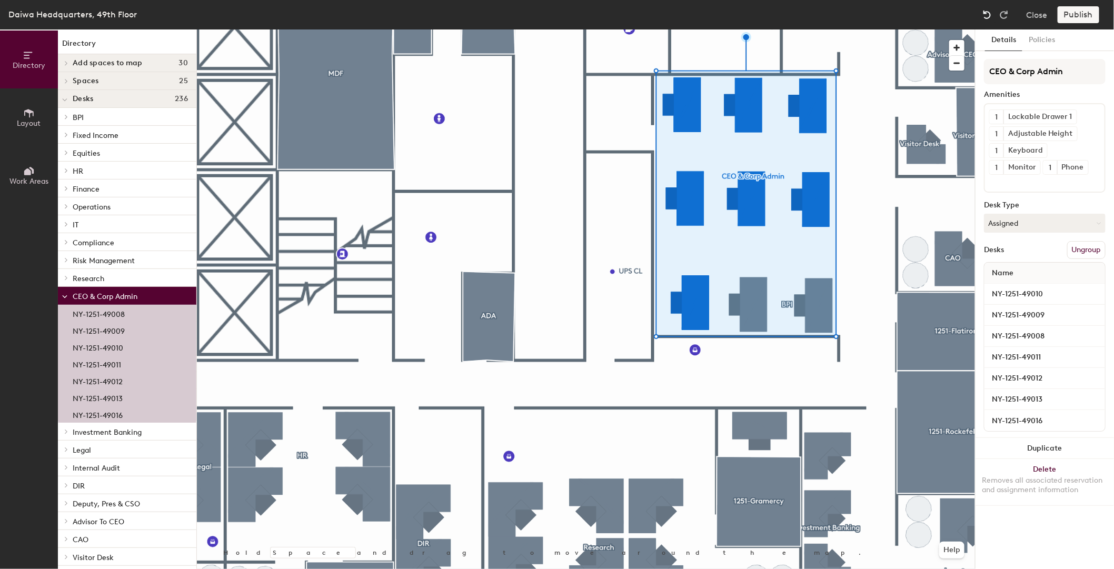
click at [987, 14] on img at bounding box center [987, 14] width 11 height 11
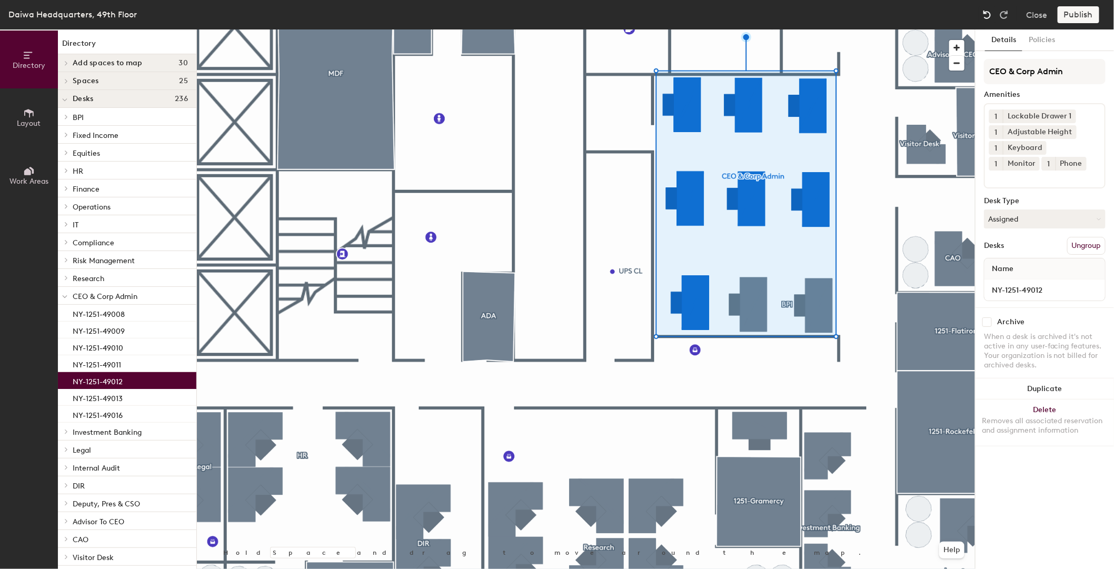
click at [987, 14] on img at bounding box center [987, 14] width 11 height 11
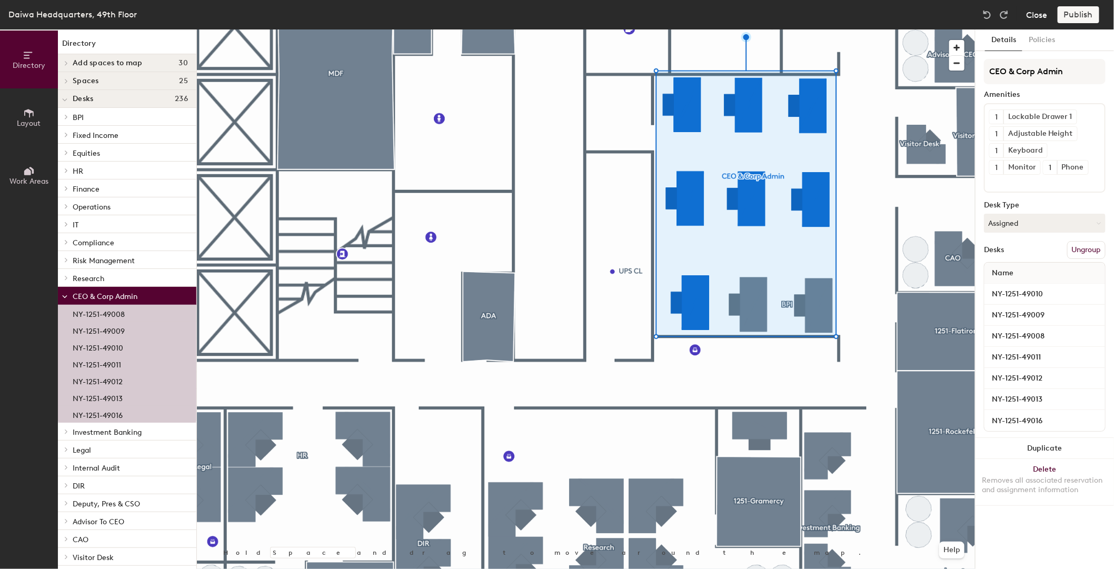
click at [1040, 11] on button "Close" at bounding box center [1036, 14] width 21 height 17
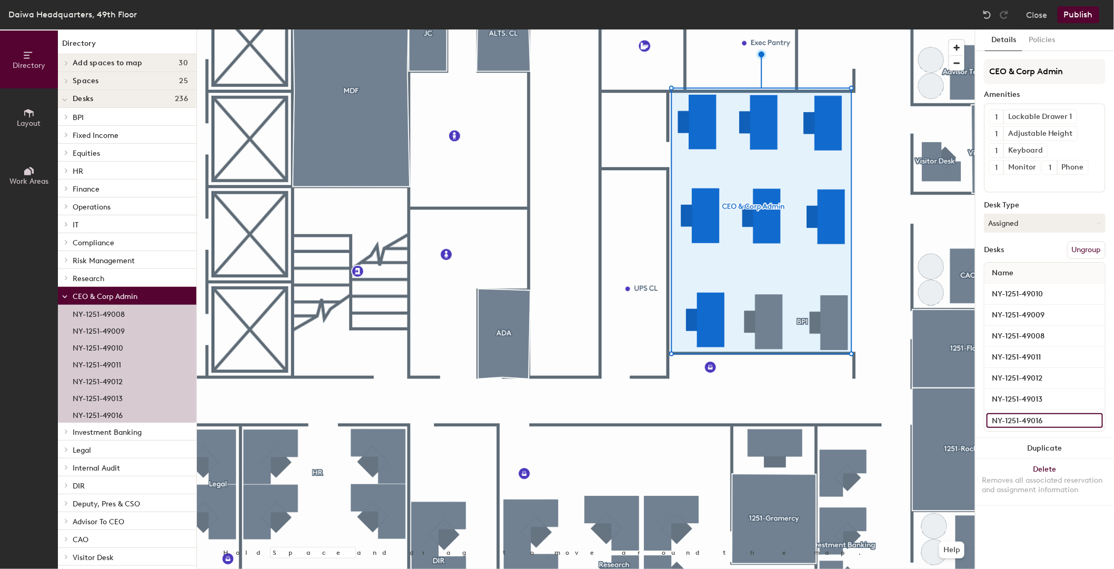
click at [1095, 421] on input "NY-1251-49016" at bounding box center [1044, 420] width 116 height 15
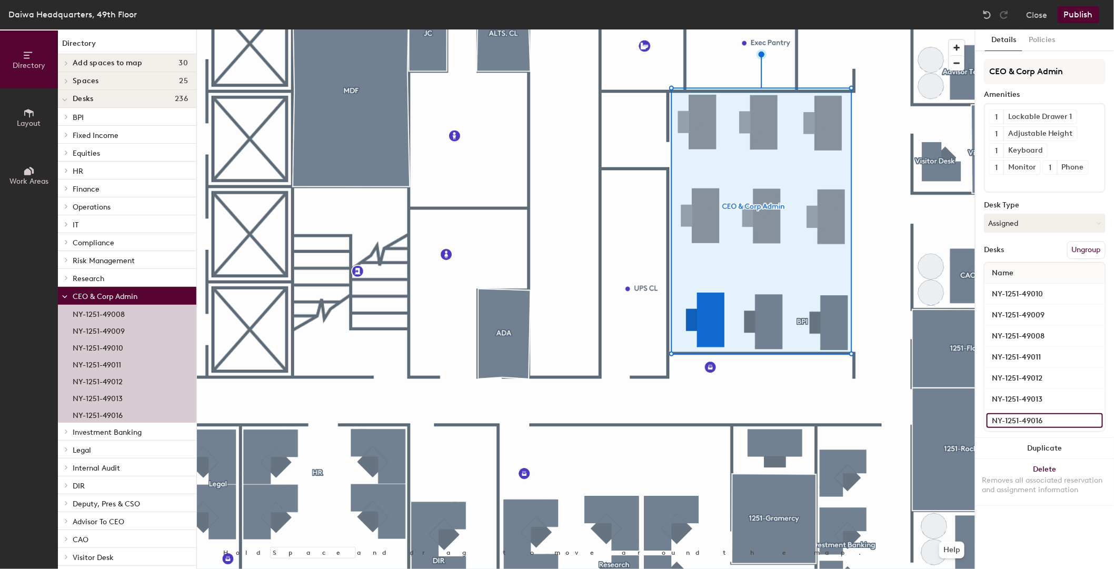
click at [1080, 421] on input "NY-1251-49016" at bounding box center [1044, 420] width 116 height 15
click at [1053, 421] on input "NY-1251-49016" at bounding box center [1044, 420] width 116 height 15
type input "5"
click at [992, 11] on img at bounding box center [987, 14] width 11 height 11
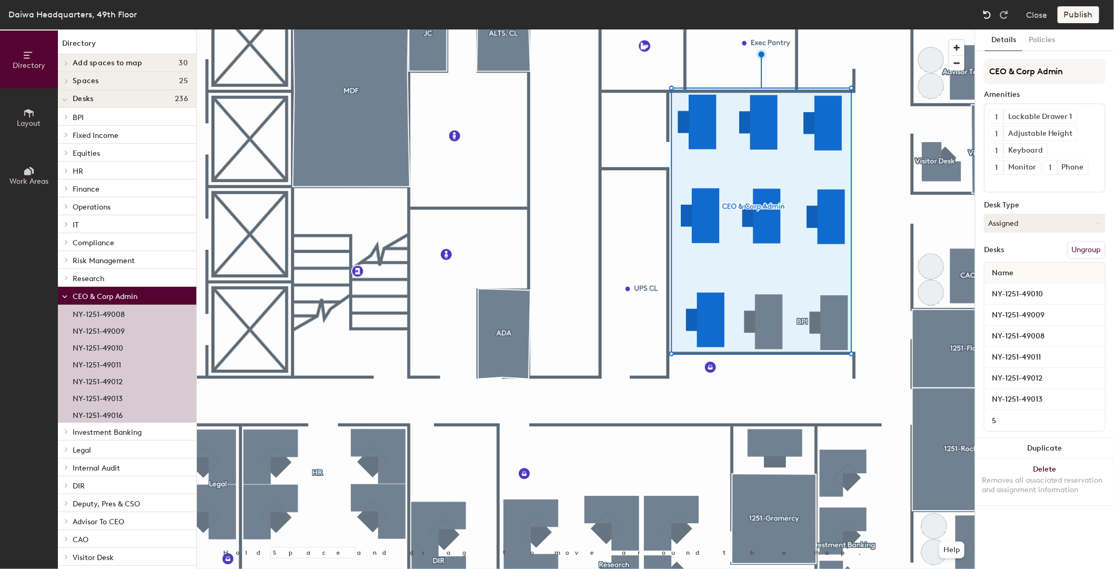
click at [990, 11] on img at bounding box center [987, 14] width 11 height 11
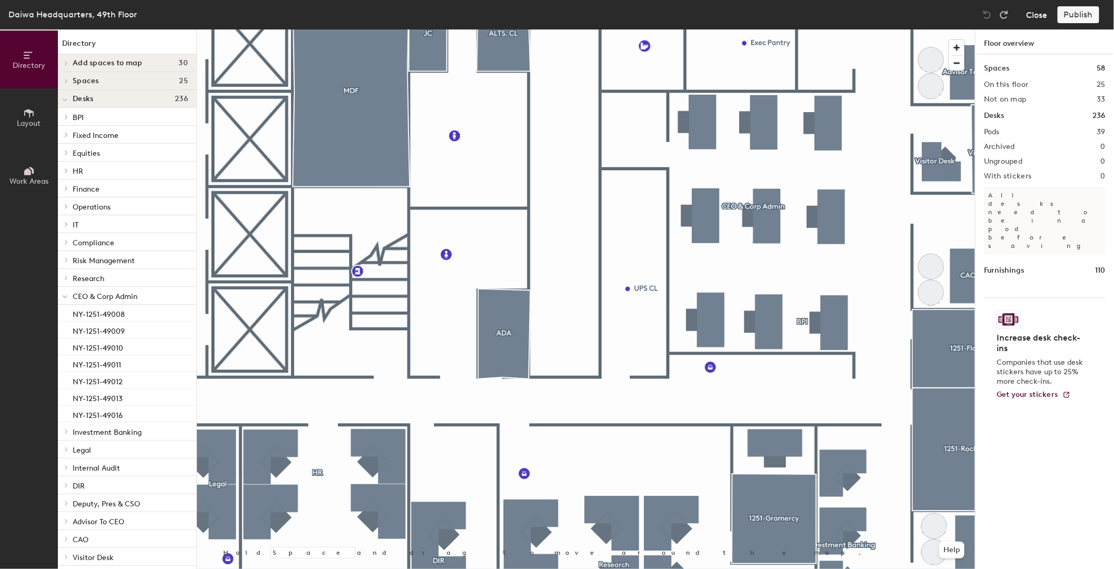
click at [1039, 13] on button "Close" at bounding box center [1036, 14] width 21 height 17
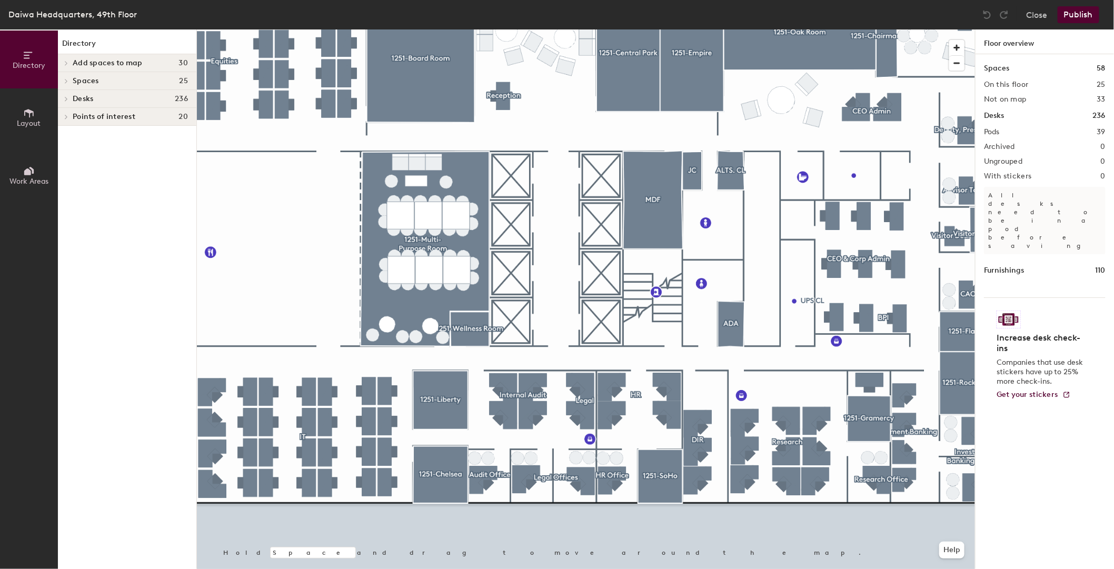
click at [63, 80] on span at bounding box center [65, 80] width 9 height 5
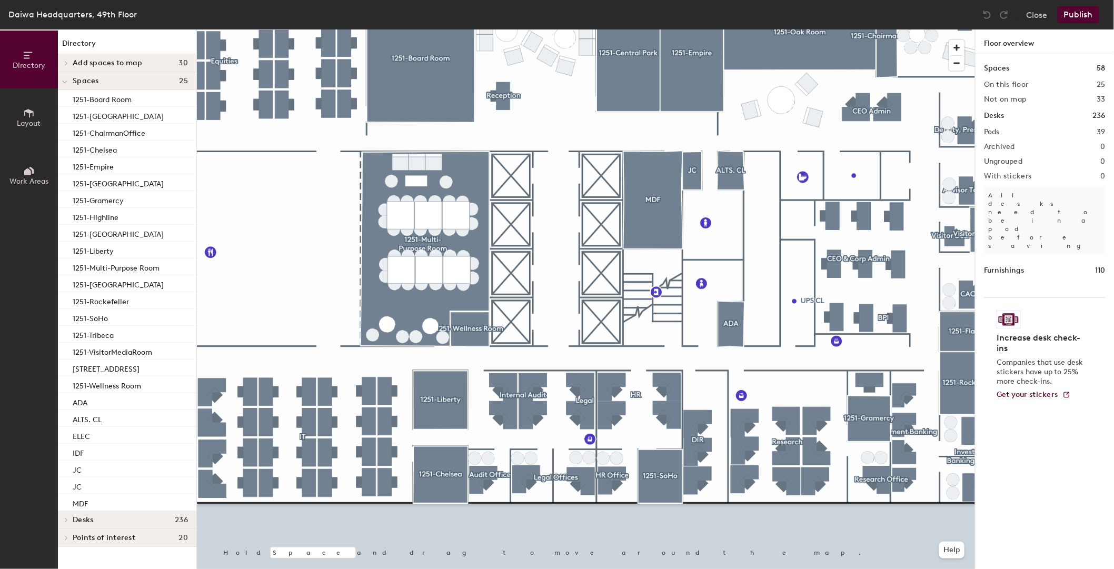
click at [67, 81] on icon at bounding box center [64, 82] width 5 height 4
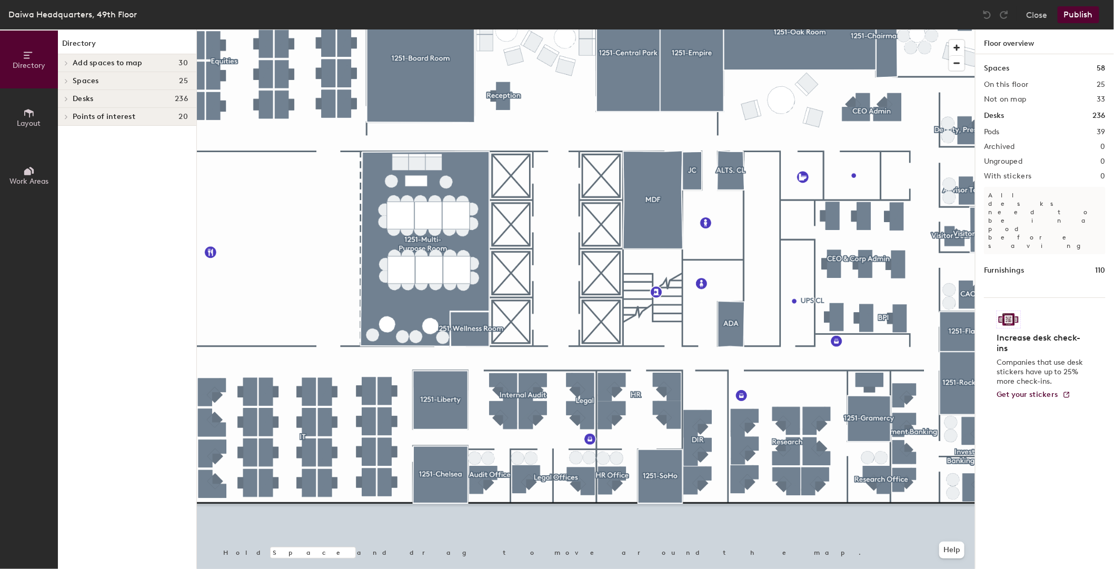
click at [67, 61] on icon at bounding box center [66, 63] width 4 height 5
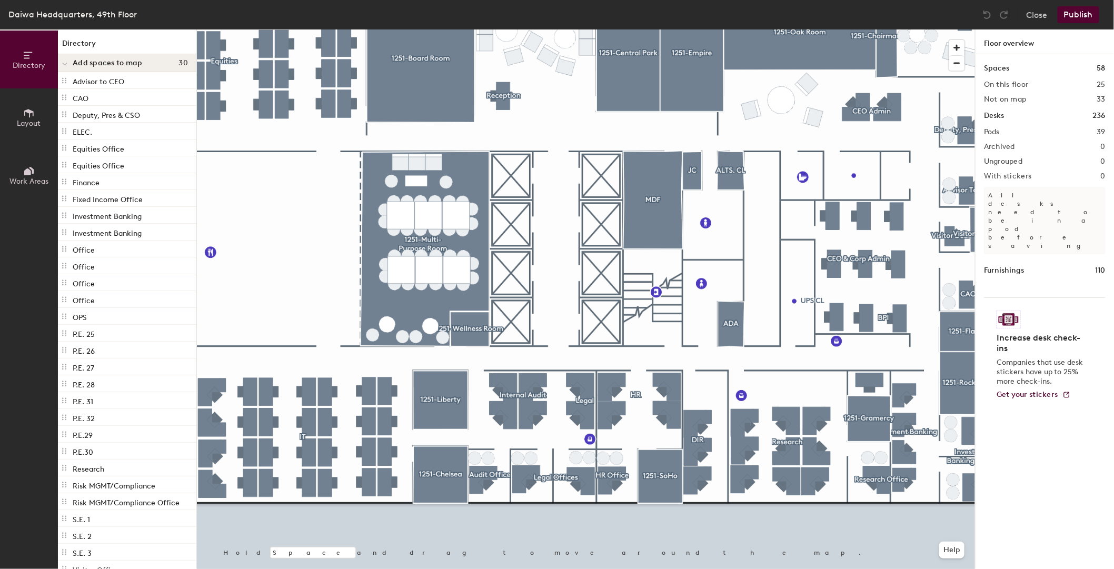
click at [67, 59] on div at bounding box center [65, 62] width 14 height 17
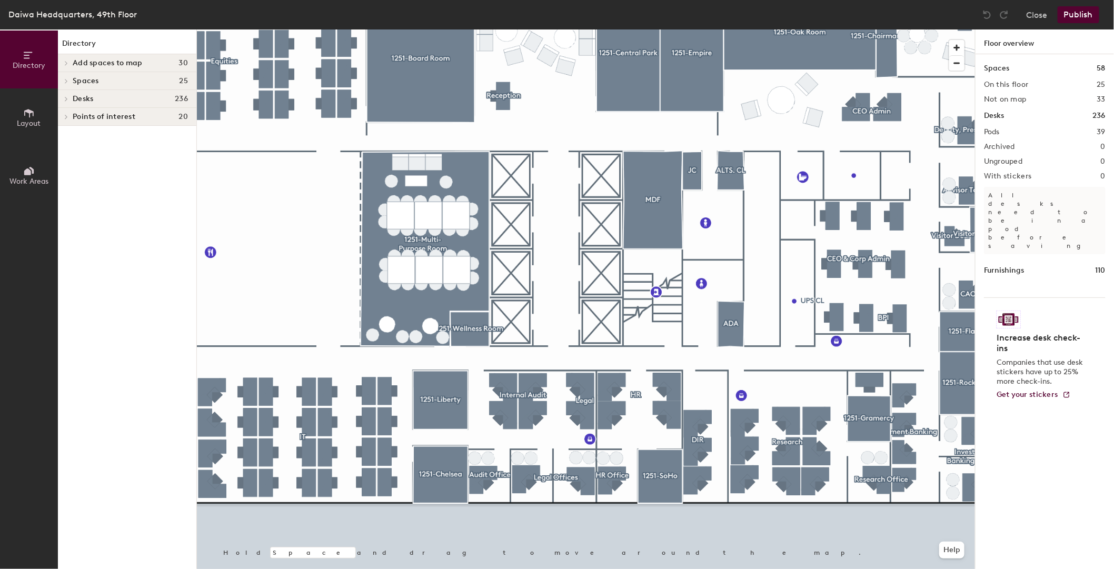
click at [38, 118] on button "Layout" at bounding box center [29, 117] width 58 height 58
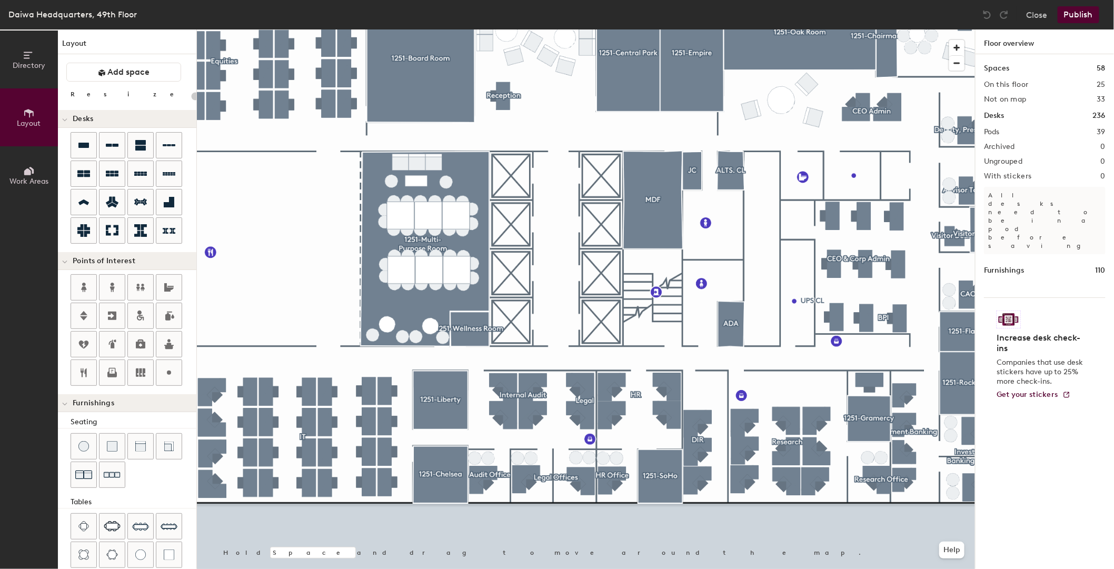
click at [28, 177] on span "Work Areas" at bounding box center [28, 181] width 39 height 9
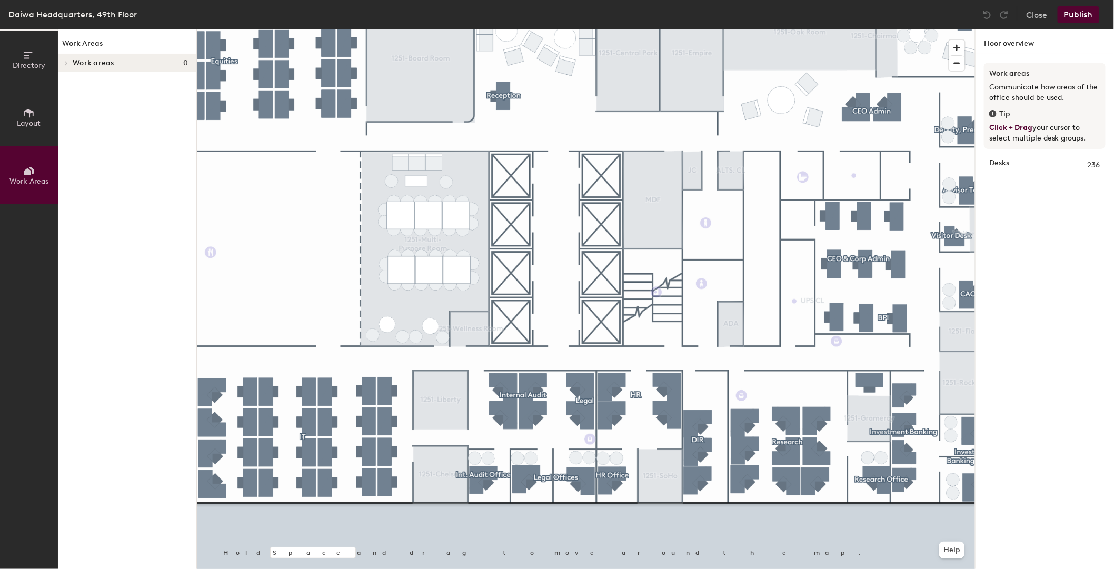
click at [68, 64] on icon at bounding box center [66, 63] width 4 height 5
click at [119, 65] on h4 "Work areas 0" at bounding box center [130, 63] width 115 height 8
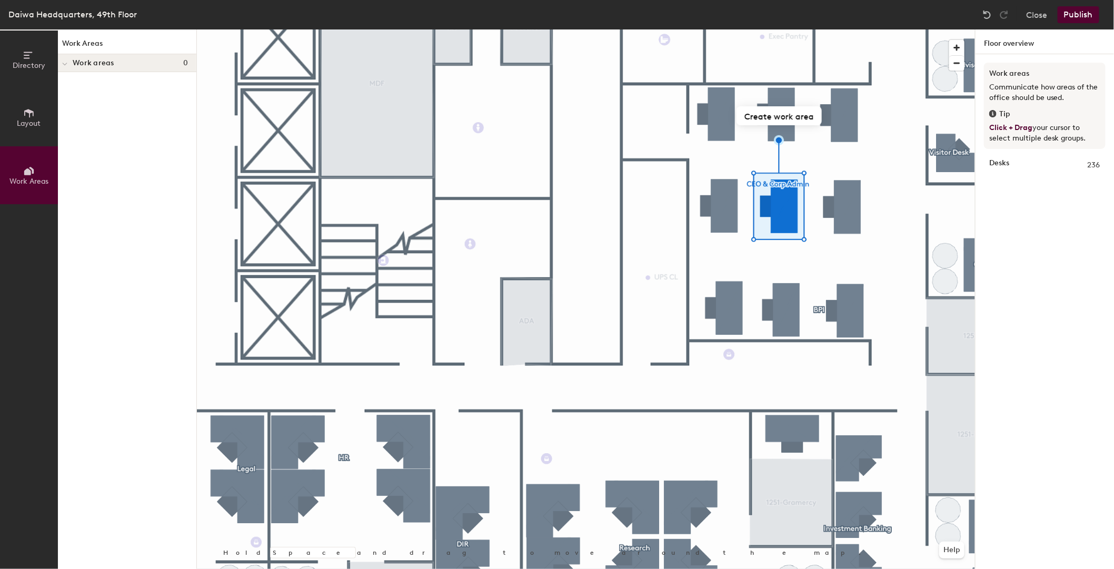
click at [772, 29] on div at bounding box center [586, 29] width 778 height 0
click at [728, 29] on div at bounding box center [586, 29] width 778 height 0
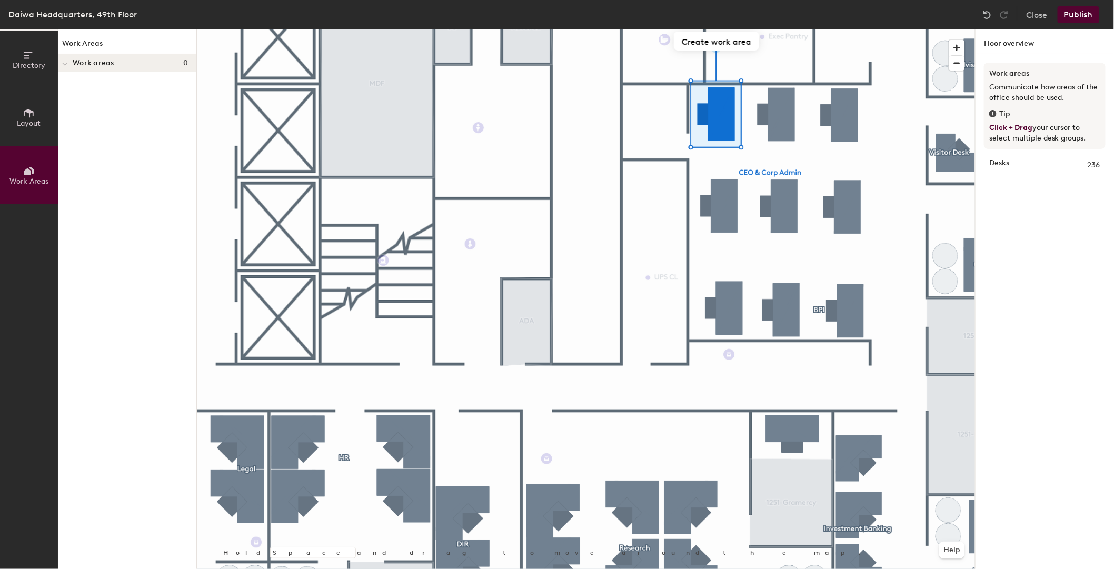
click at [776, 29] on div at bounding box center [586, 29] width 778 height 0
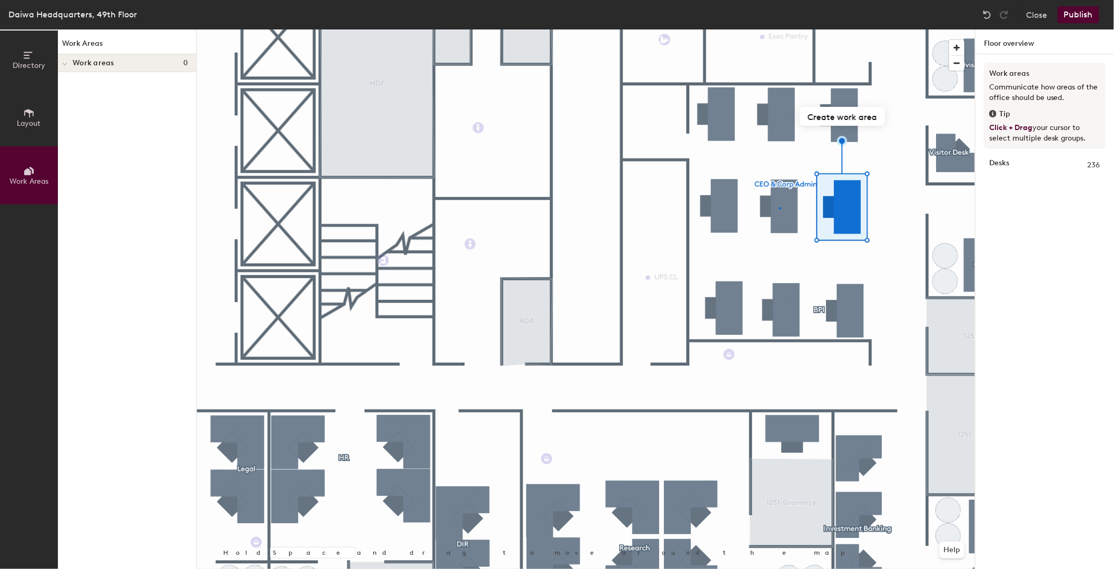
click at [779, 29] on div at bounding box center [586, 29] width 778 height 0
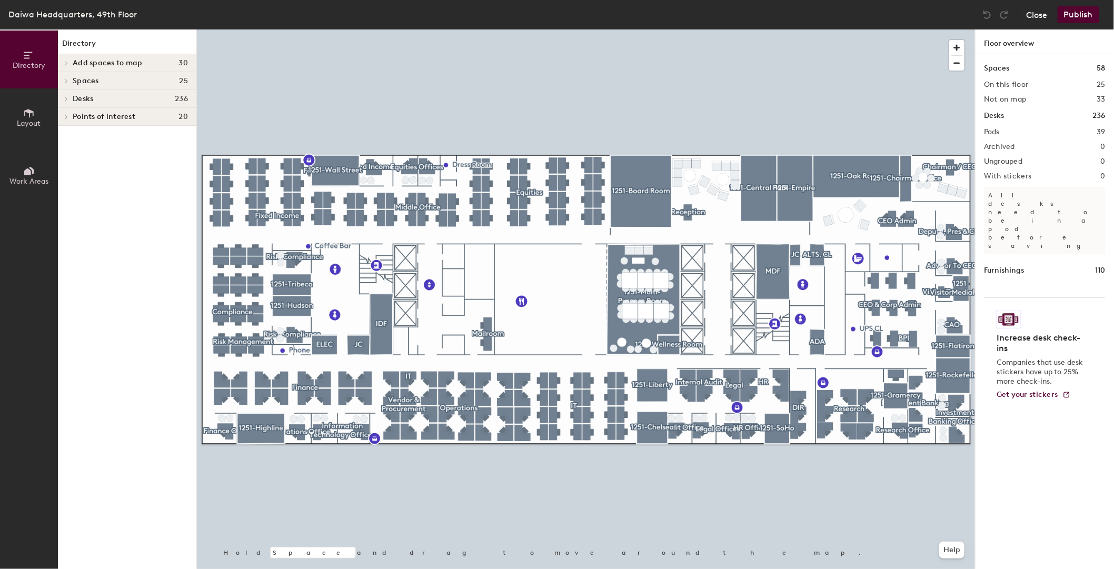
click at [1041, 13] on button "Close" at bounding box center [1036, 14] width 21 height 17
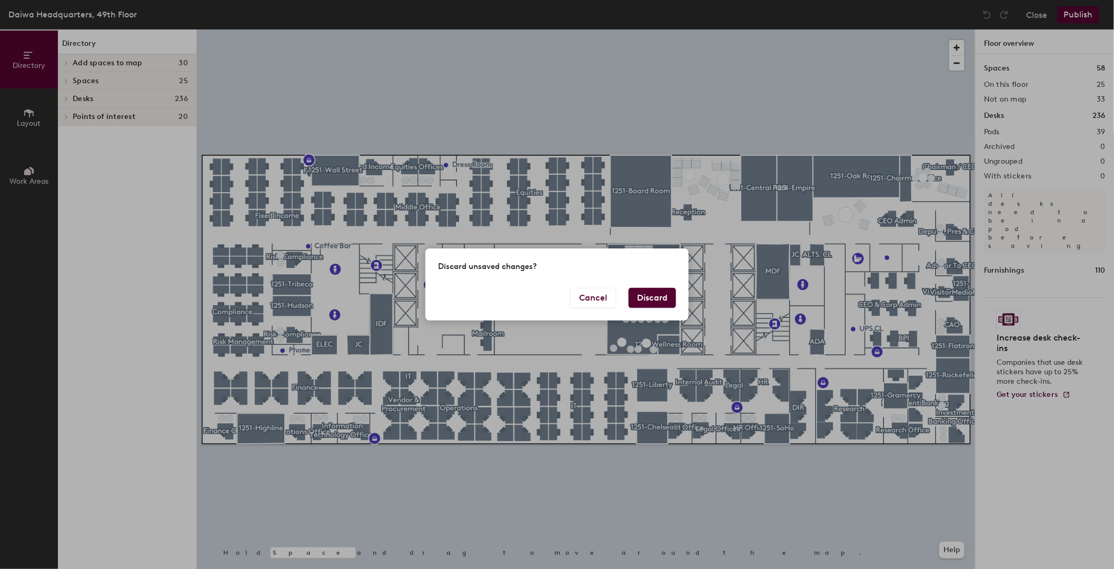
click at [636, 299] on button "Discard" at bounding box center [651, 298] width 47 height 20
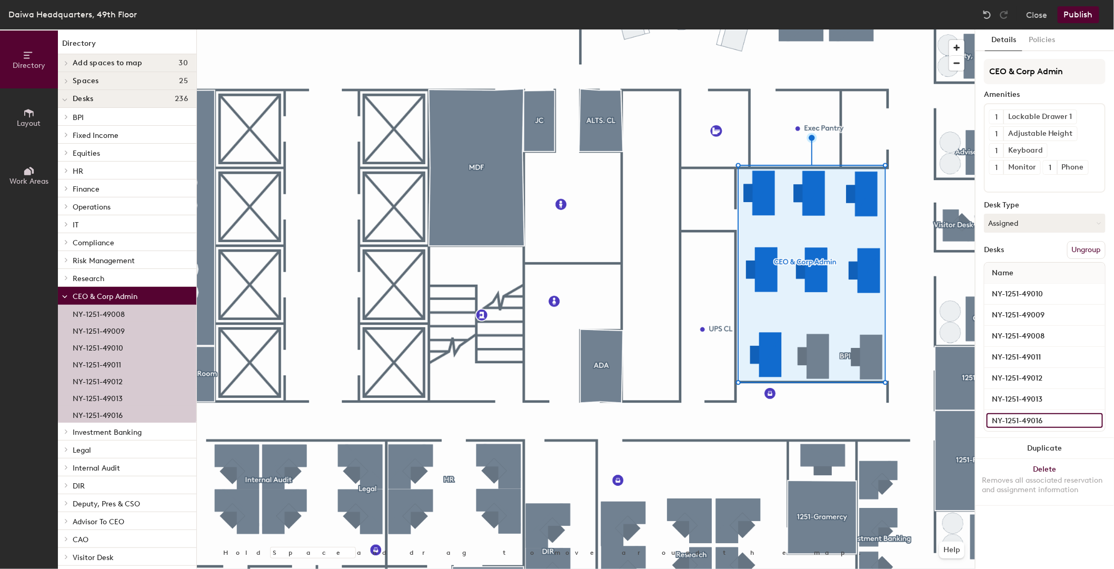
click at [1047, 418] on input "NY-1251-49016" at bounding box center [1044, 420] width 116 height 15
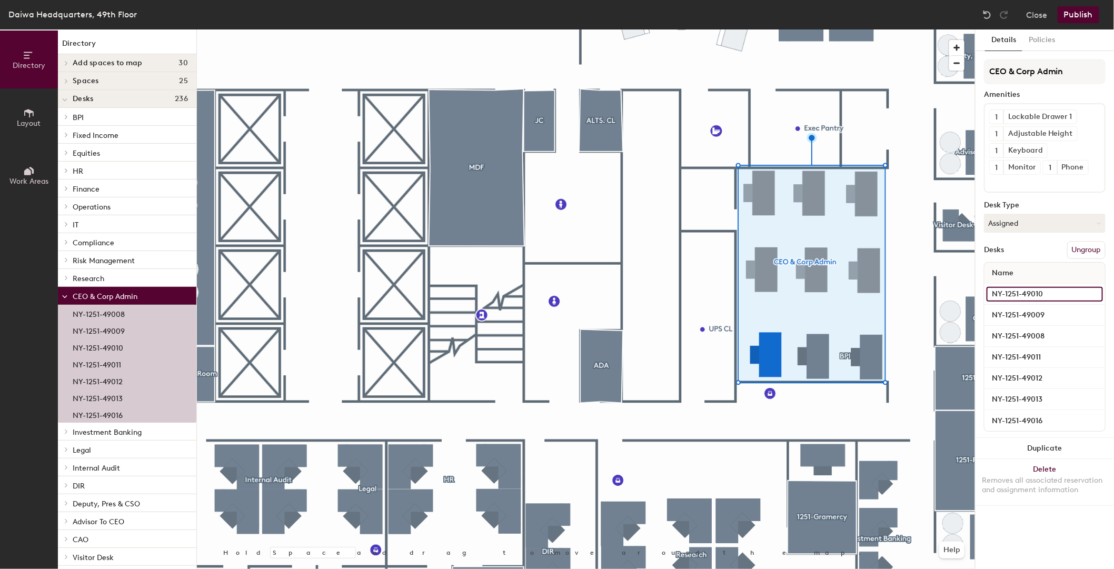
click at [1025, 291] on input "NY-1251-49010" at bounding box center [1044, 294] width 116 height 15
click at [1069, 201] on div "Desk Type" at bounding box center [1045, 205] width 122 height 8
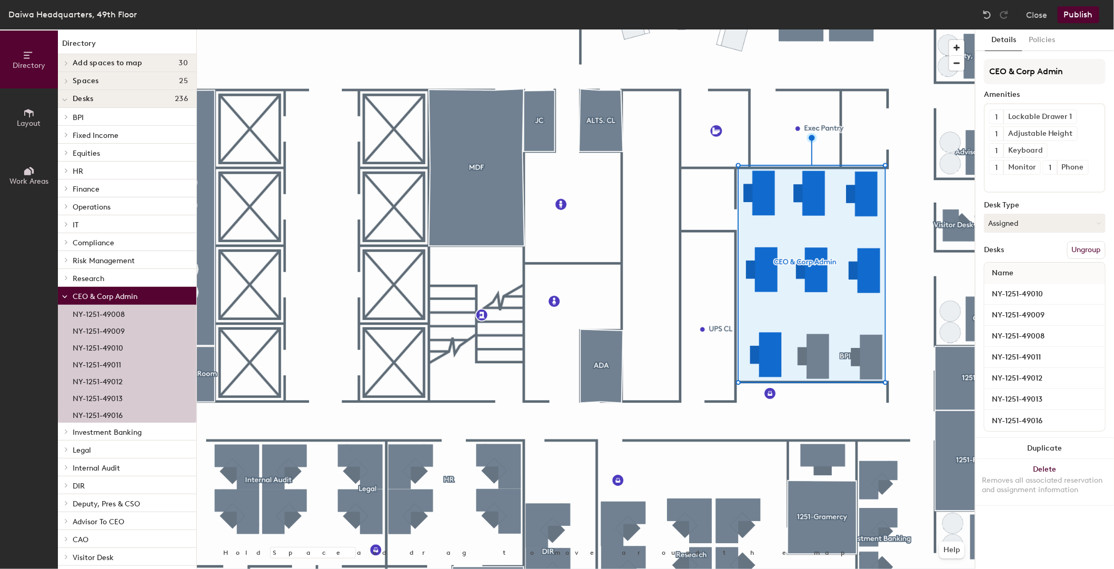
click at [1087, 248] on button "Ungroup" at bounding box center [1086, 250] width 38 height 18
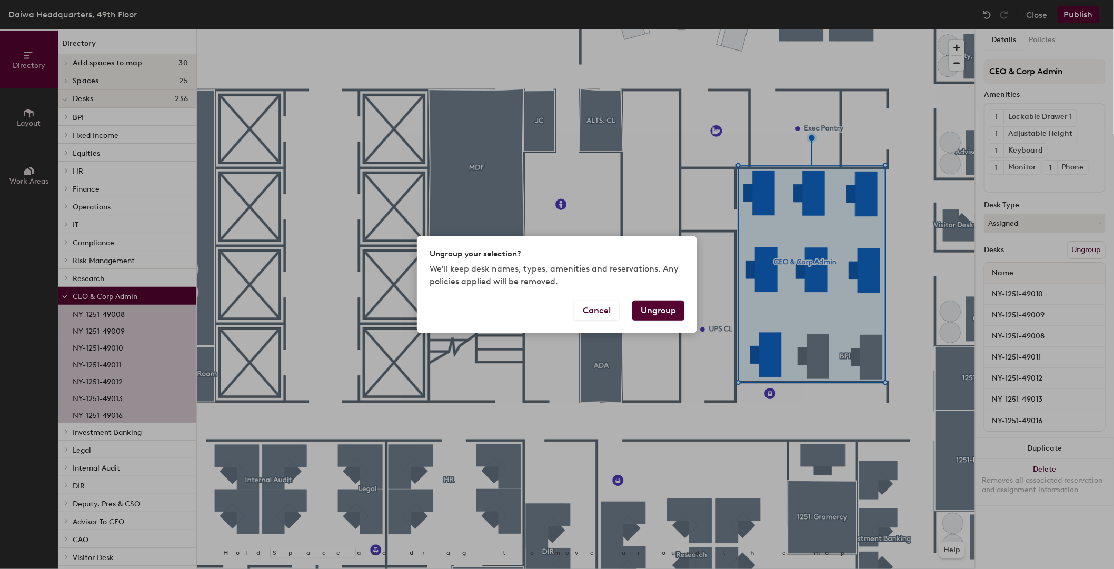
click at [656, 308] on button "Ungroup" at bounding box center [658, 311] width 52 height 20
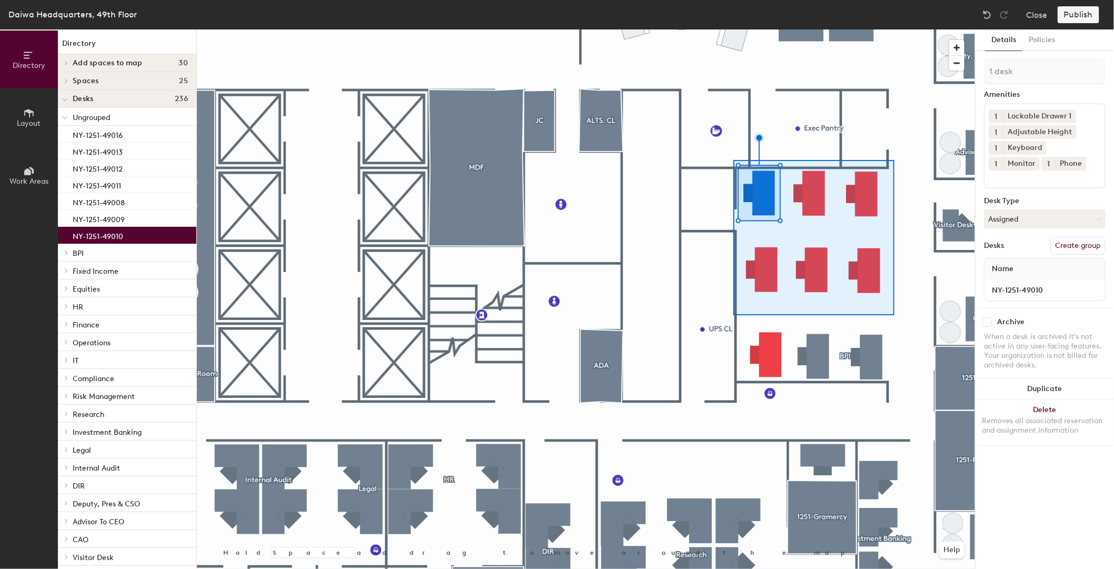
click at [733, 29] on div at bounding box center [586, 29] width 778 height 0
type input "6 desks"
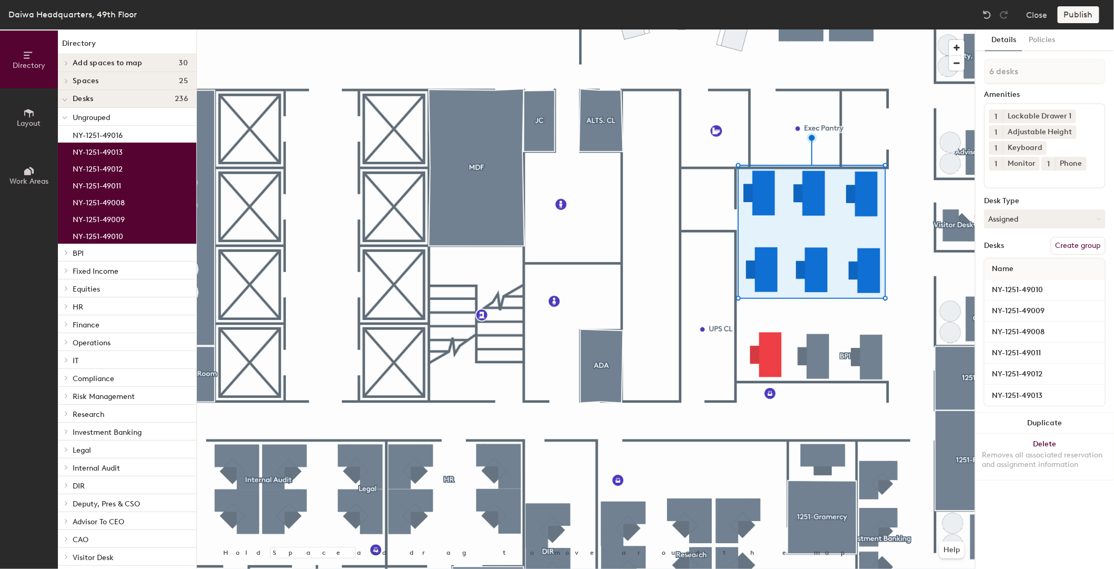
click at [1079, 241] on button "Create group" at bounding box center [1077, 246] width 55 height 18
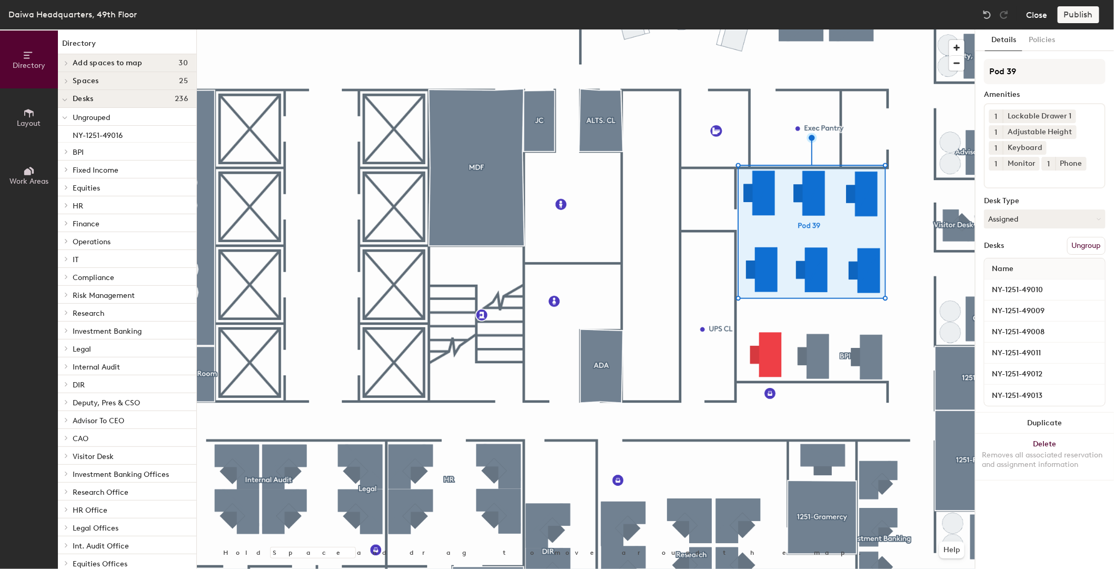
click at [1040, 15] on button "Close" at bounding box center [1036, 14] width 21 height 17
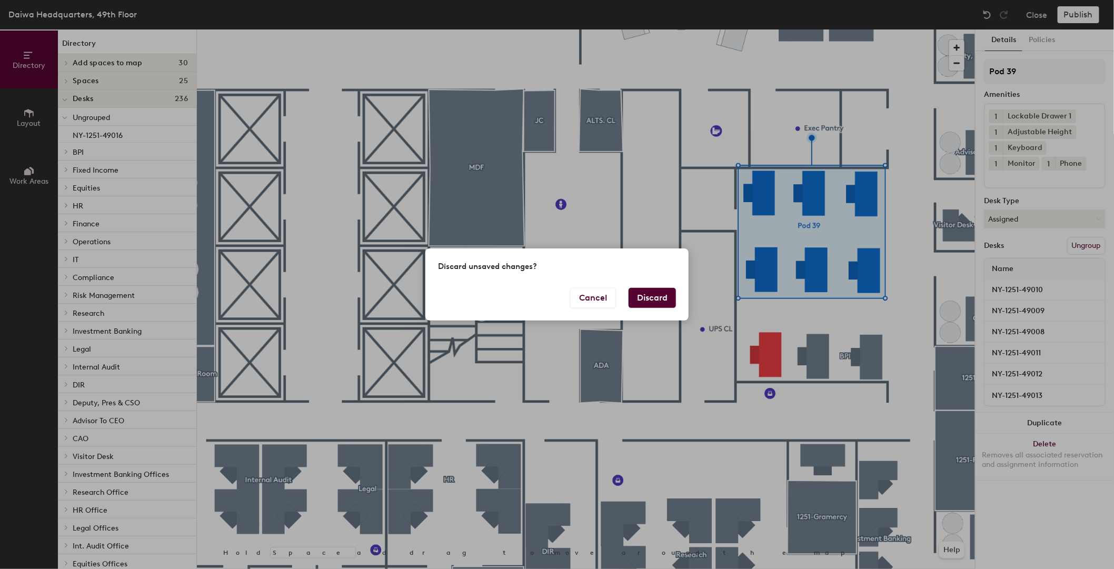
click at [649, 295] on button "Discard" at bounding box center [651, 298] width 47 height 20
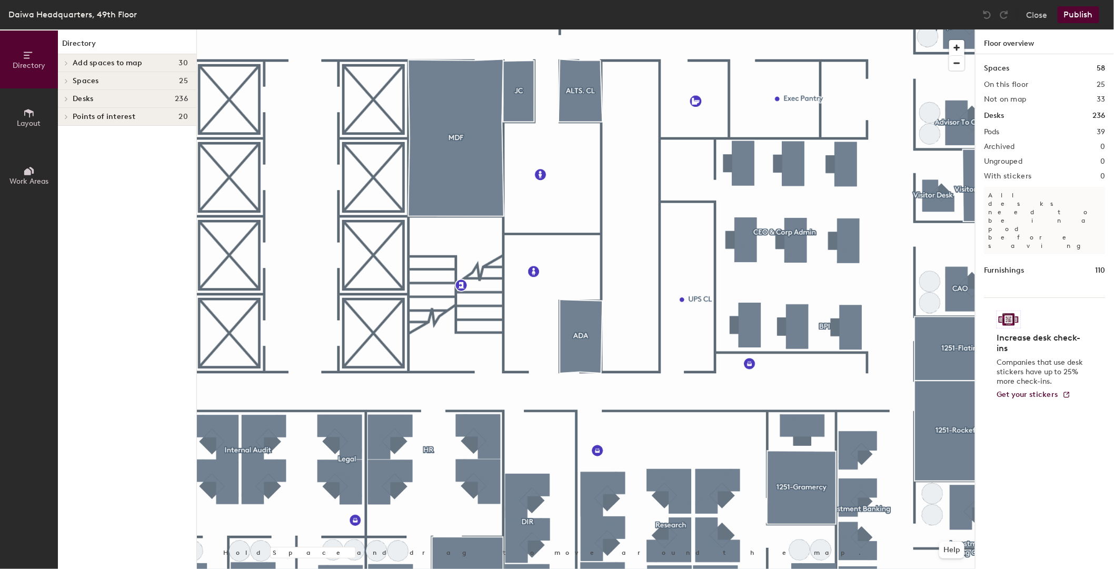
click at [794, 29] on div at bounding box center [586, 29] width 778 height 0
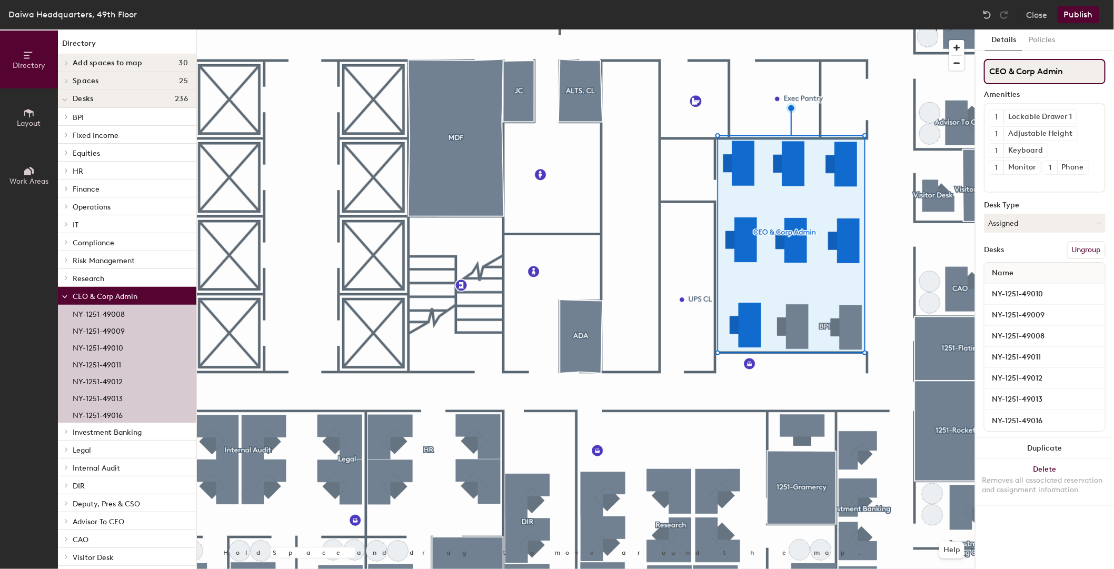
click at [969, 77] on div "Directory Layout Work Areas Directory Add spaces to map 30 Advisor to CEO [PERS…" at bounding box center [557, 298] width 1114 height 539
click at [1086, 73] on input "CEO & Corp Admin" at bounding box center [1045, 71] width 122 height 25
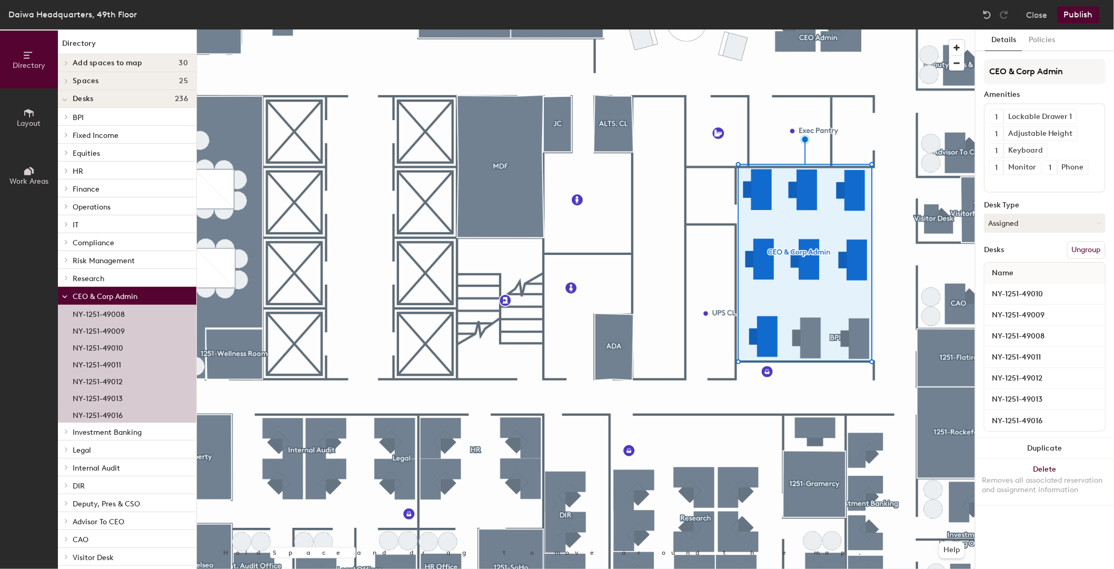
click at [1083, 248] on button "Ungroup" at bounding box center [1086, 250] width 38 height 18
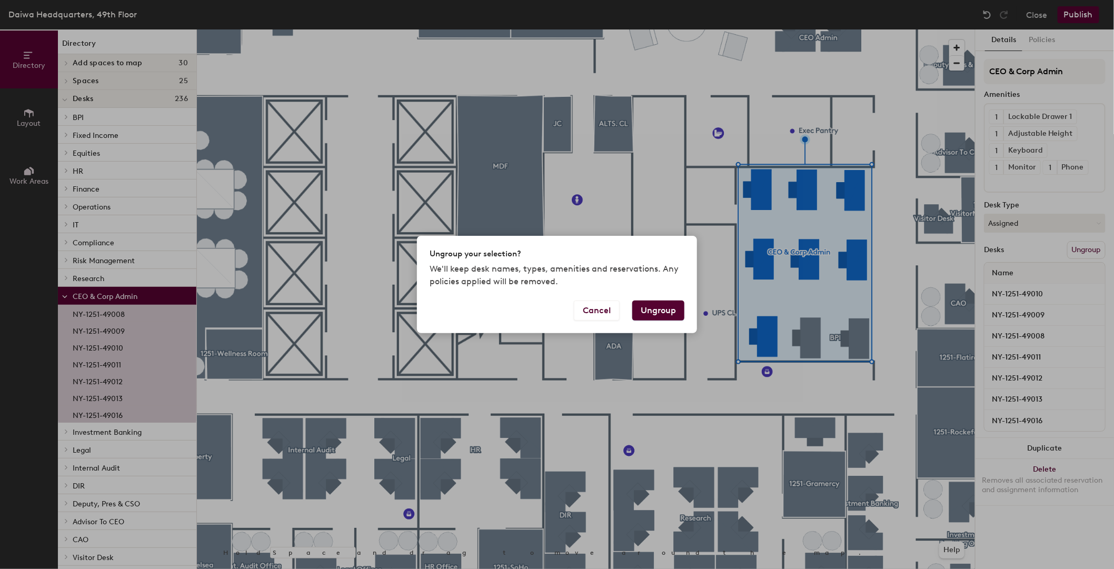
click at [657, 311] on button "Ungroup" at bounding box center [658, 311] width 52 height 20
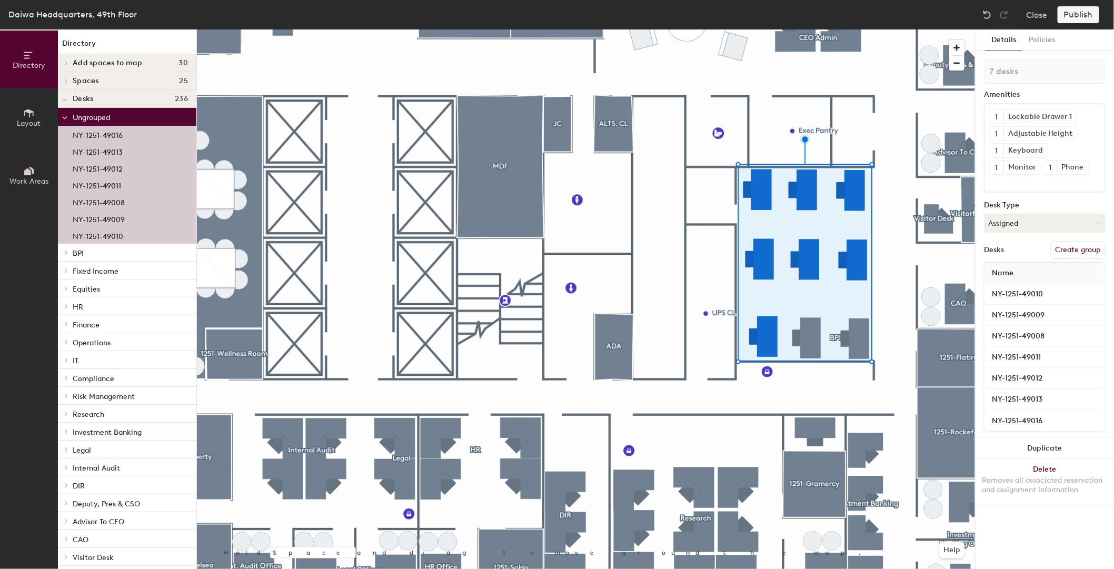
click at [884, 29] on div at bounding box center [586, 29] width 778 height 0
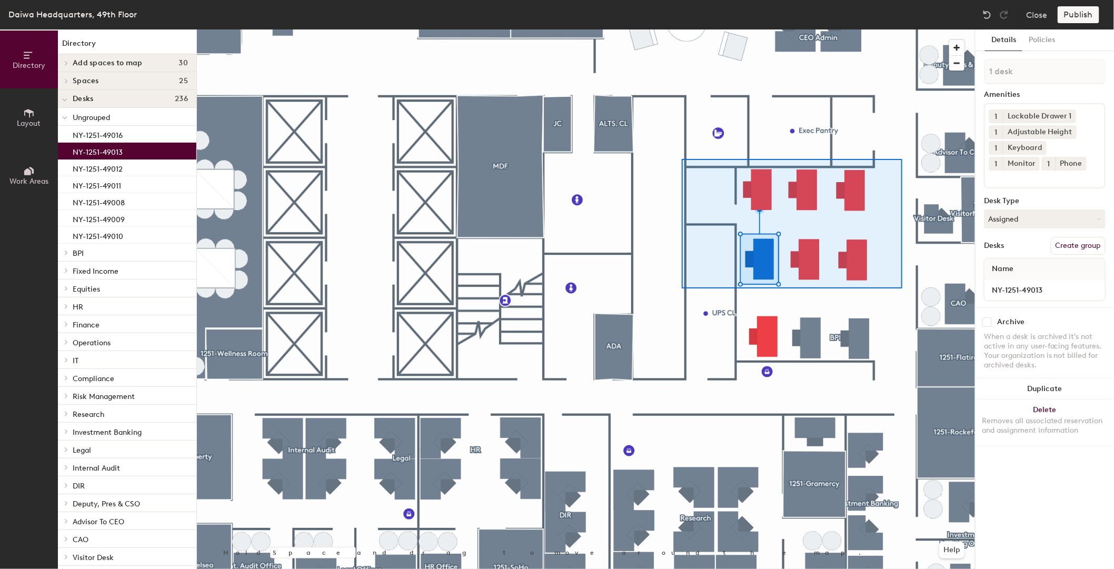
click at [682, 29] on div at bounding box center [586, 29] width 778 height 0
type input "6 desks"
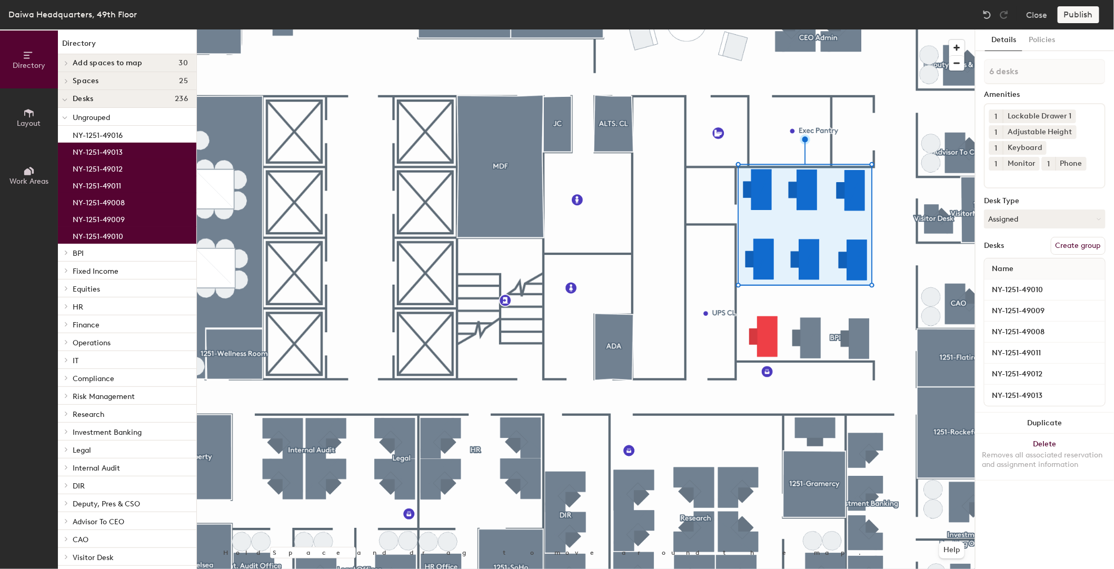
click at [1079, 247] on button "Create group" at bounding box center [1077, 246] width 55 height 18
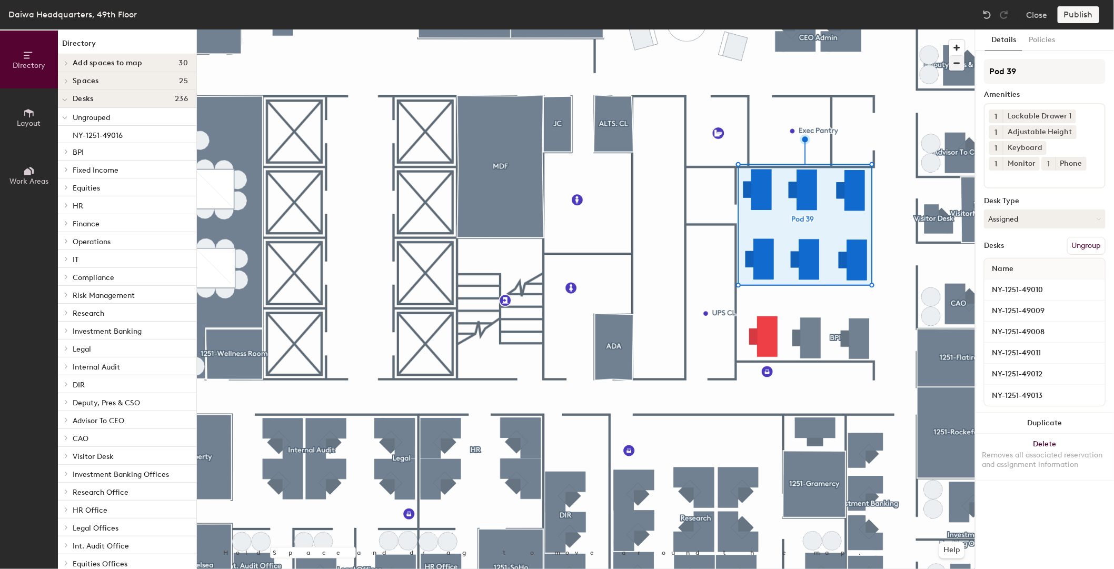
click at [915, 68] on div "Directory Layout Work Areas Directory Add spaces to map 30 Advisor to CEO CAO D…" at bounding box center [557, 298] width 1114 height 539
click at [1039, 16] on button "Close" at bounding box center [1036, 14] width 21 height 17
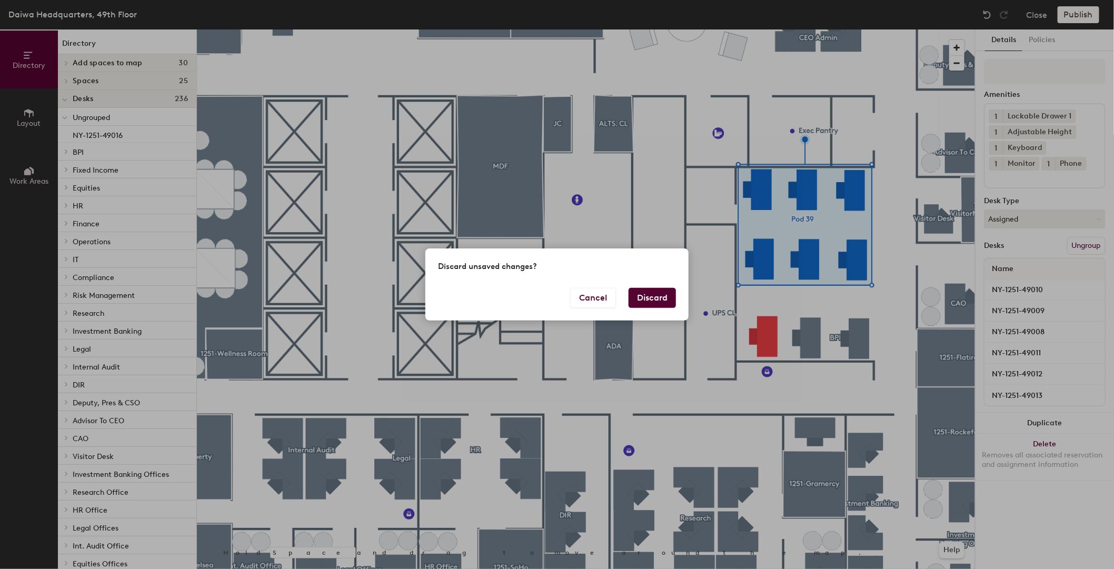
click at [658, 300] on button "Discard" at bounding box center [651, 298] width 47 height 20
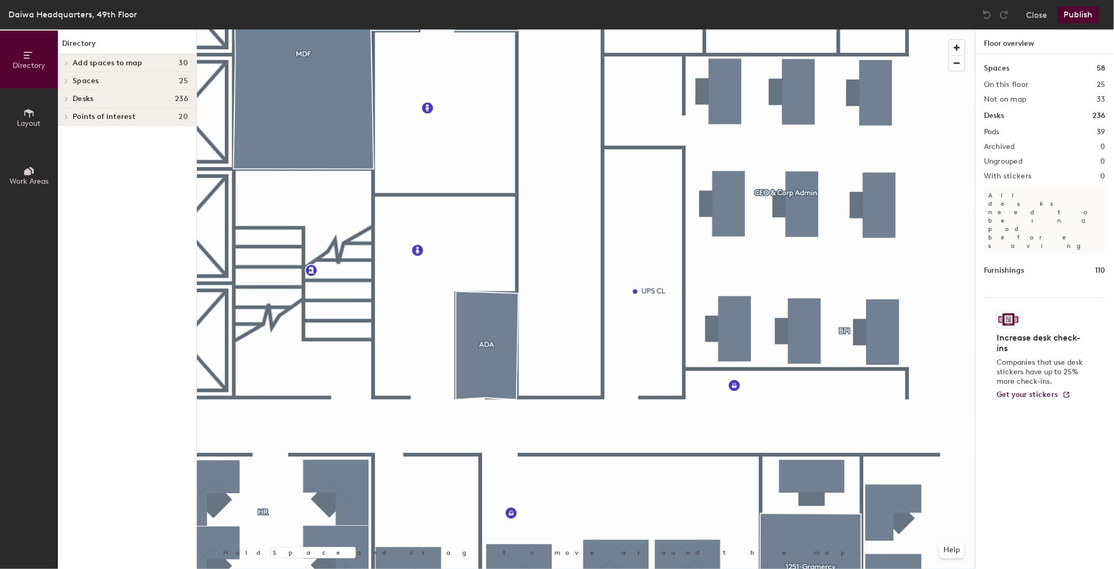
click at [792, 29] on div at bounding box center [586, 29] width 778 height 0
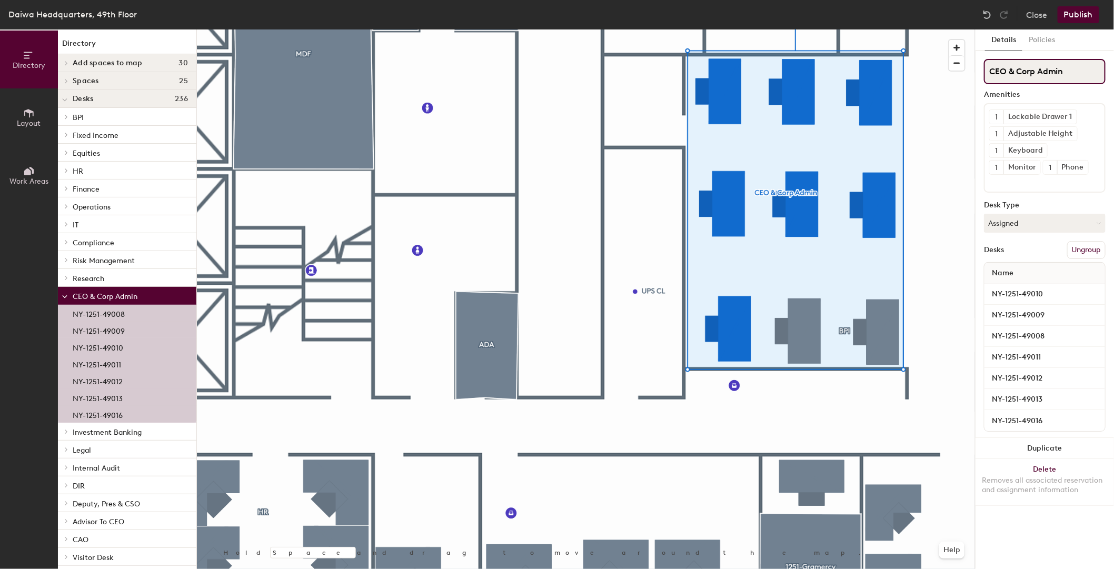
click at [972, 72] on div "Directory Layout Work Areas Directory Add spaces to map 30 Advisor to CEO [PERS…" at bounding box center [557, 298] width 1114 height 539
click at [1085, 252] on button "Ungroup" at bounding box center [1086, 250] width 38 height 18
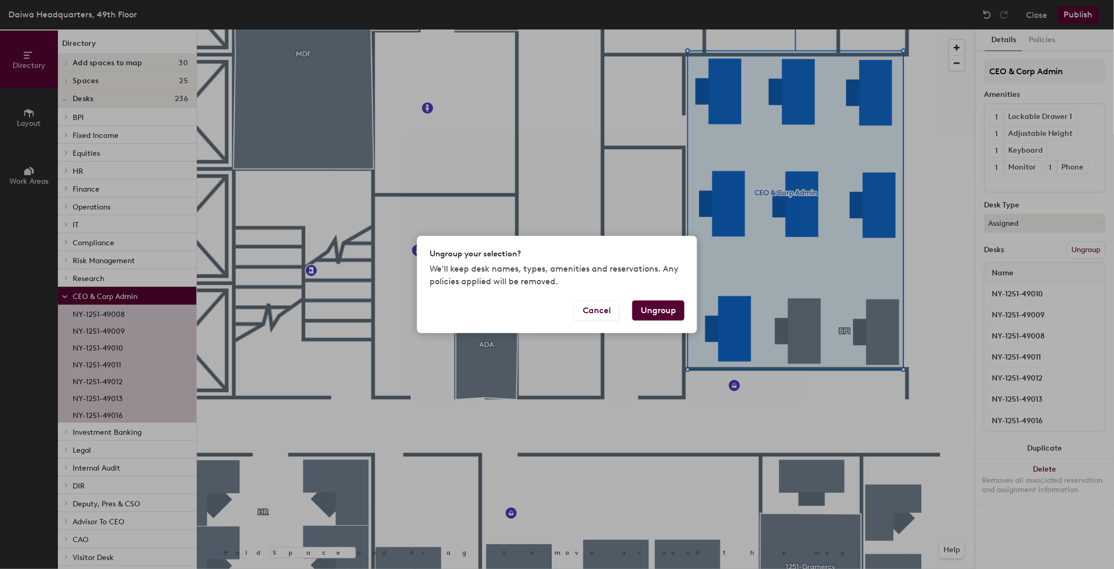
click at [650, 309] on button "Ungroup" at bounding box center [658, 311] width 52 height 20
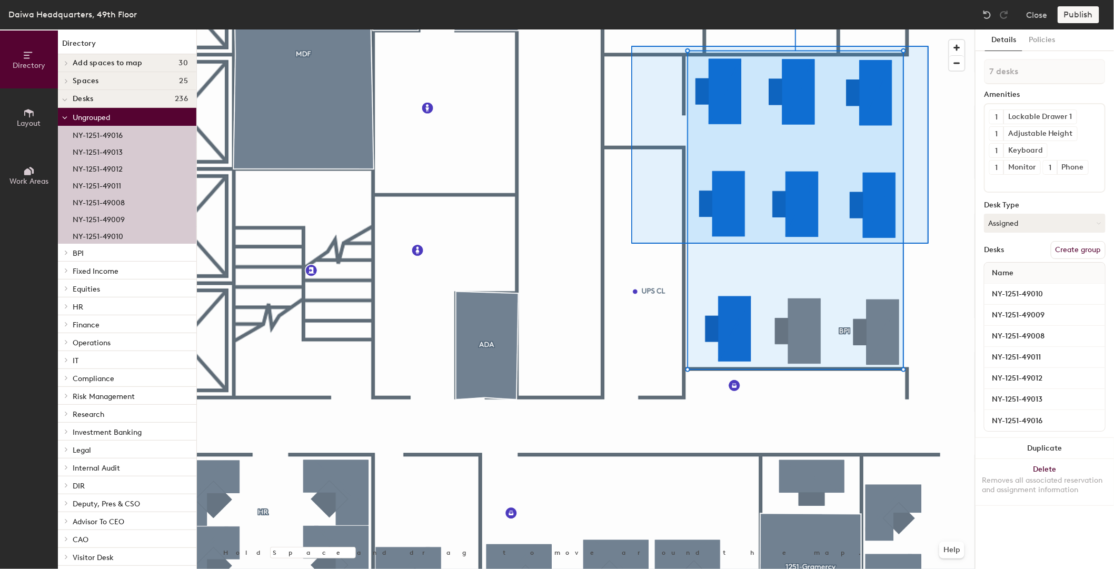
click at [631, 29] on div at bounding box center [586, 29] width 778 height 0
type input "6 desks"
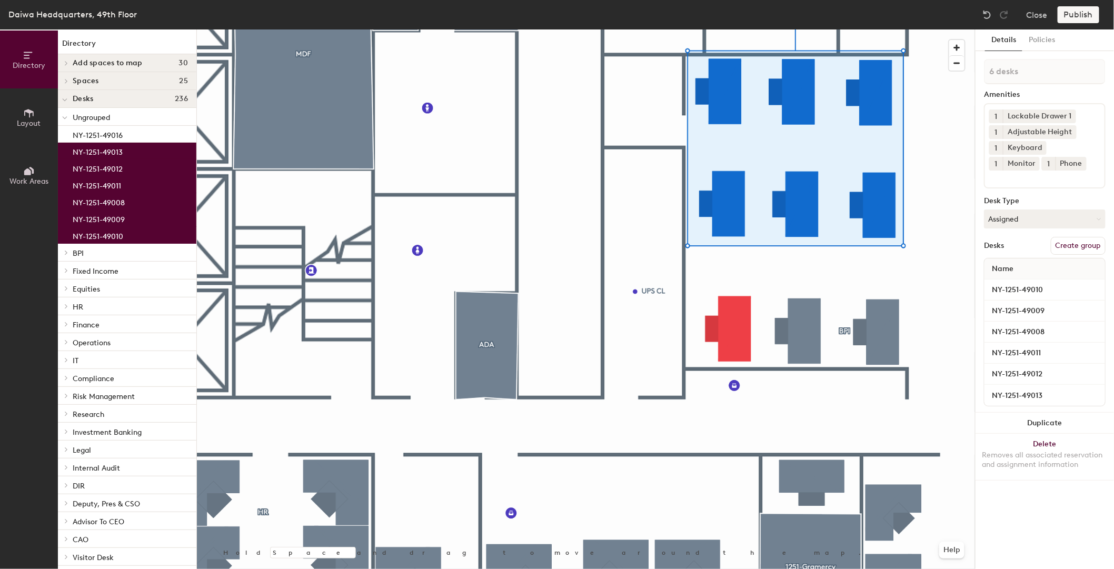
click at [1080, 247] on button "Create group" at bounding box center [1077, 246] width 55 height 18
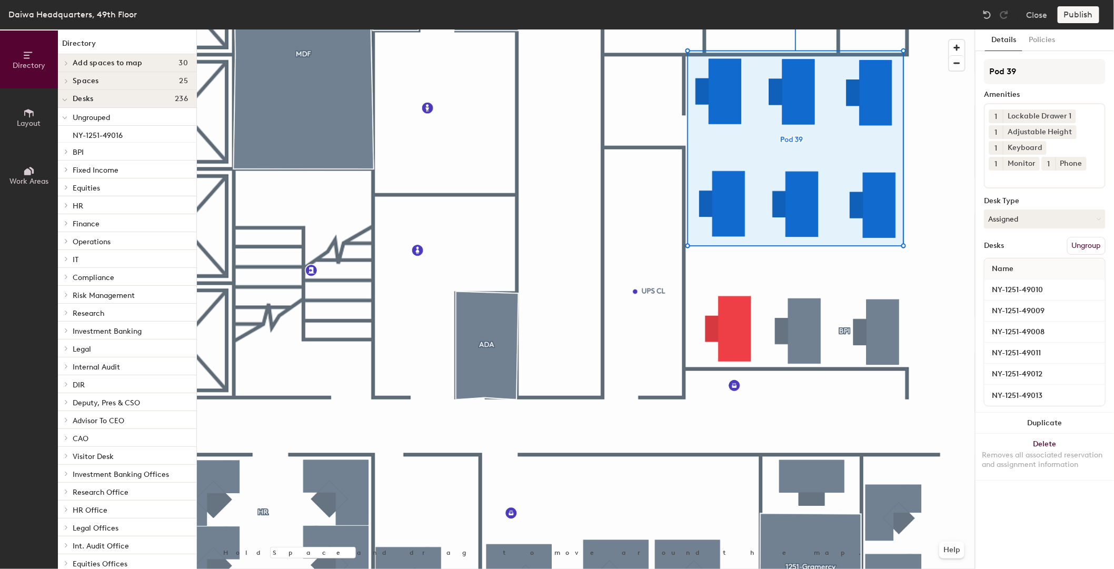
click at [965, 74] on div "Directory Layout Work Areas Directory Add spaces to map 30 Advisor to CEO [PERS…" at bounding box center [557, 298] width 1114 height 539
type input "CEO & Corp Admin"
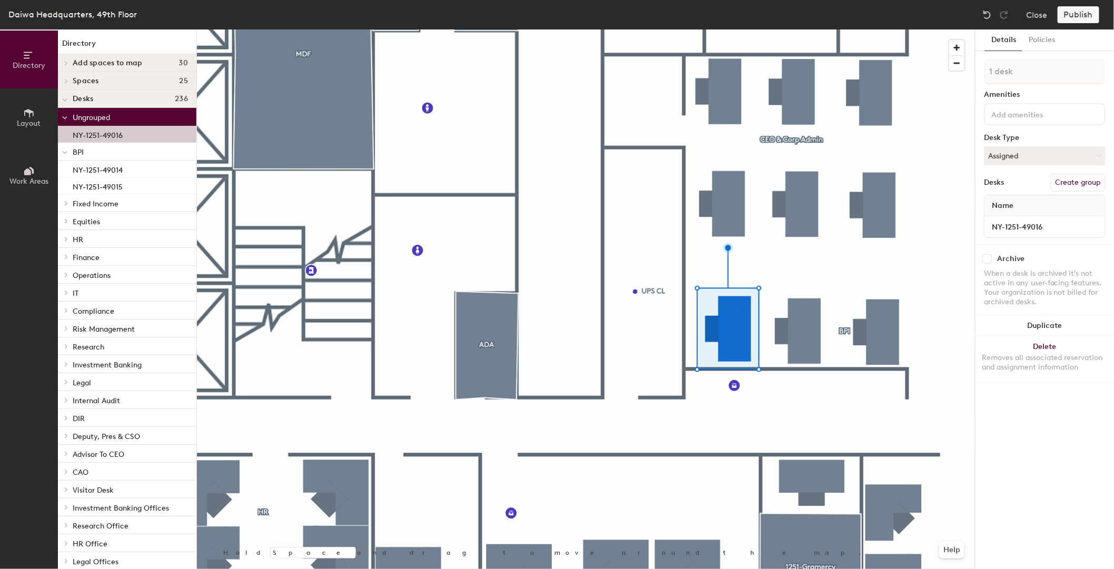
click at [1076, 180] on button "Create group" at bounding box center [1077, 183] width 55 height 18
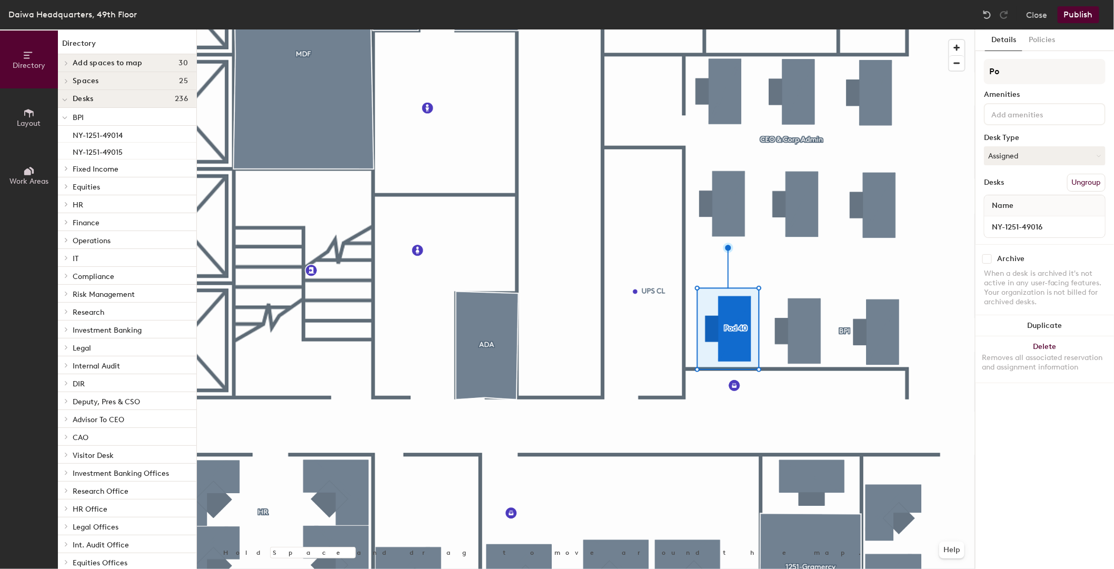
type input "P"
type input "C"
type input "BPI/CEO&CorpAdmin"
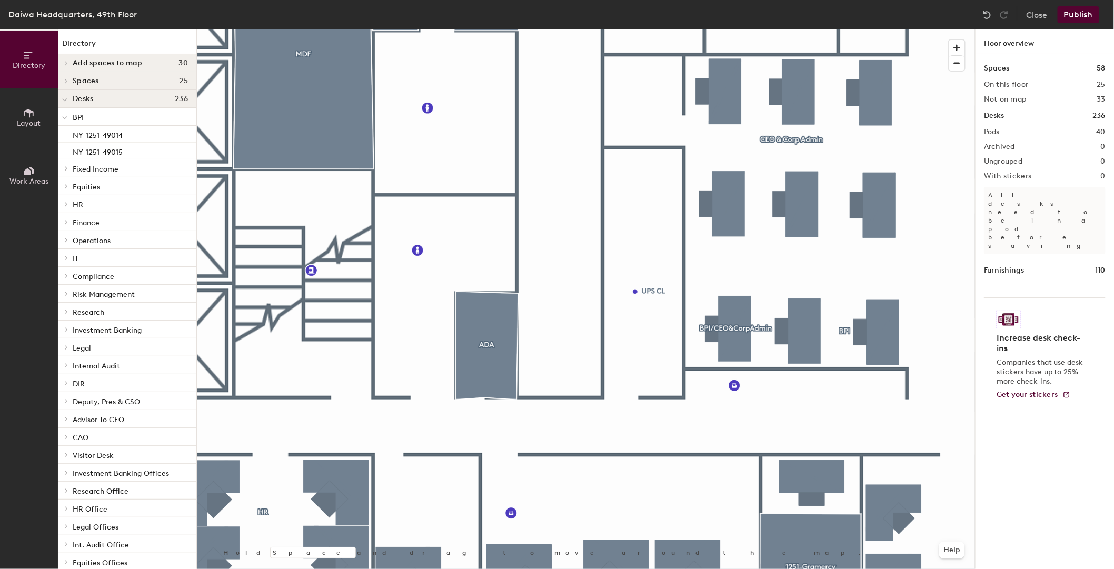
click at [1083, 16] on button "Publish" at bounding box center [1078, 14] width 42 height 17
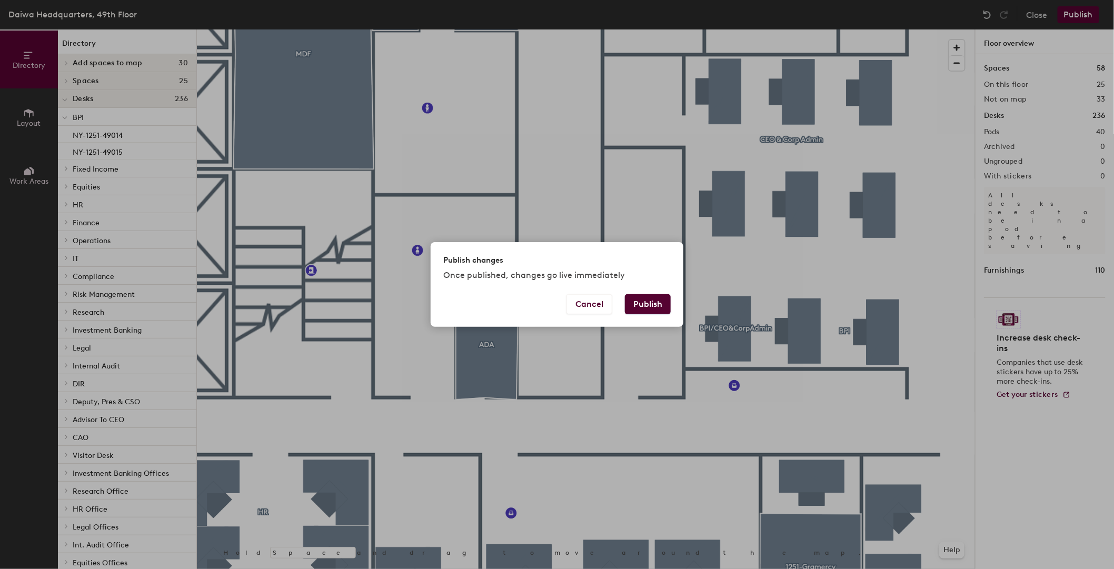
click at [635, 303] on button "Publish" at bounding box center [648, 304] width 46 height 20
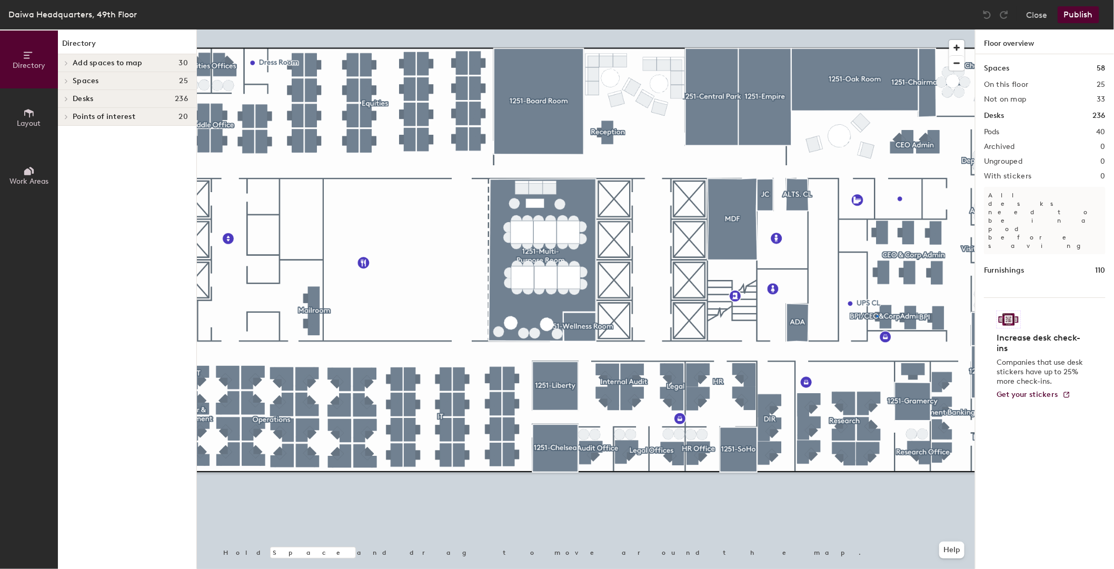
click at [876, 29] on div at bounding box center [586, 29] width 778 height 0
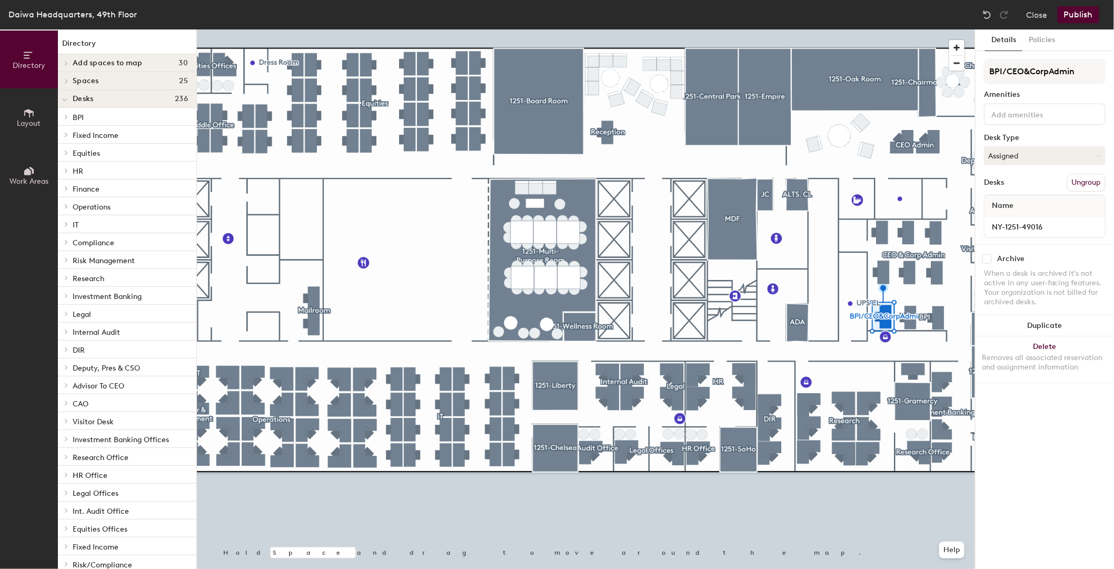
click at [25, 174] on icon at bounding box center [27, 171] width 7 height 7
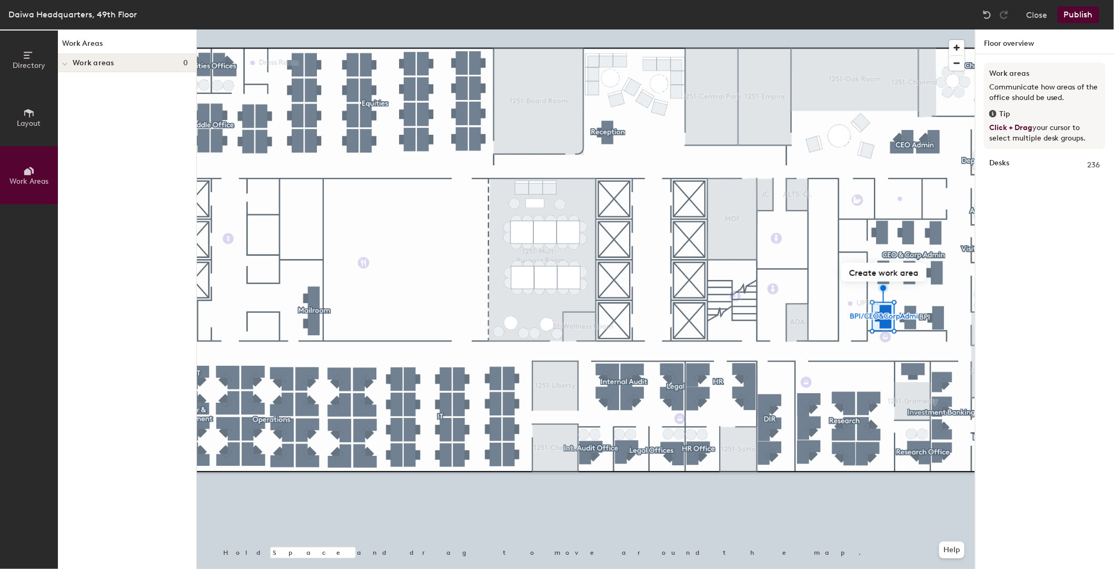
click at [31, 116] on icon at bounding box center [29, 113] width 12 height 12
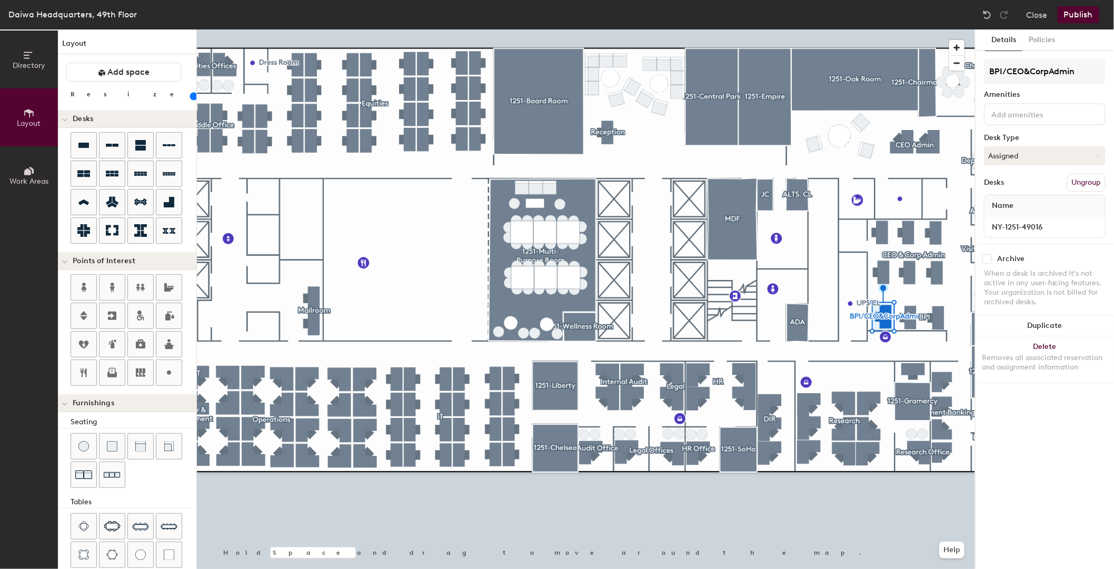
click at [26, 59] on icon at bounding box center [29, 55] width 12 height 12
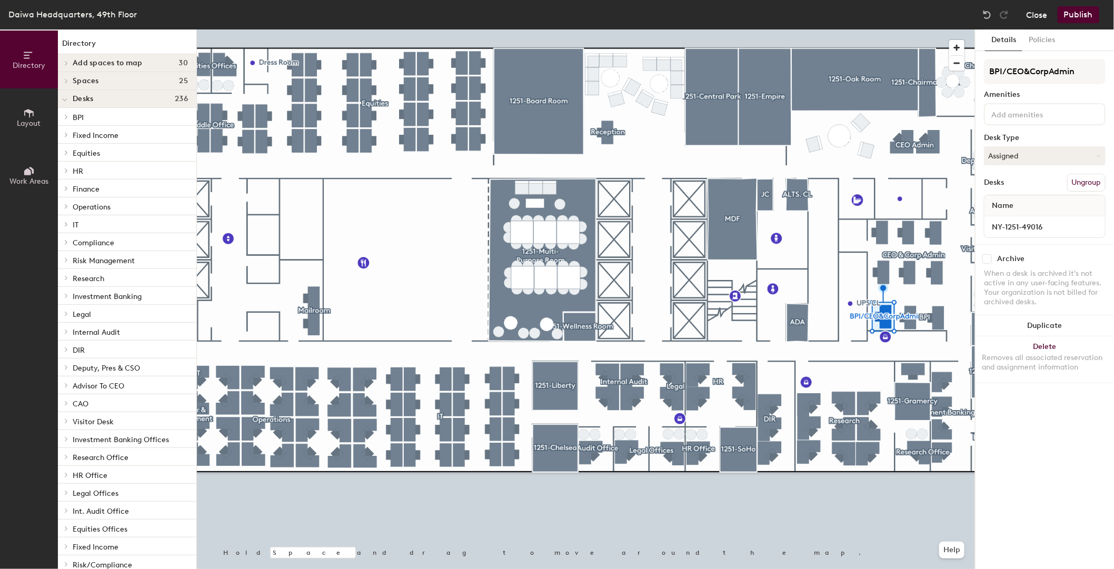
click at [1037, 13] on button "Close" at bounding box center [1036, 14] width 21 height 17
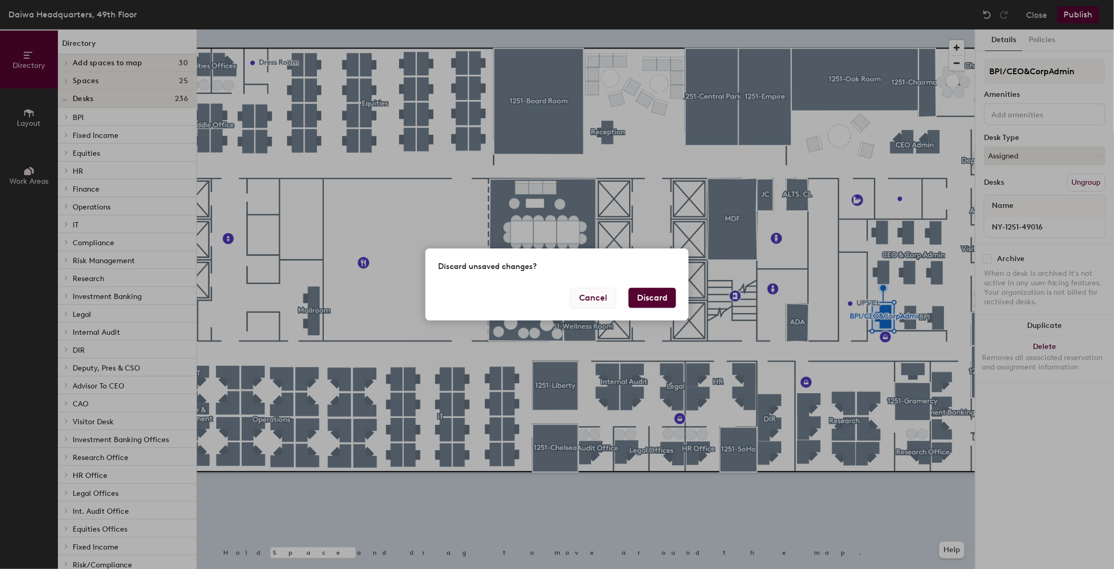
click at [597, 298] on button "Cancel" at bounding box center [593, 298] width 46 height 20
